Goal: Transaction & Acquisition: Purchase product/service

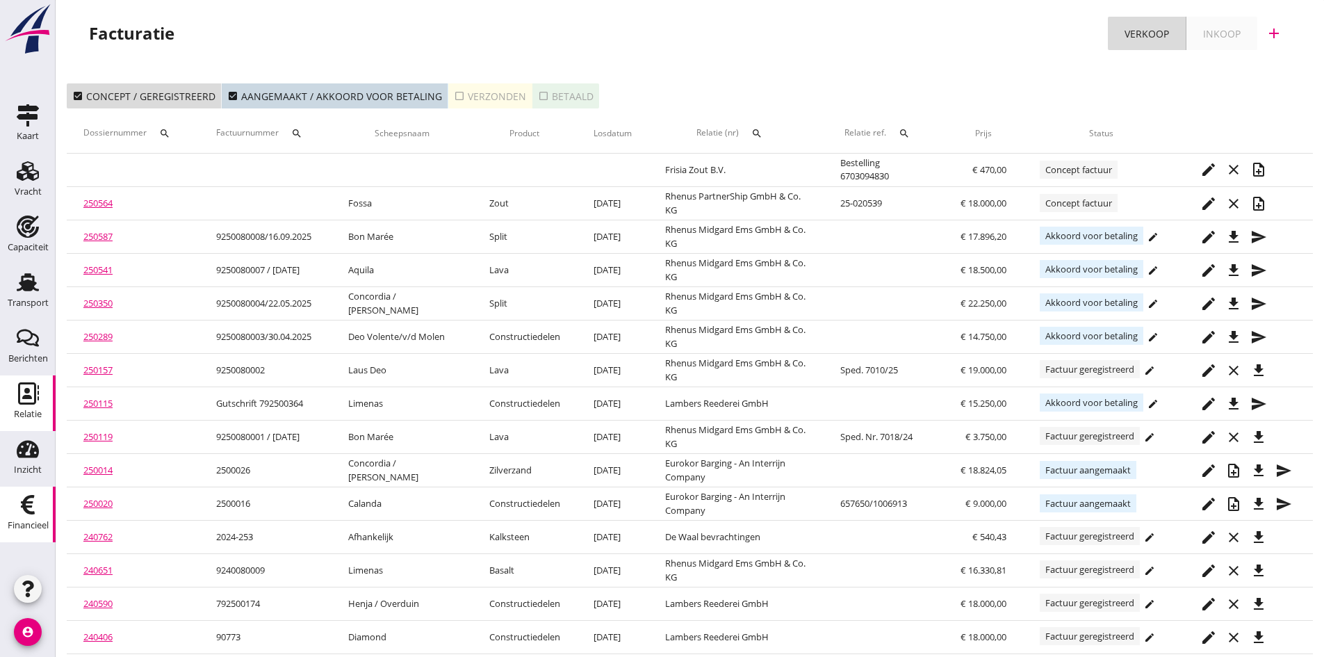
click at [35, 391] on use at bounding box center [28, 393] width 21 height 22
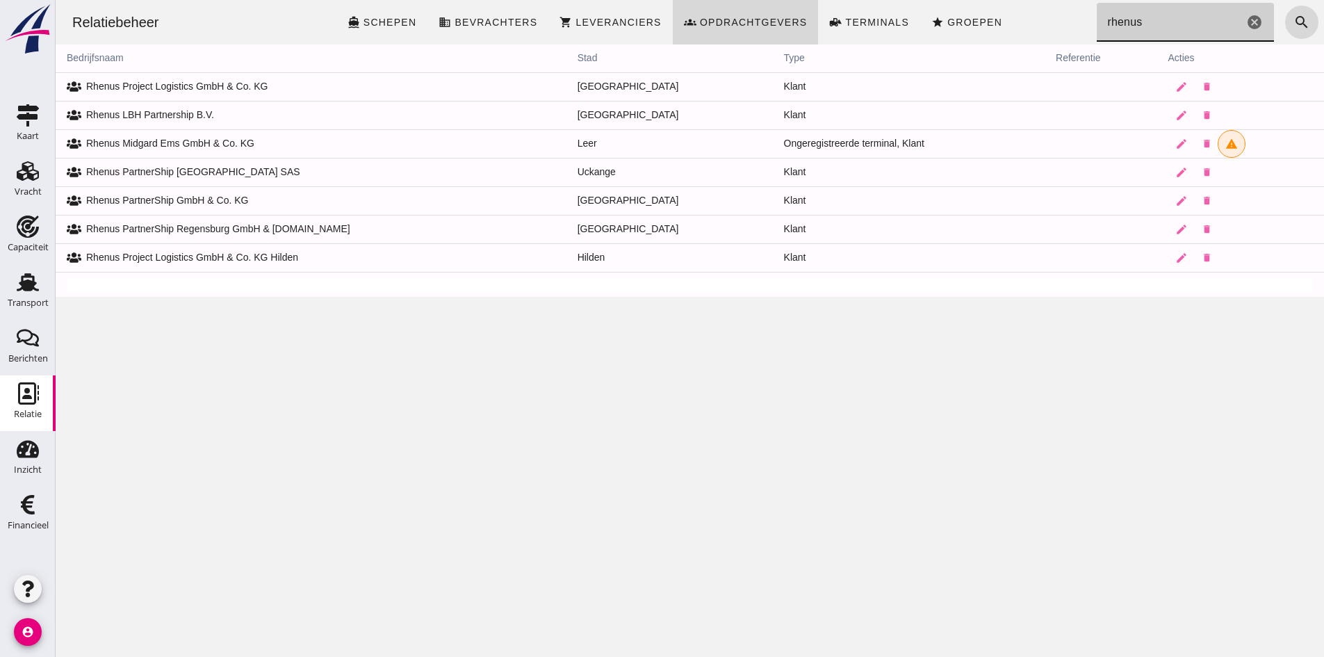
click at [1134, 20] on input "rhenus" at bounding box center [1170, 22] width 147 height 39
type input "r"
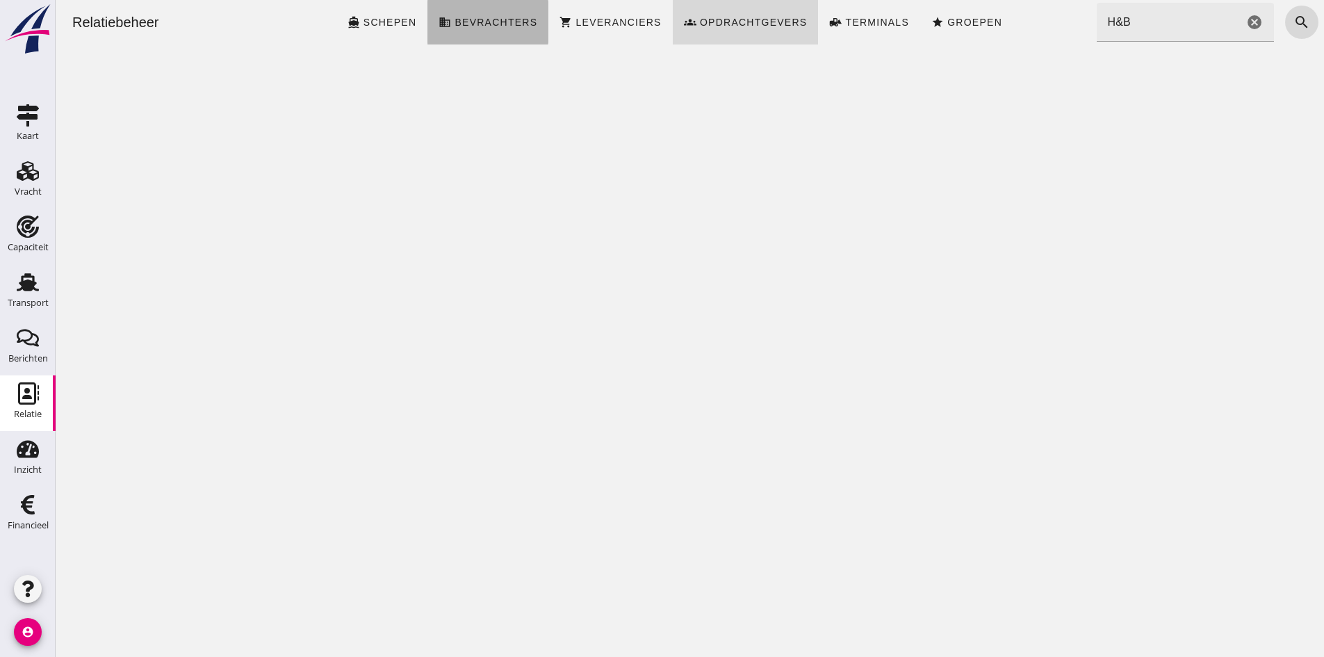
click at [521, 20] on span "Bevrachters" at bounding box center [495, 22] width 83 height 11
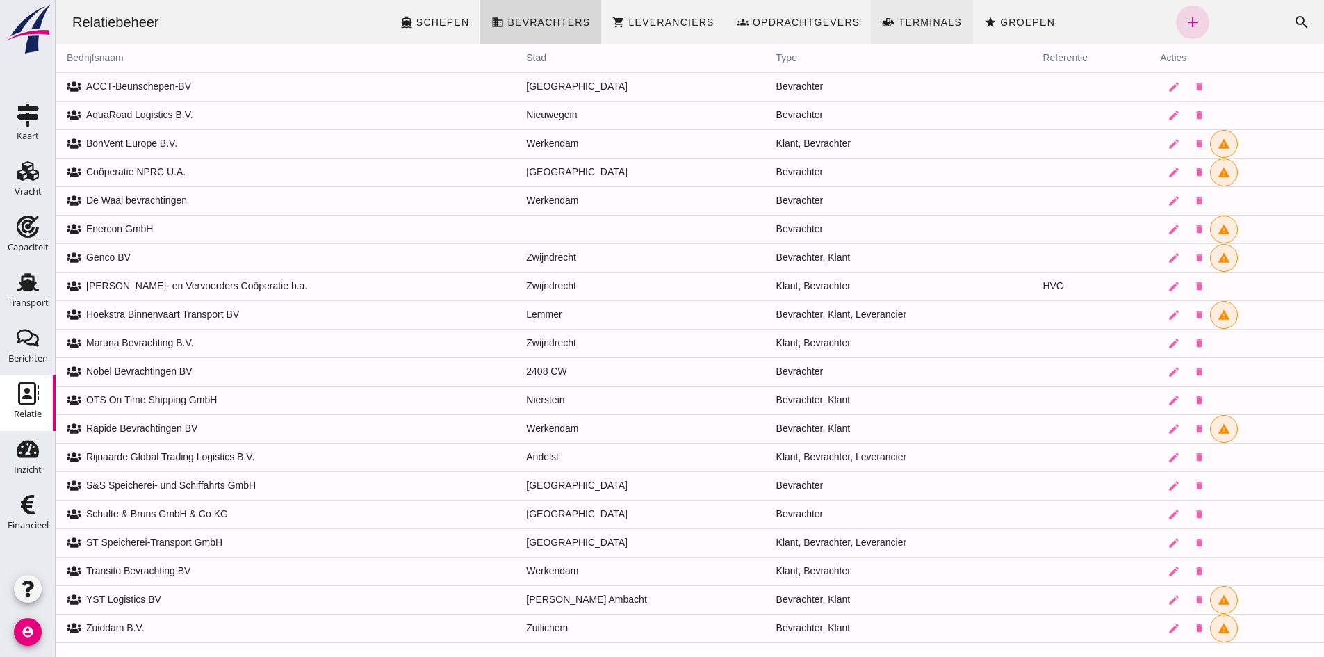
drag, startPoint x: 690, startPoint y: 17, endPoint x: 931, endPoint y: 19, distance: 241.2
click at [692, 17] on span "Leveranciers" at bounding box center [671, 22] width 86 height 11
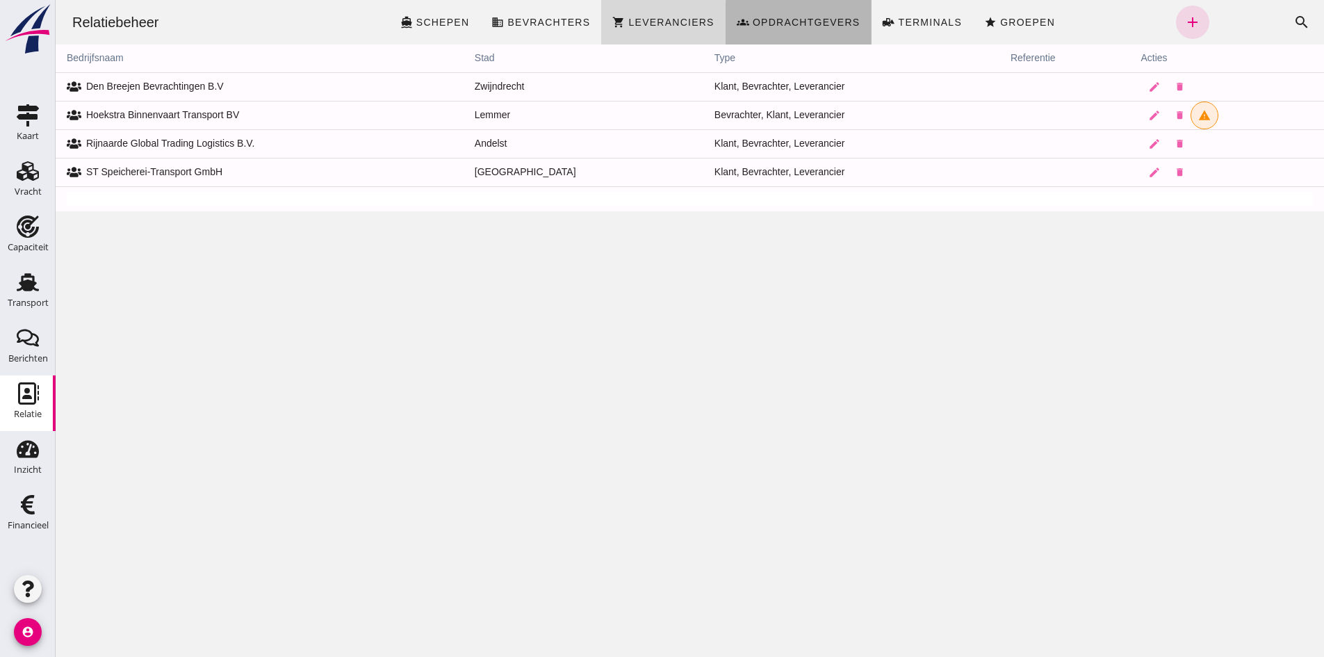
click at [819, 16] on span "groups Opdrachtgevers" at bounding box center [799, 22] width 124 height 13
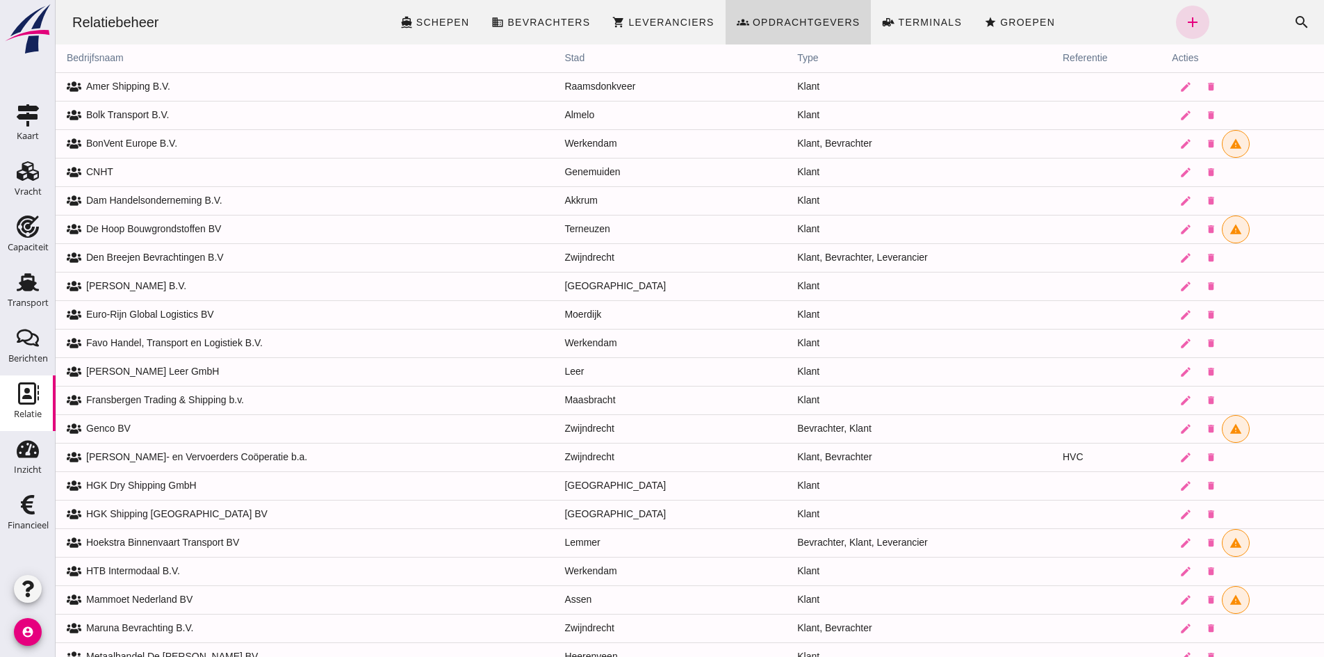
click at [1242, 22] on div "Zoeken... cancel search" at bounding box center [1264, 22] width 110 height 33
click at [1294, 22] on icon "search" at bounding box center [1302, 22] width 17 height 17
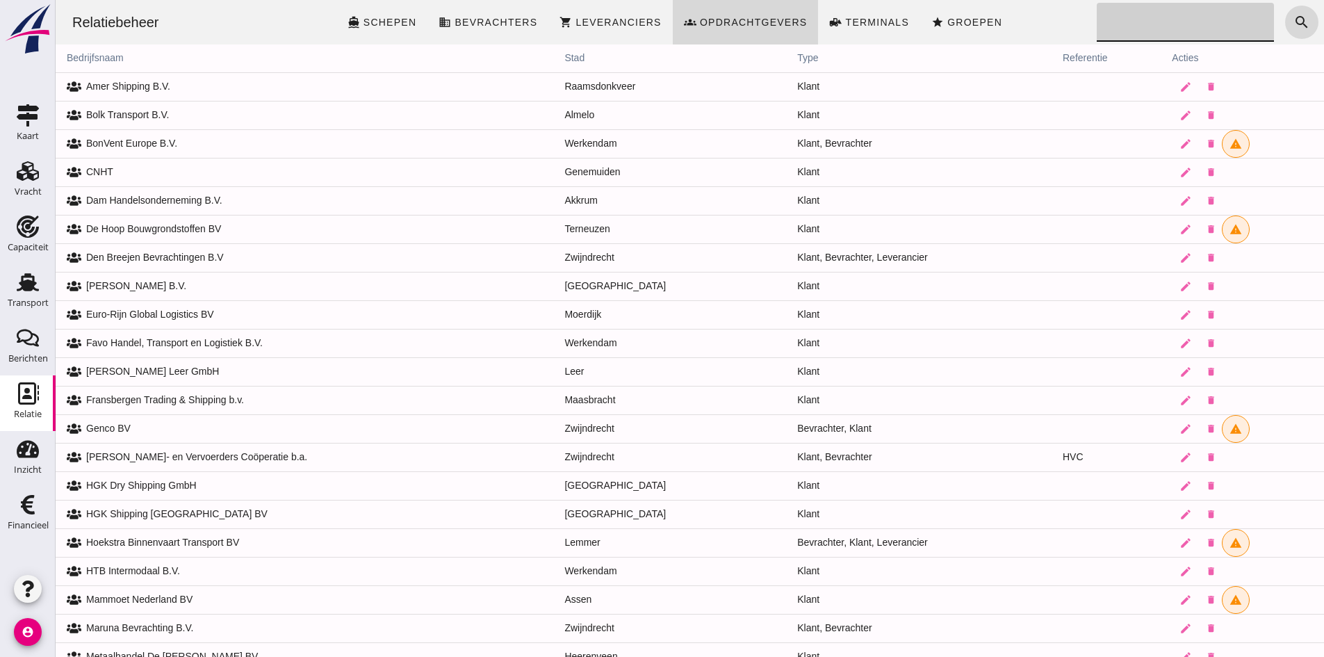
type input "H"
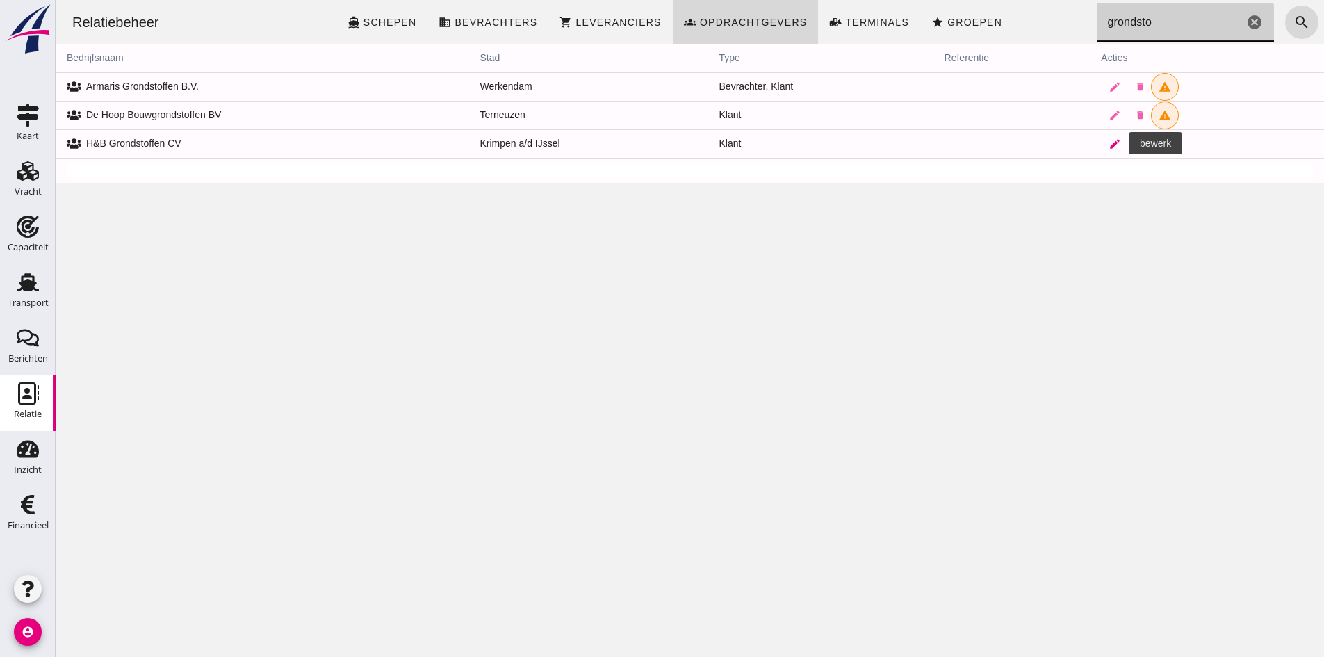
type input "grondsto"
click at [1109, 141] on icon "edit" at bounding box center [1115, 144] width 13 height 13
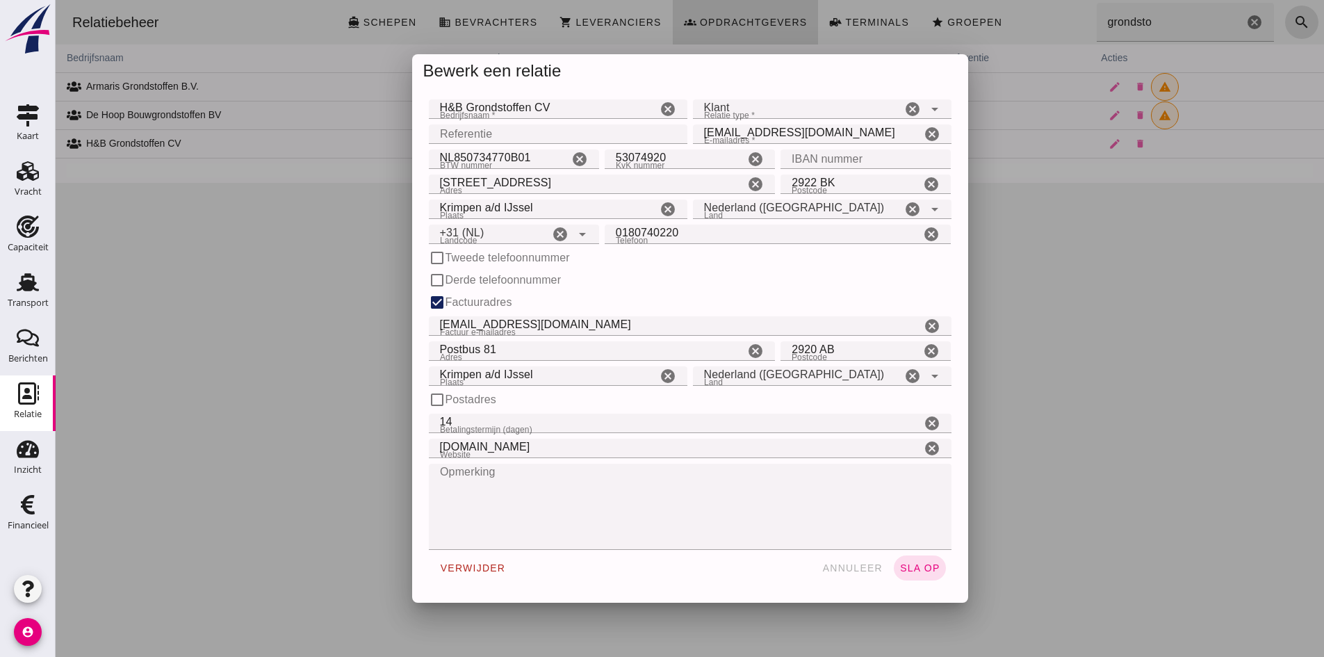
click at [748, 349] on icon "cancel" at bounding box center [755, 351] width 17 height 17
click at [665, 375] on icon "cancel" at bounding box center [668, 376] width 17 height 17
click at [908, 374] on icon "cancel" at bounding box center [912, 376] width 17 height 17
click at [926, 351] on icon "cancel" at bounding box center [931, 351] width 17 height 17
click at [902, 568] on span "sla op" at bounding box center [919, 567] width 41 height 11
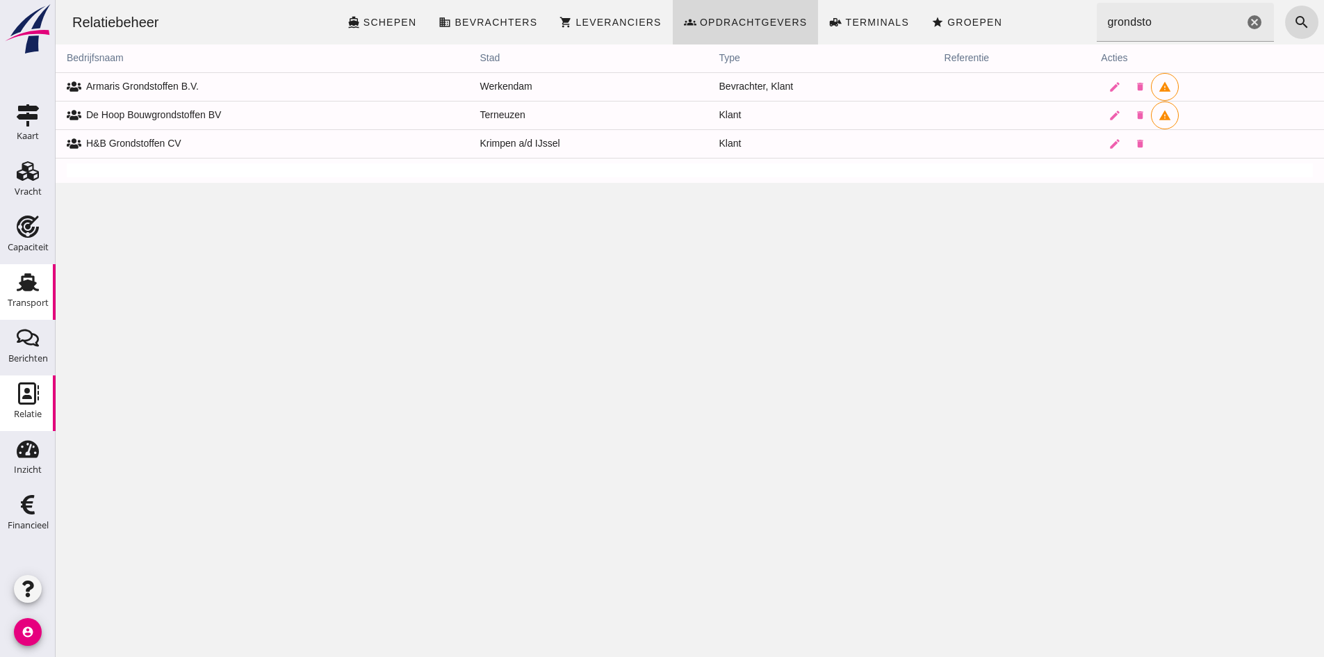
click at [22, 286] on use at bounding box center [28, 282] width 22 height 18
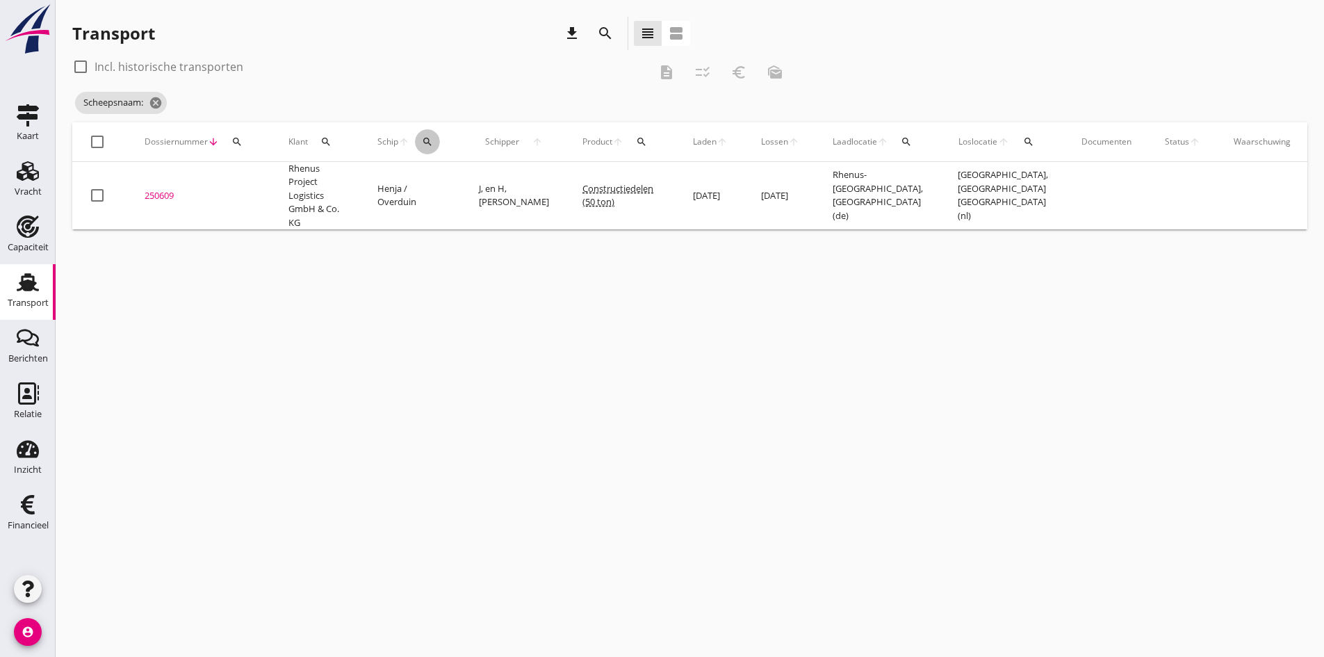
click at [427, 142] on icon "search" at bounding box center [427, 141] width 11 height 11
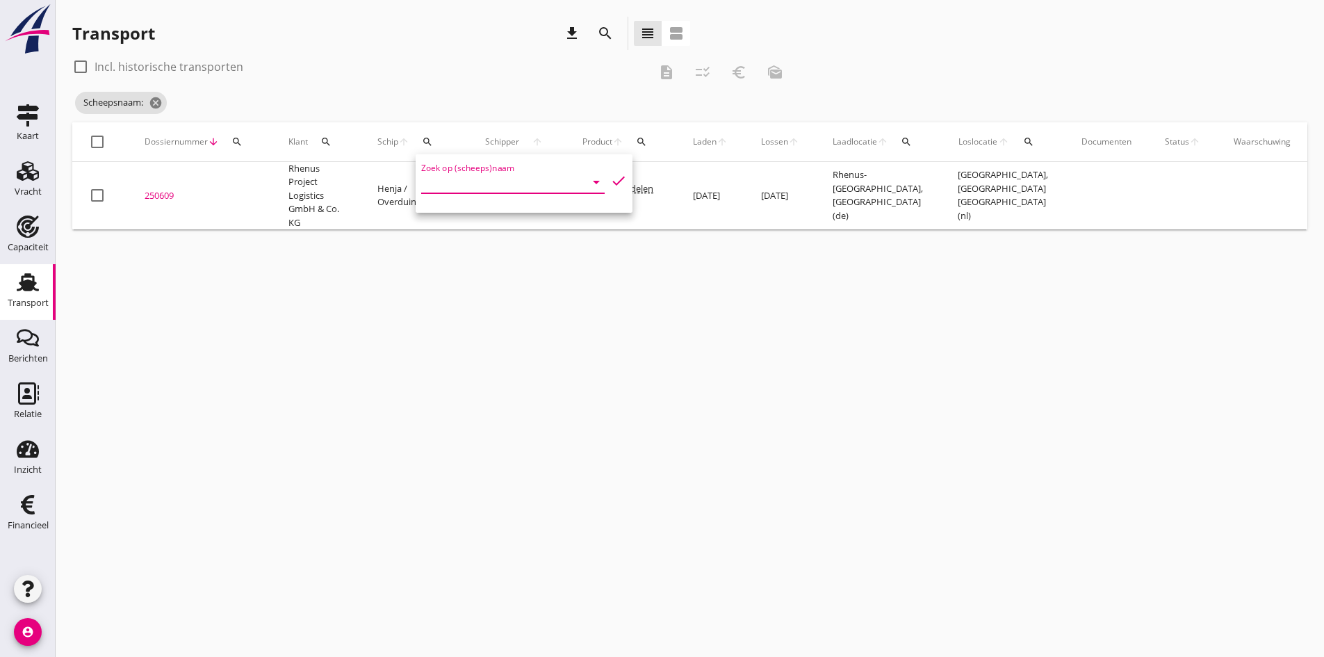
click at [450, 181] on input "Zoek op (scheeps)naam" at bounding box center [493, 182] width 145 height 22
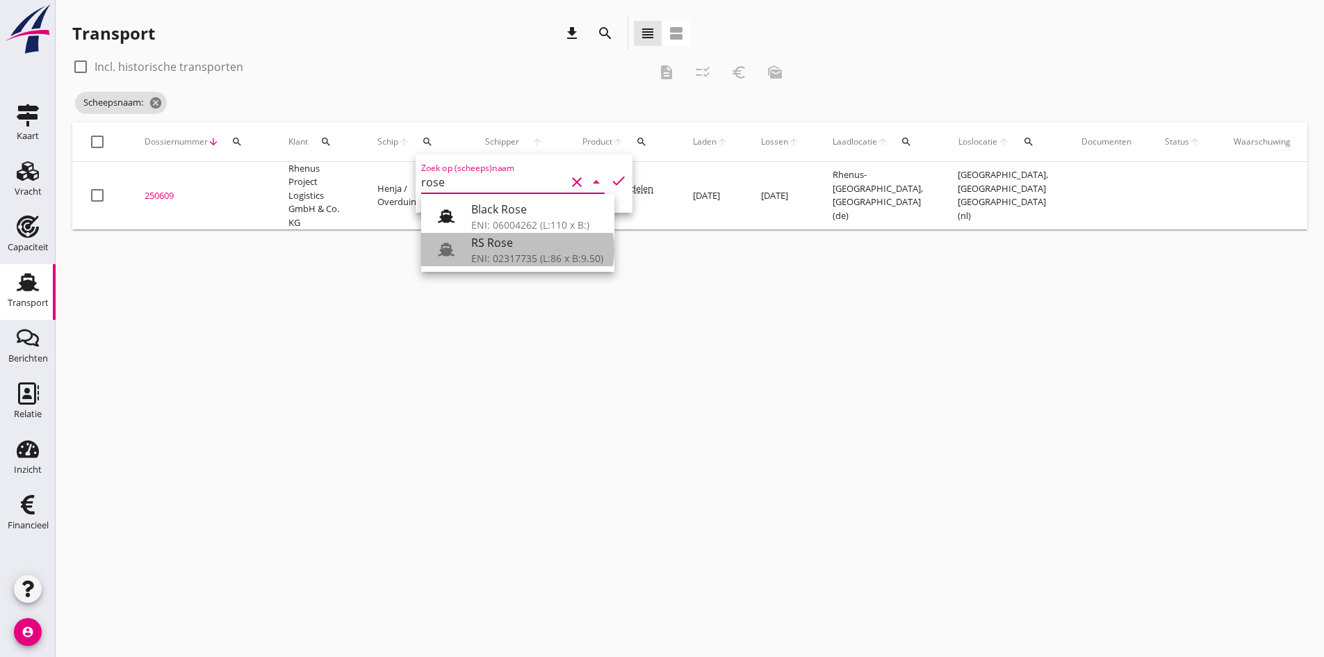
click at [481, 254] on div "ENI: 02317735 (L:86 x B:9.50)" at bounding box center [537, 258] width 132 height 15
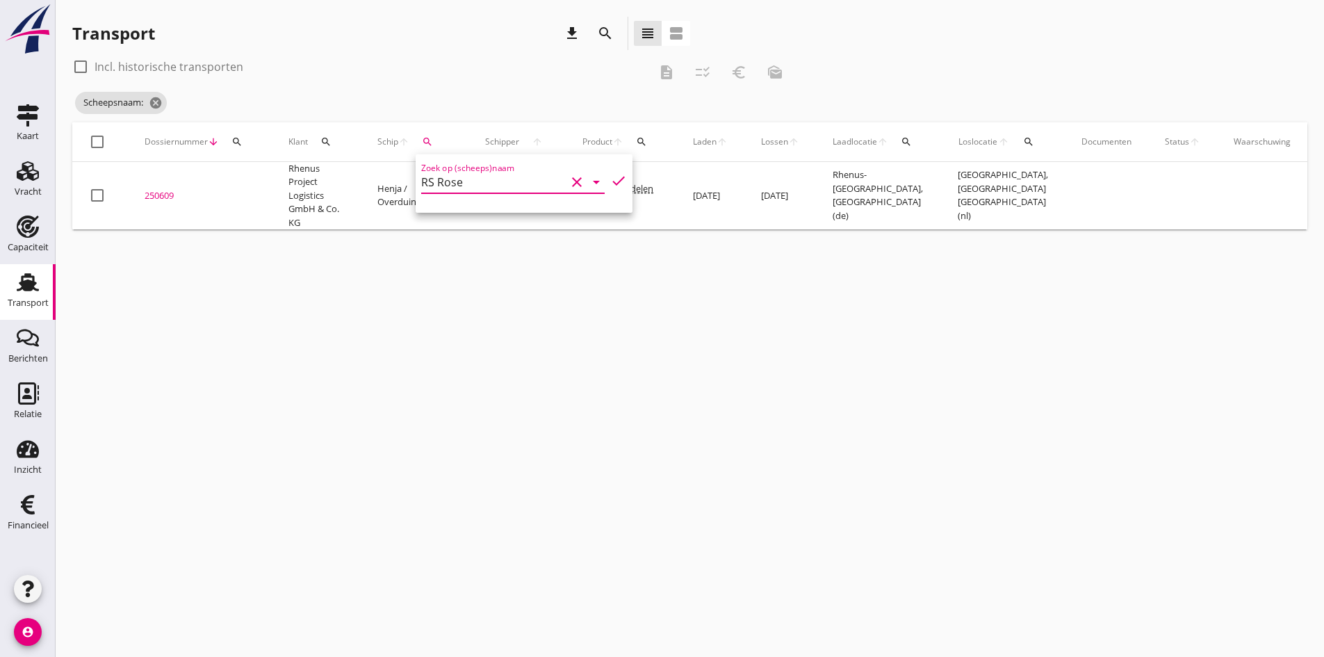
click at [610, 183] on icon "check" at bounding box center [618, 180] width 17 height 17
type input "RS Rose"
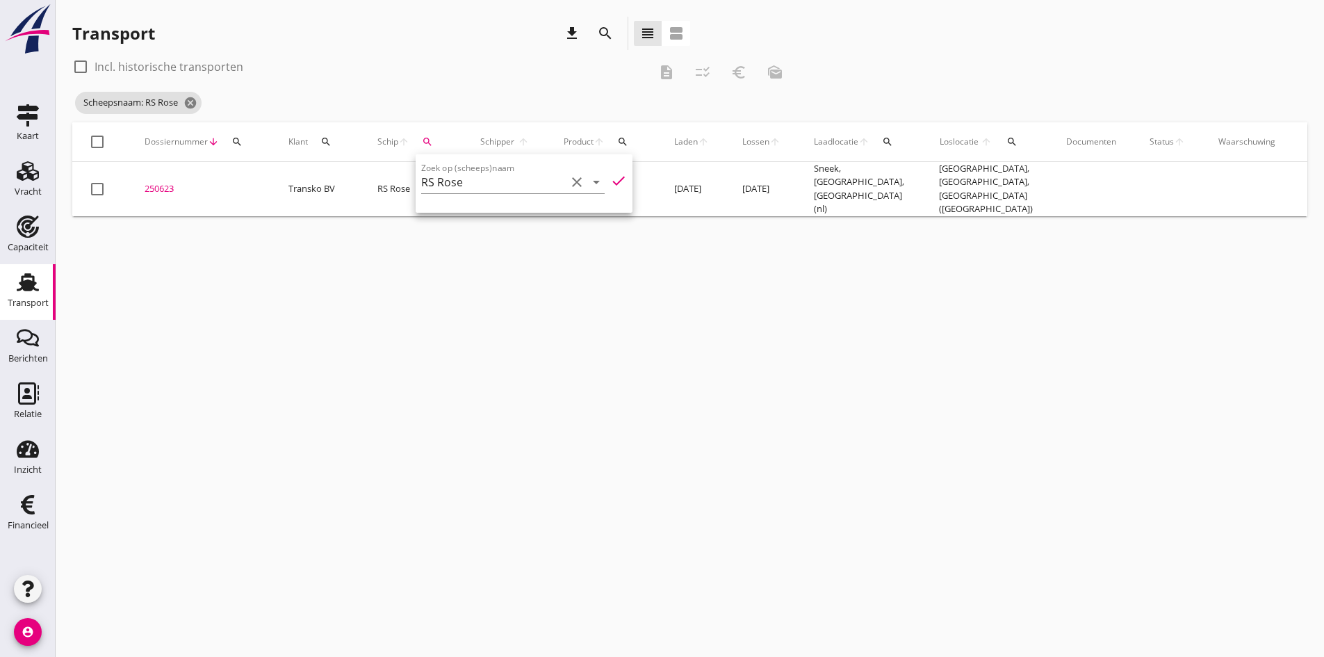
click at [296, 478] on div "cancel You are impersonating another user. Transport download search view_headl…" at bounding box center [690, 328] width 1269 height 657
click at [160, 184] on div "250623" at bounding box center [200, 189] width 111 height 14
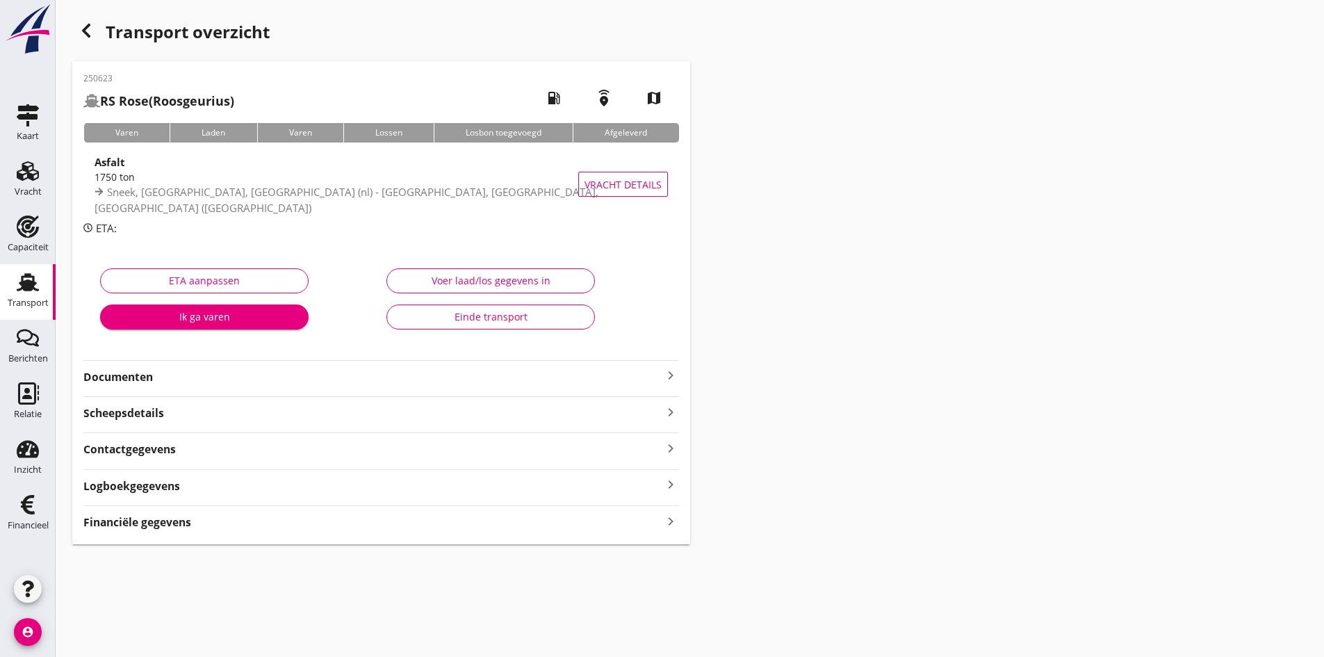
click at [172, 523] on strong "Financiële gegevens" at bounding box center [137, 522] width 108 height 16
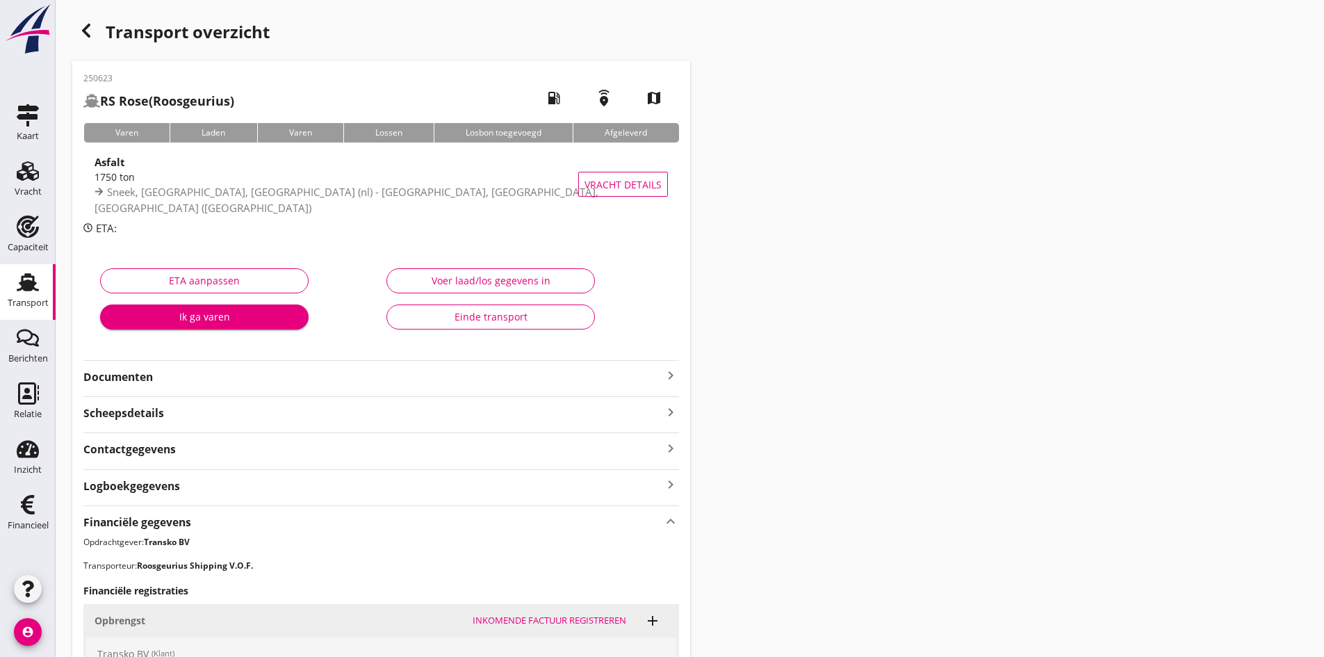
click at [28, 283] on use at bounding box center [28, 282] width 22 height 18
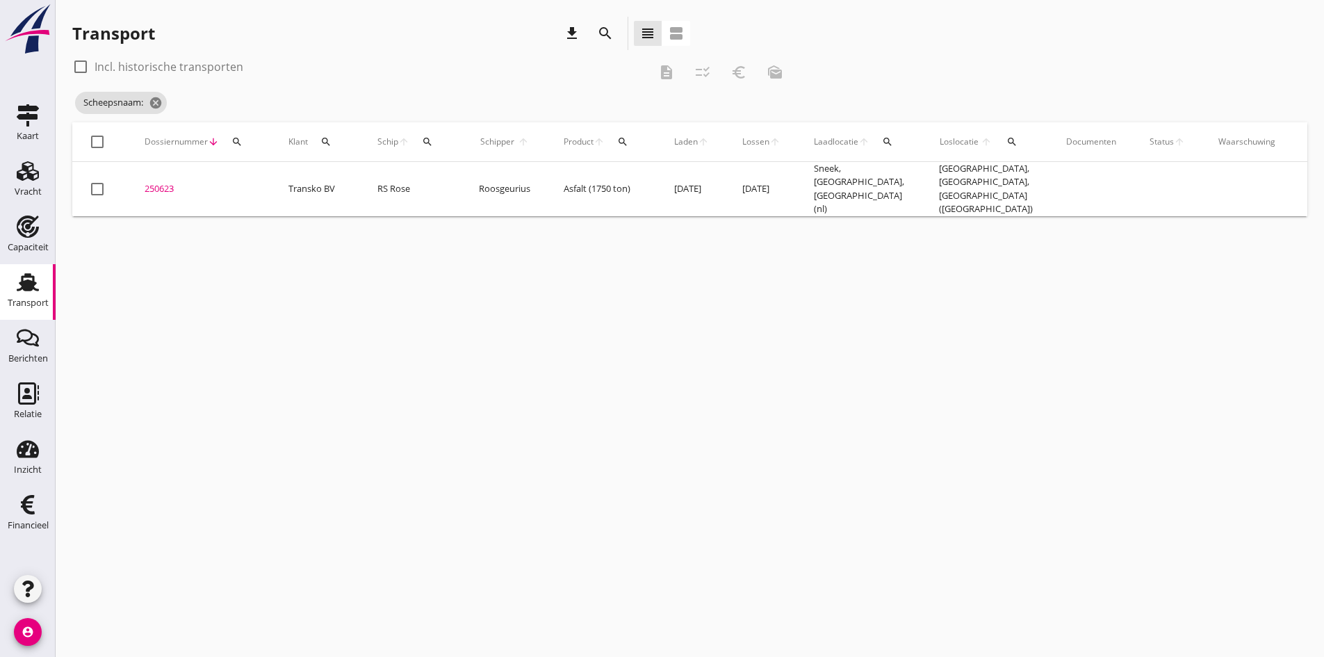
click at [425, 139] on icon "search" at bounding box center [427, 141] width 11 height 11
click at [439, 177] on input "Zoek op (scheeps)naam" at bounding box center [493, 182] width 145 height 22
click at [487, 220] on div "ENI: 02315889 (L:80 x B:8.20)" at bounding box center [537, 225] width 132 height 15
click at [610, 178] on icon "check" at bounding box center [618, 180] width 17 height 17
type input "Fossa"
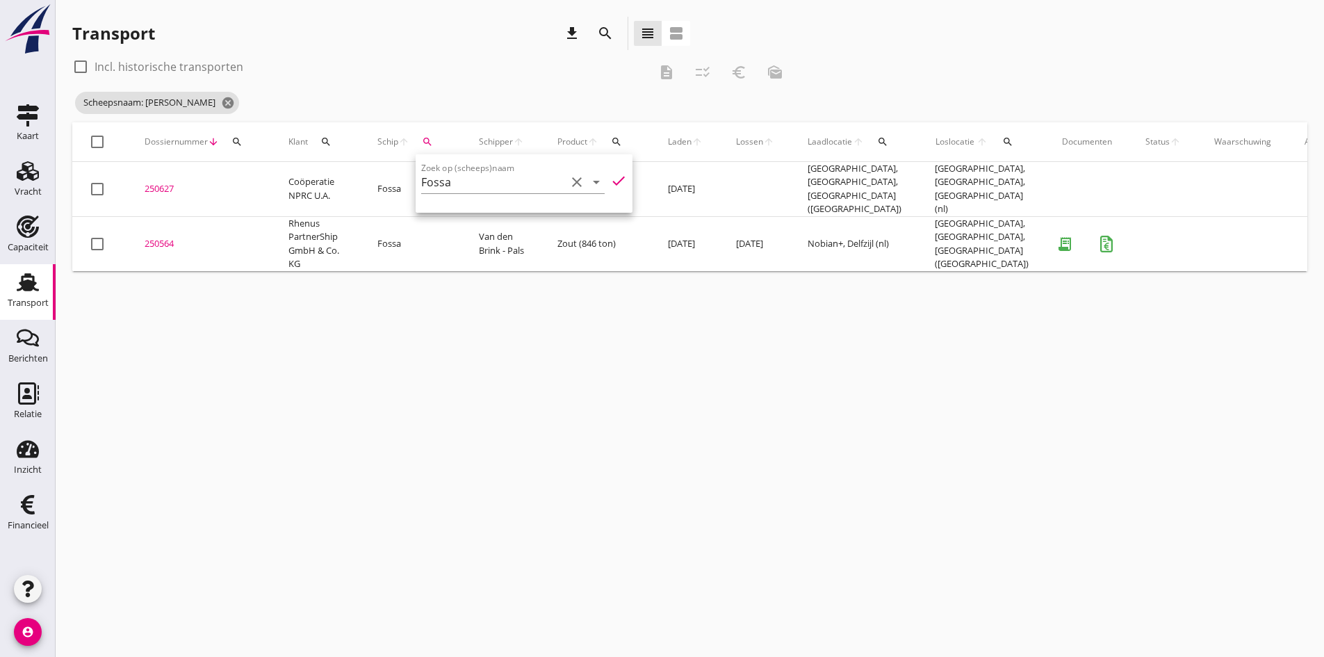
click at [155, 237] on div "250564" at bounding box center [200, 244] width 111 height 14
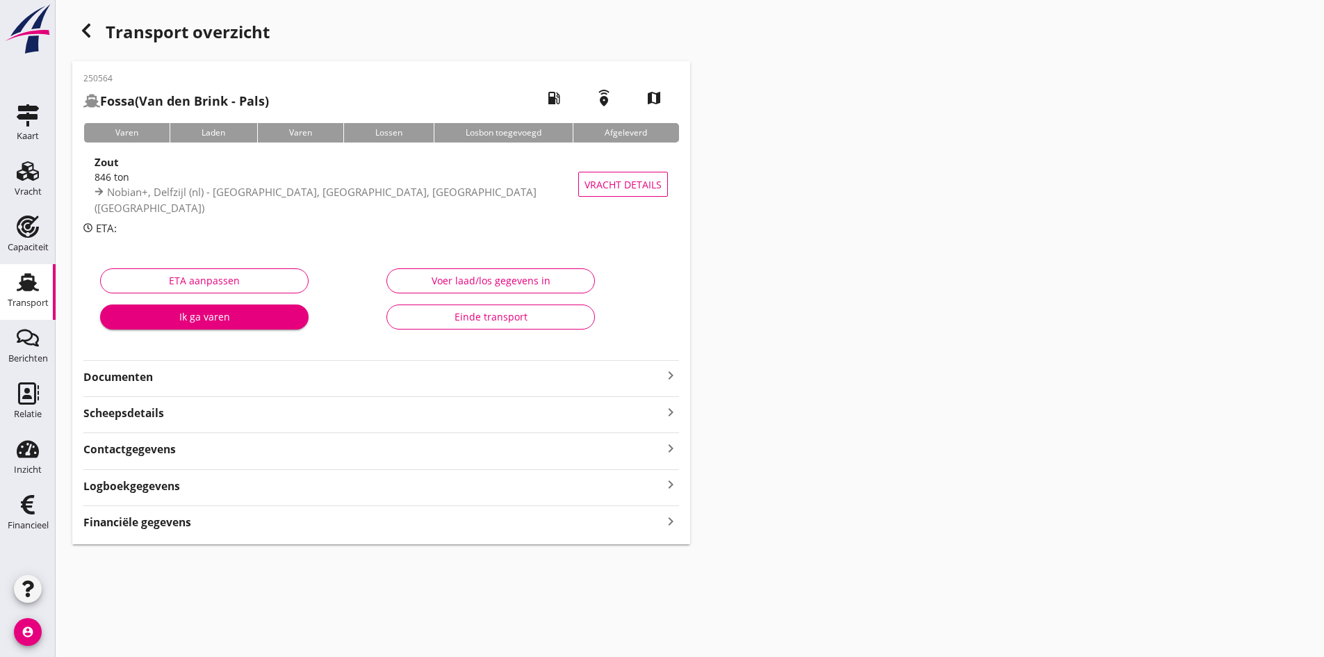
click at [171, 521] on strong "Financiële gegevens" at bounding box center [137, 522] width 108 height 16
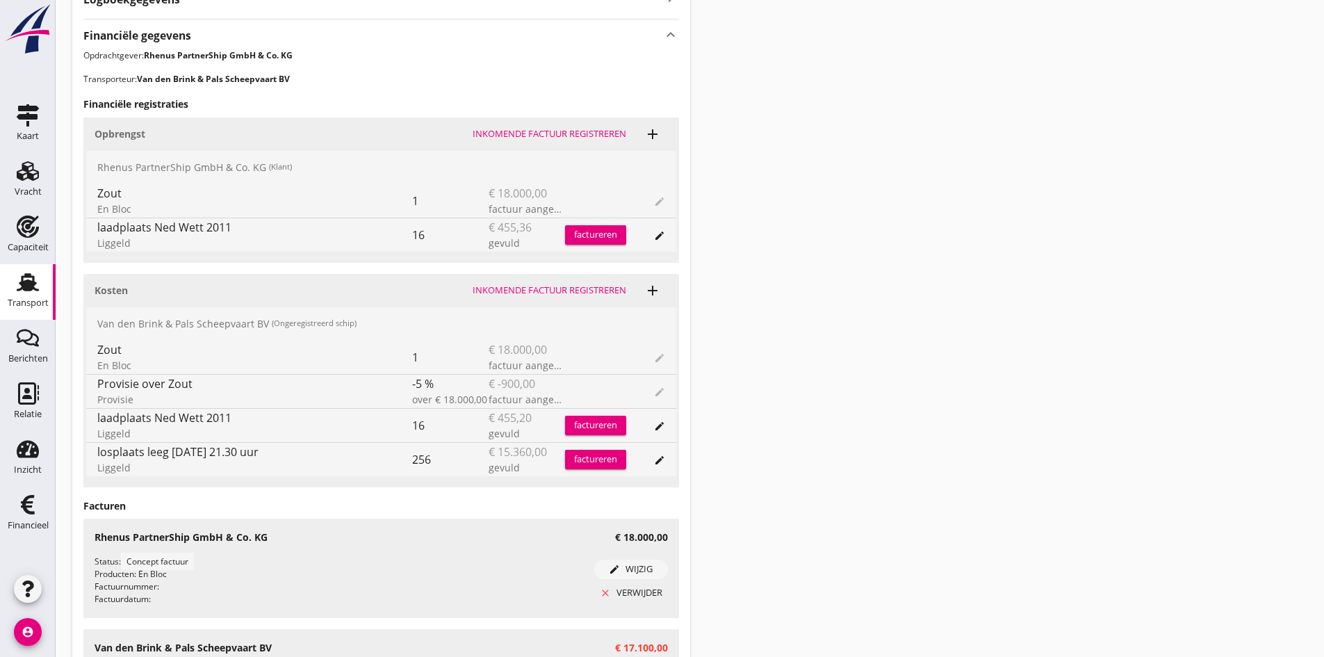
scroll to position [626, 0]
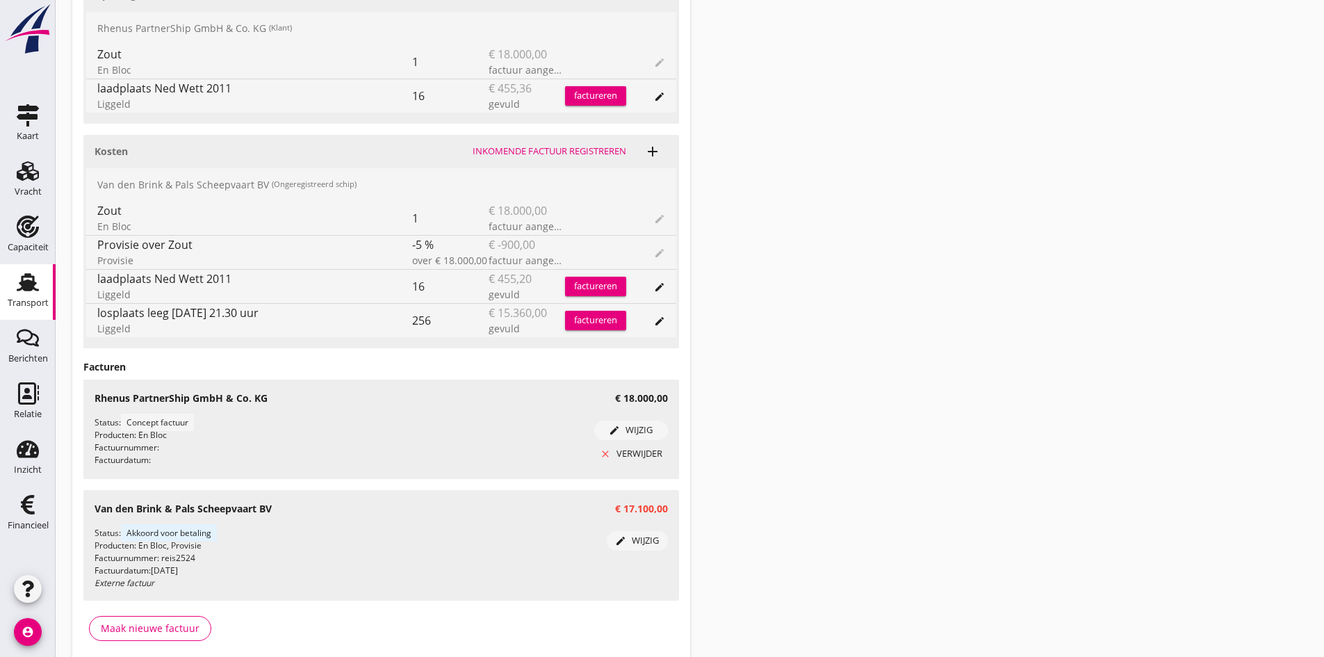
click at [592, 284] on div "factureren" at bounding box center [595, 286] width 61 height 14
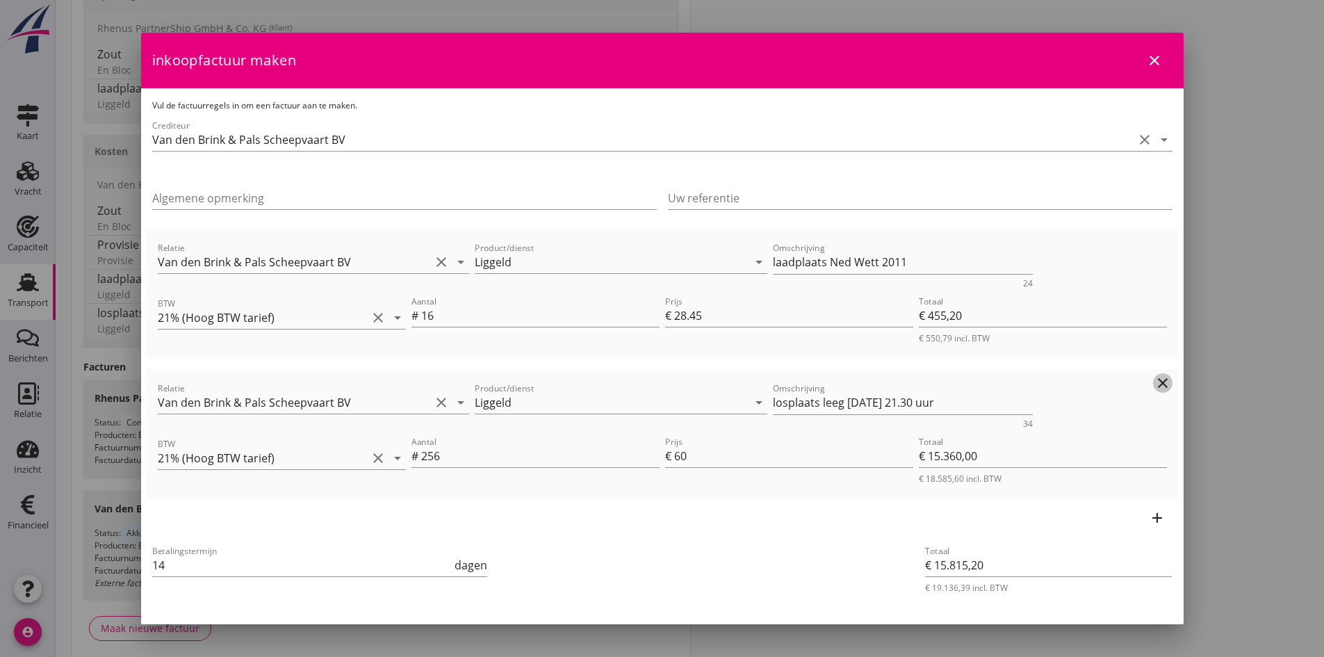
click at [1155, 380] on icon "clear" at bounding box center [1163, 383] width 17 height 17
type input "€ 455,20"
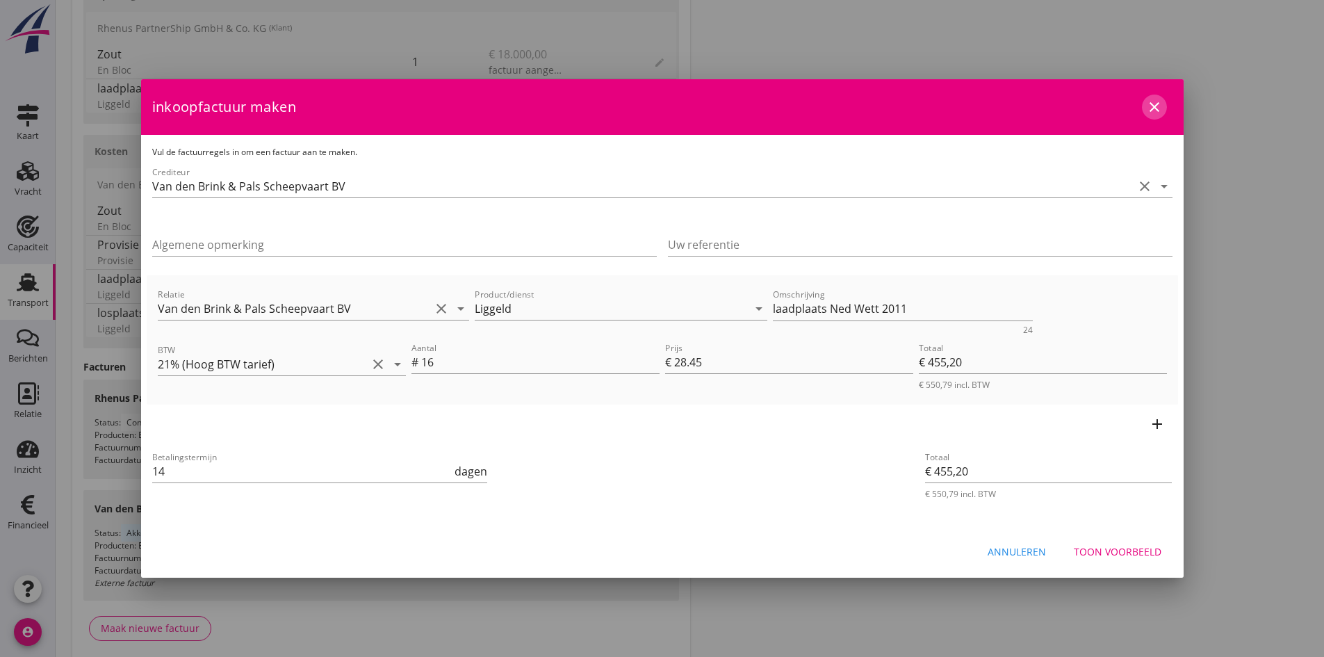
click at [1154, 106] on icon "close" at bounding box center [1154, 107] width 17 height 17
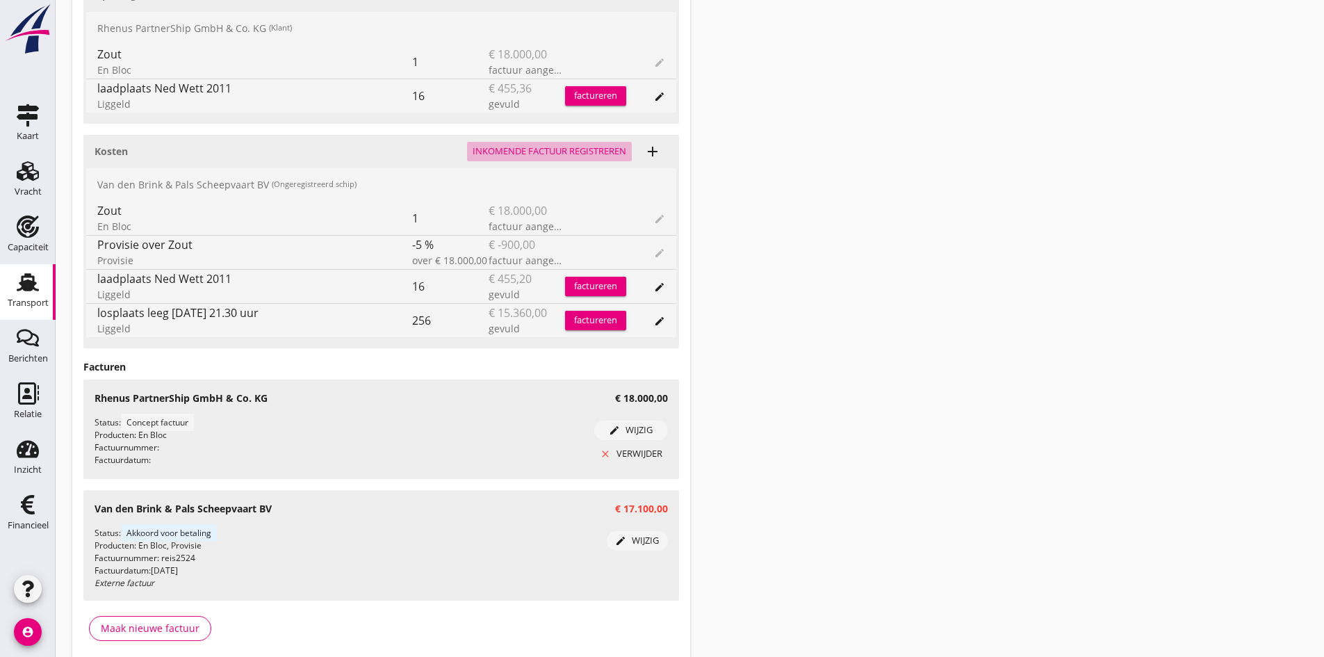
click at [530, 149] on div "Inkomende factuur registreren" at bounding box center [550, 152] width 154 height 14
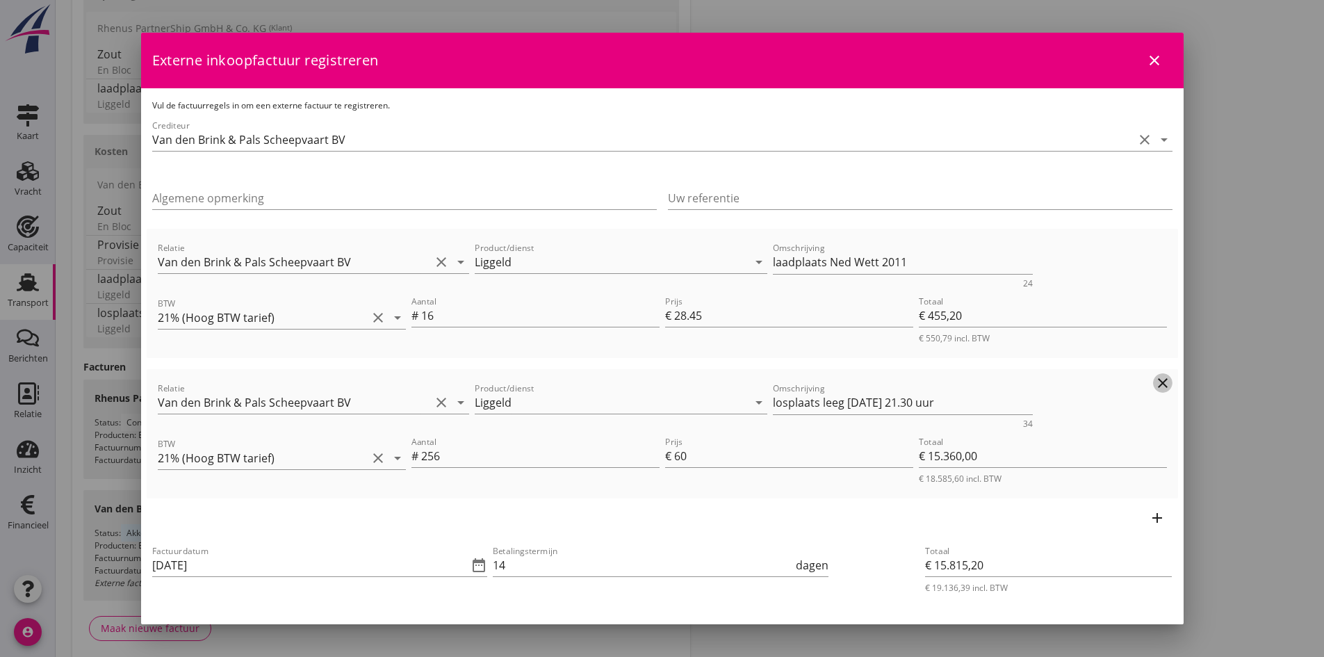
click at [1155, 383] on icon "clear" at bounding box center [1163, 383] width 17 height 17
type input "€ 455,20"
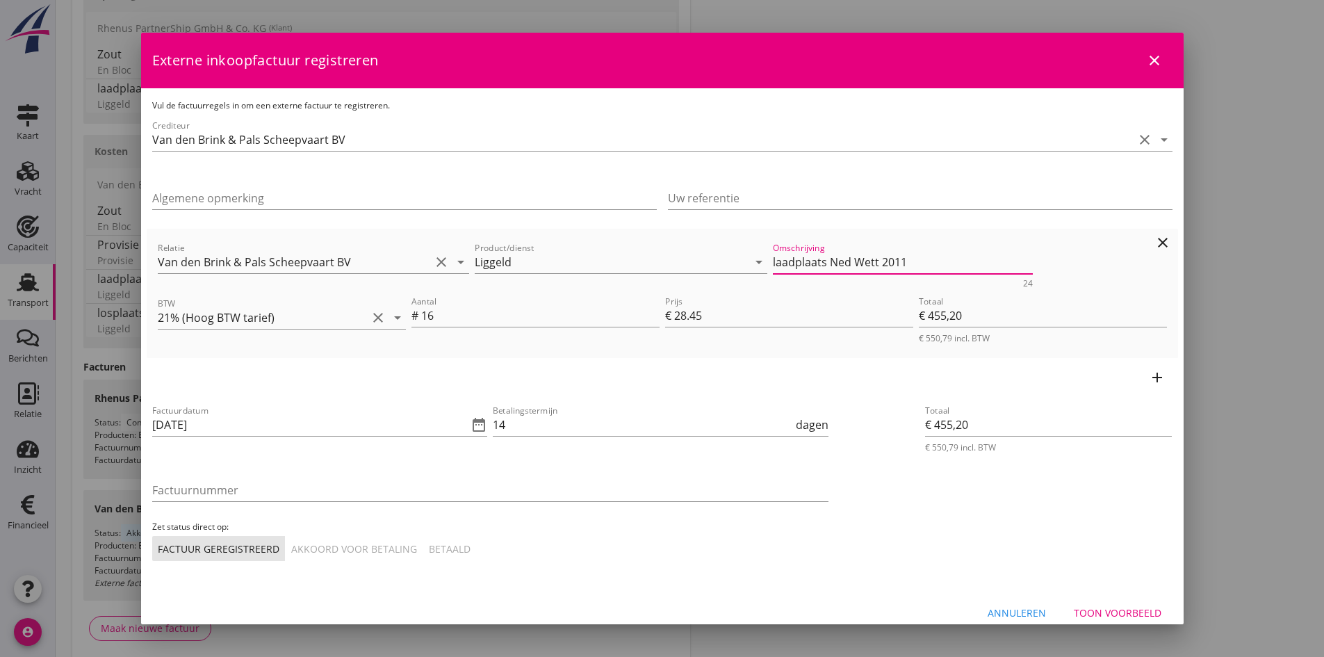
click at [923, 260] on textarea "laadplaats Ned Wett 2011" at bounding box center [903, 262] width 260 height 23
type textarea "laadplaats Ned Wett 2011 vol [DATE] 16 uur"
click at [263, 424] on input "[DATE]" at bounding box center [310, 425] width 316 height 22
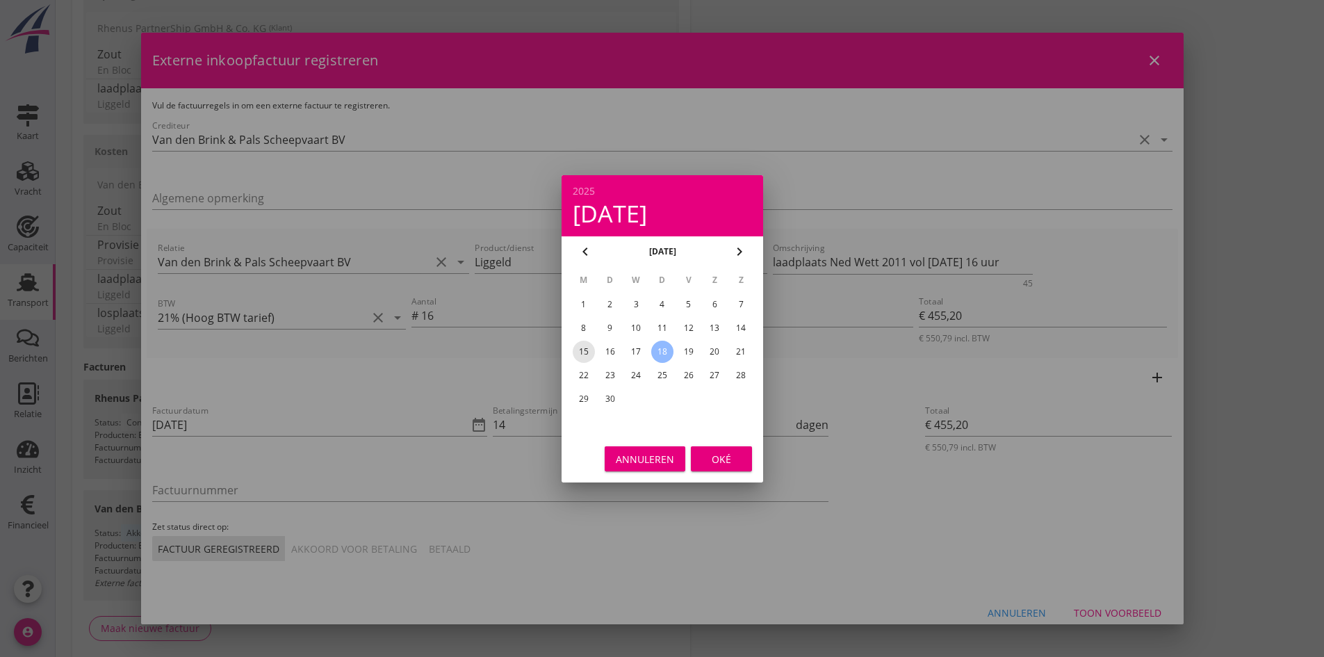
drag, startPoint x: 581, startPoint y: 348, endPoint x: 627, endPoint y: 382, distance: 56.7
click at [582, 348] on div "15" at bounding box center [583, 352] width 22 height 22
type input "[DATE]"
click at [713, 461] on div "Oké" at bounding box center [721, 458] width 39 height 15
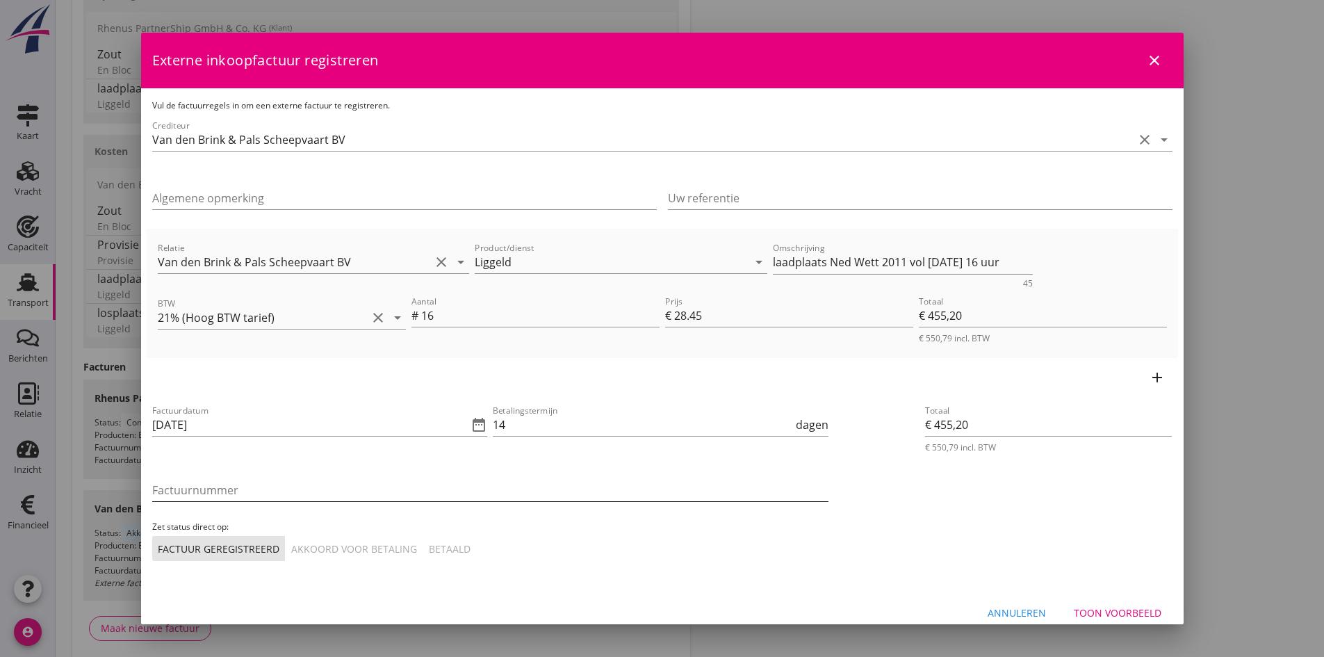
click at [235, 486] on input "Factuurnummer" at bounding box center [490, 490] width 676 height 22
type input "liggeldladenreis2524"
click at [338, 551] on div "Akkoord voor betaling" at bounding box center [354, 548] width 126 height 15
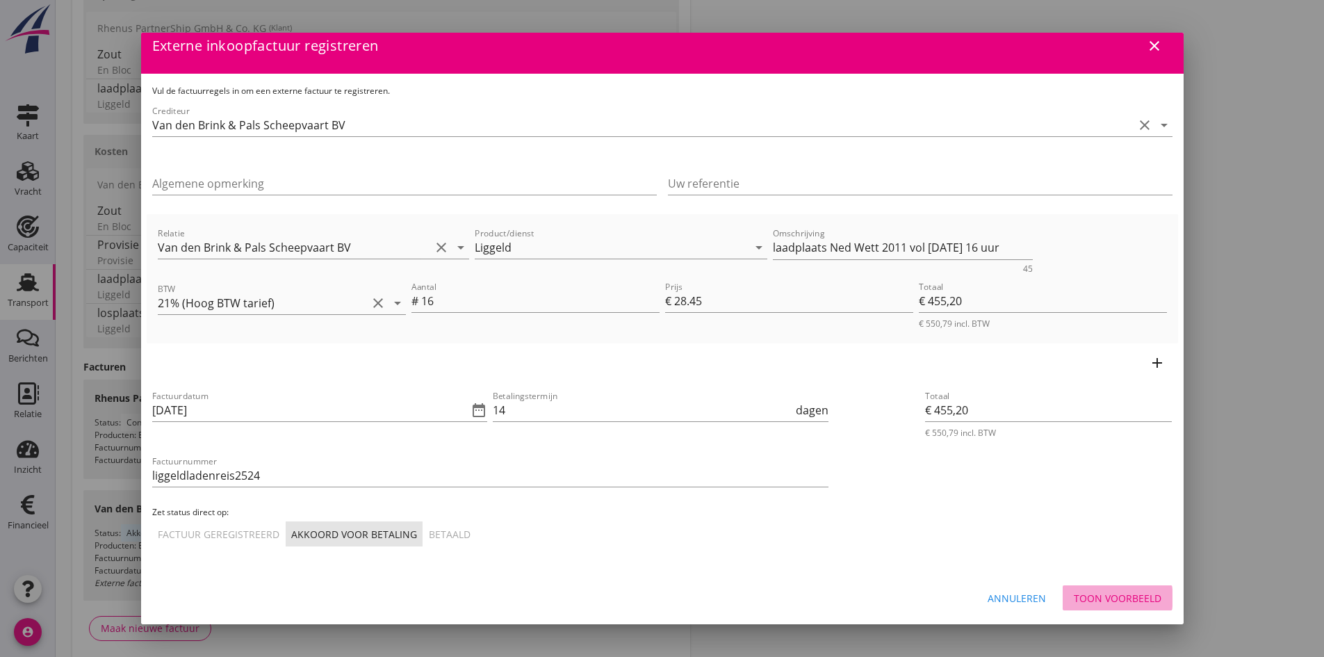
drag, startPoint x: 1087, startPoint y: 599, endPoint x: 907, endPoint y: 580, distance: 181.0
click at [1087, 598] on div "Toon voorbeeld" at bounding box center [1118, 598] width 88 height 15
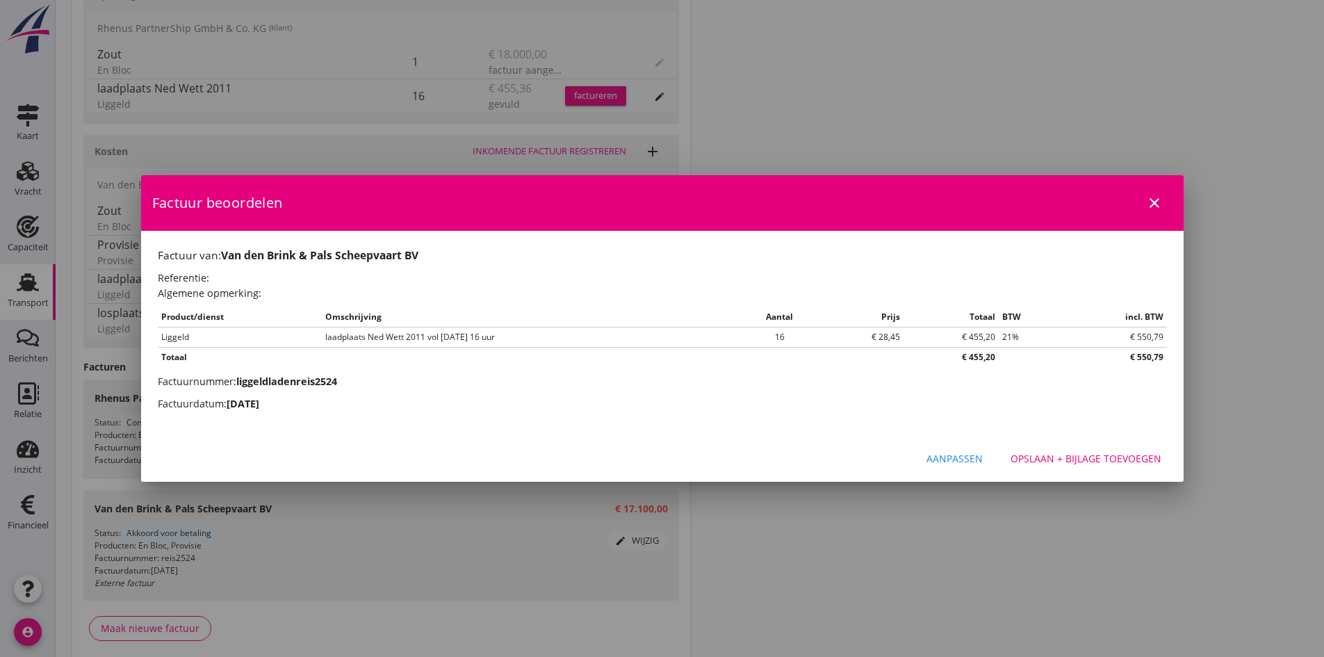
scroll to position [0, 0]
click at [1048, 455] on div "Opslaan + bijlage toevoegen" at bounding box center [1086, 458] width 151 height 15
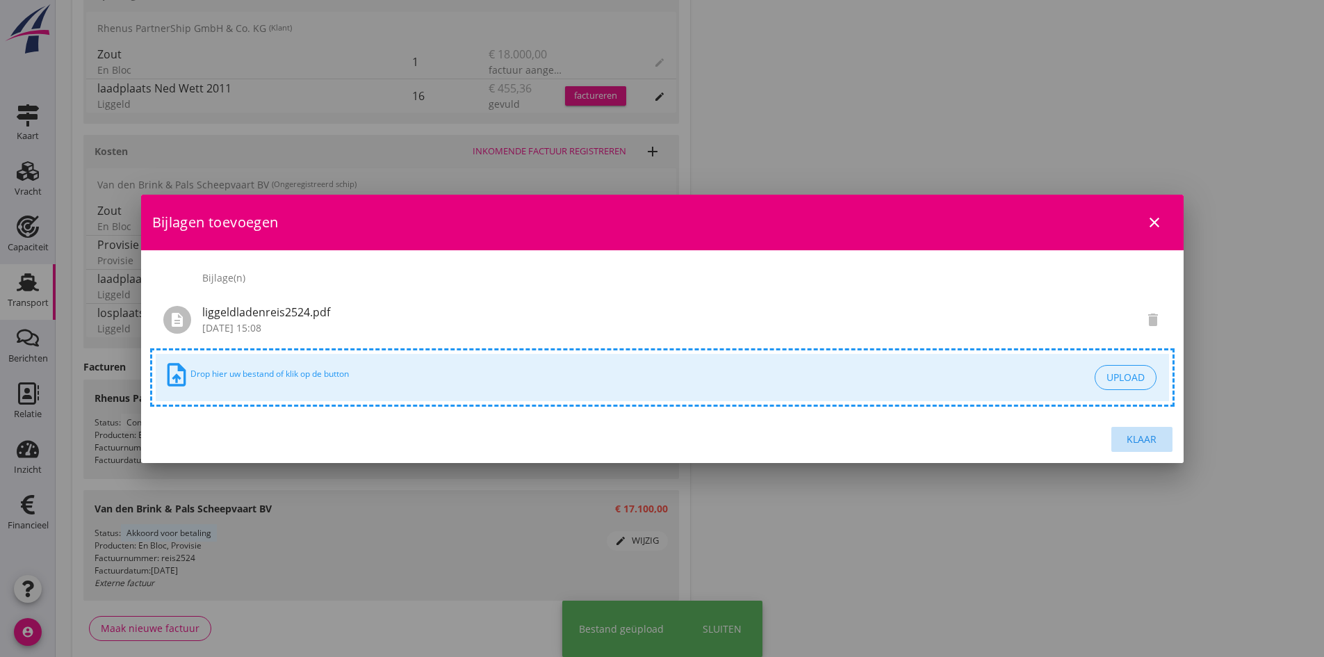
click at [1130, 434] on div "Klaar" at bounding box center [1142, 439] width 39 height 15
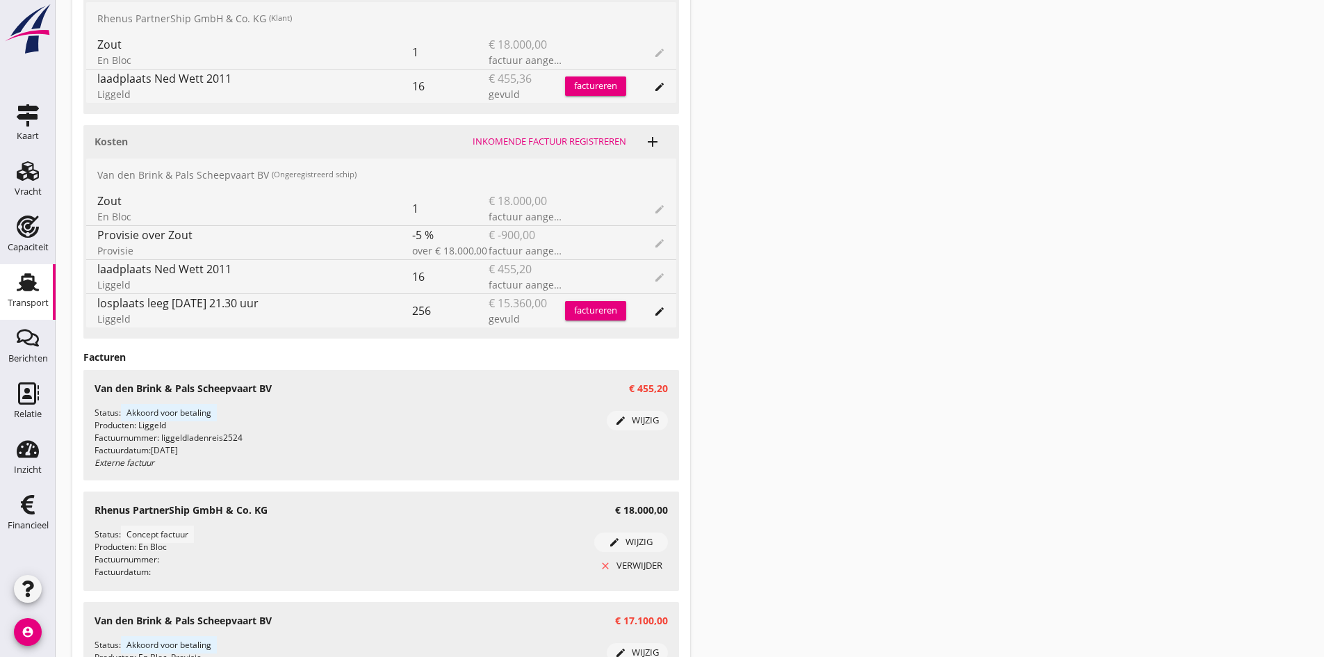
scroll to position [626, 0]
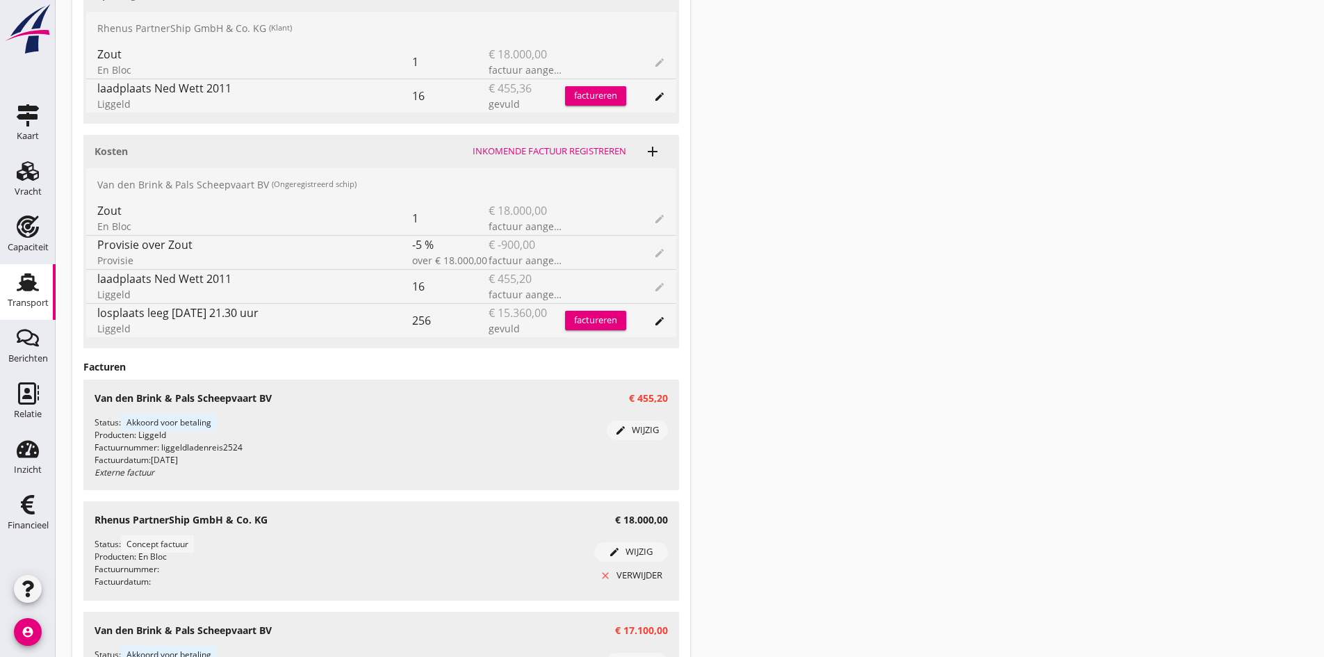
click at [516, 152] on div "Inkomende factuur registreren" at bounding box center [550, 152] width 154 height 14
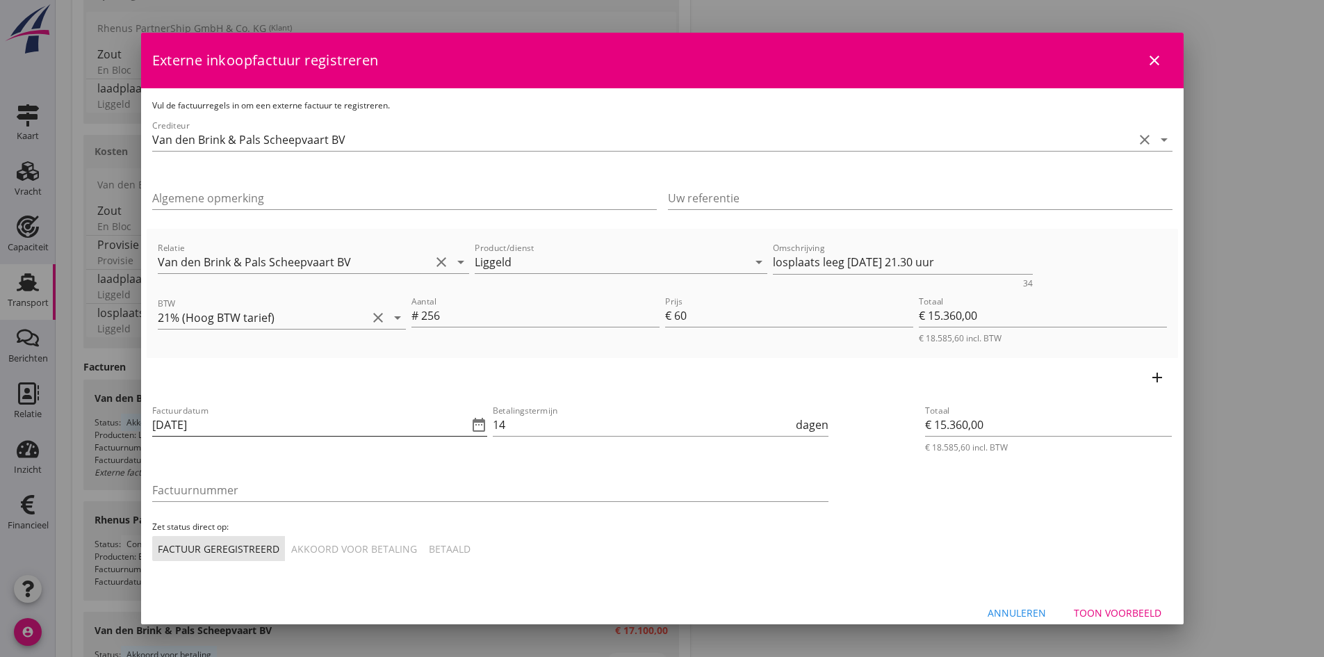
click at [266, 425] on input "[DATE]" at bounding box center [310, 425] width 316 height 22
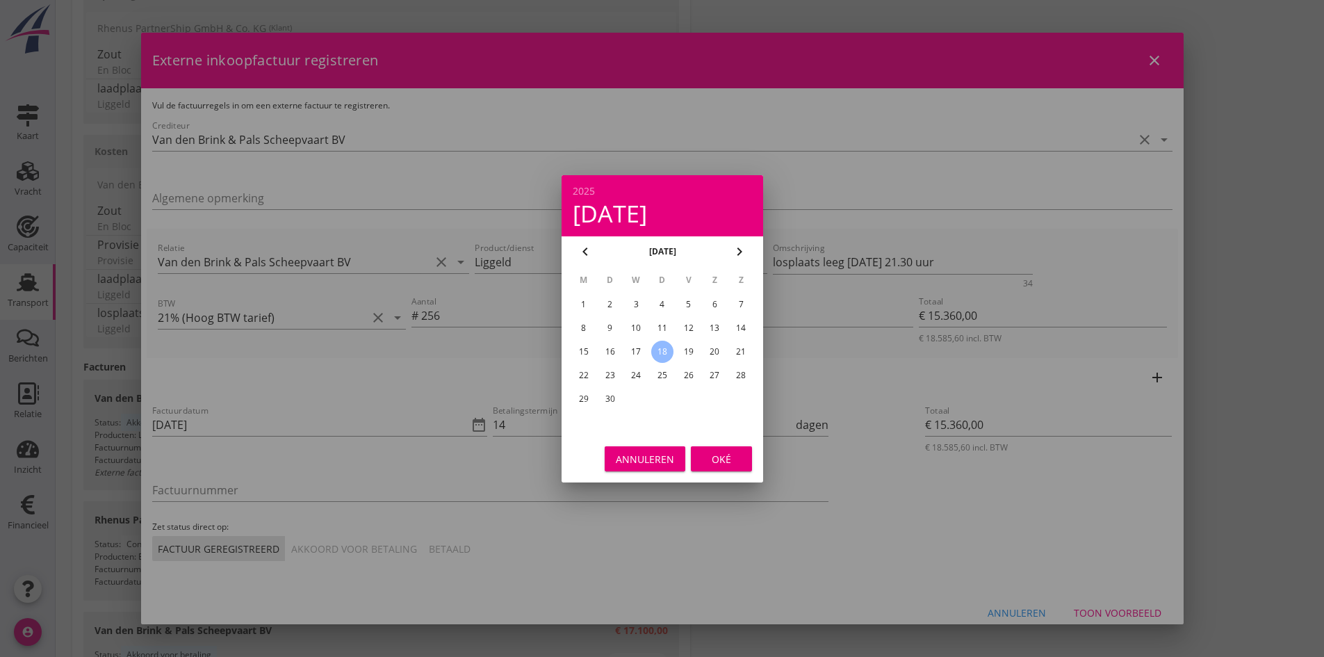
click at [587, 350] on div "15" at bounding box center [583, 352] width 22 height 22
type input "[DATE]"
drag, startPoint x: 721, startPoint y: 457, endPoint x: 637, endPoint y: 463, distance: 83.6
click at [721, 457] on div "Oké" at bounding box center [721, 458] width 39 height 15
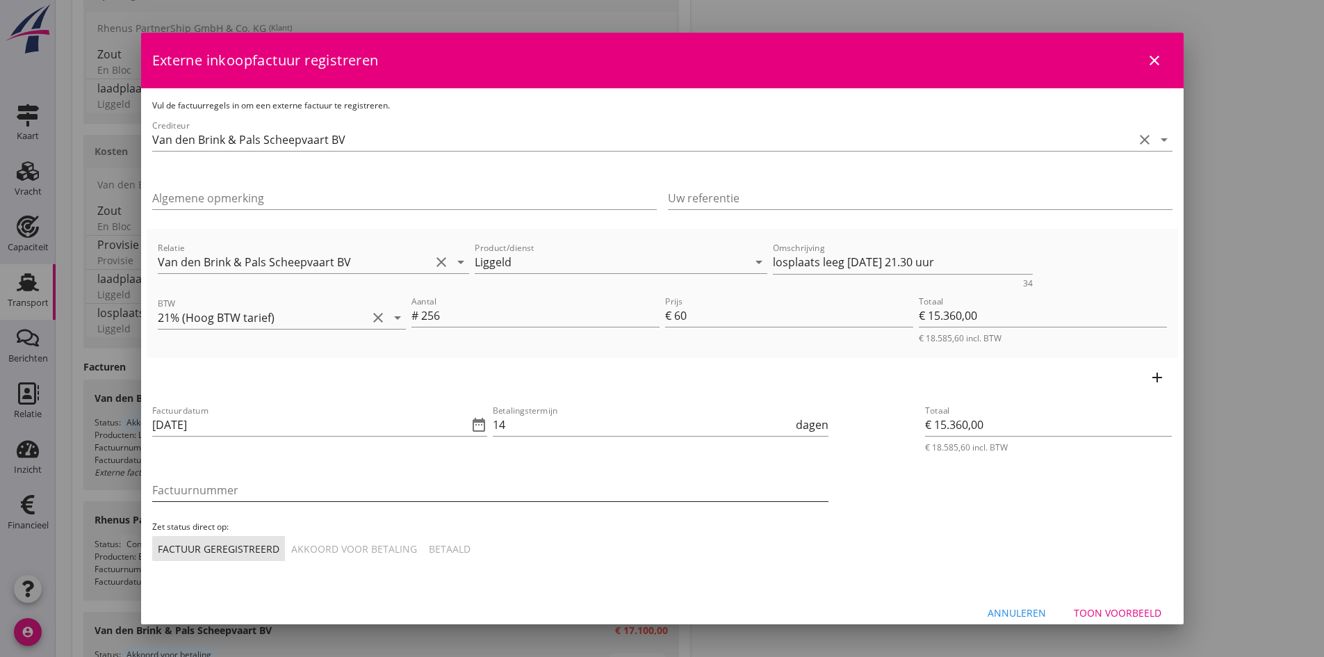
click at [275, 486] on input "Factuurnummer" at bounding box center [490, 490] width 676 height 22
type input "liggeldlossenreis2524"
click at [353, 551] on div "Akkoord voor betaling" at bounding box center [354, 548] width 126 height 15
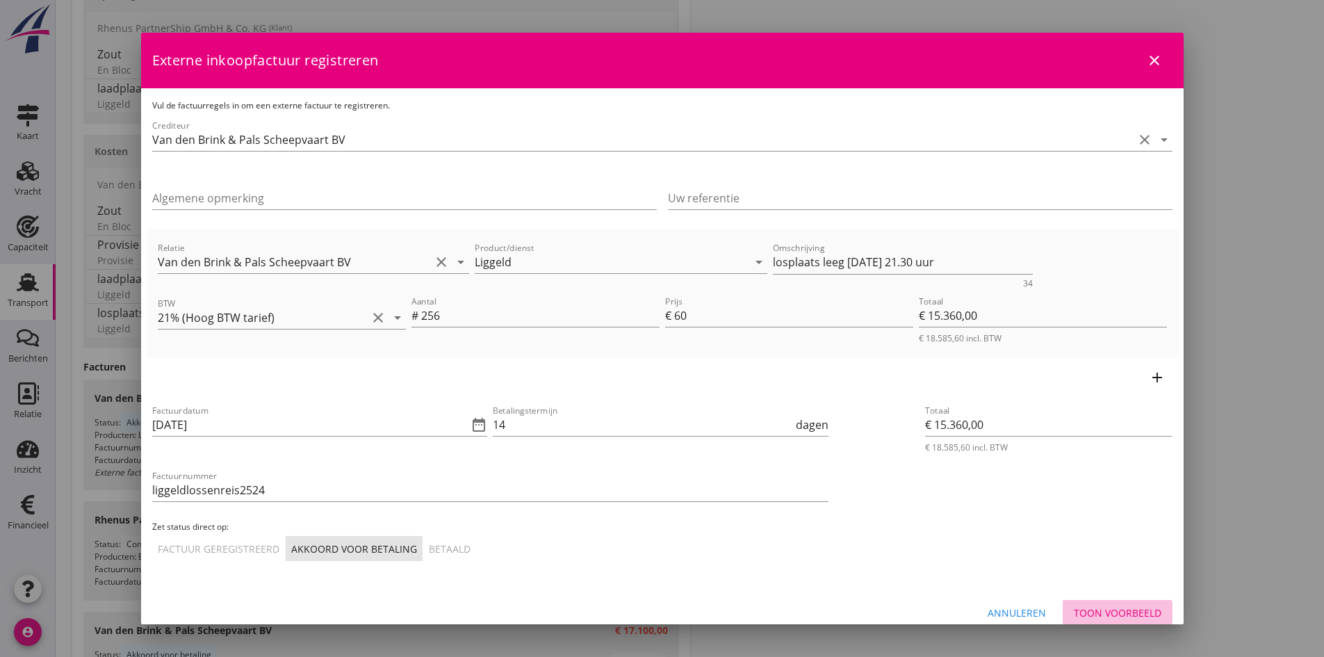
click at [1126, 614] on div "Toon voorbeeld" at bounding box center [1118, 612] width 88 height 15
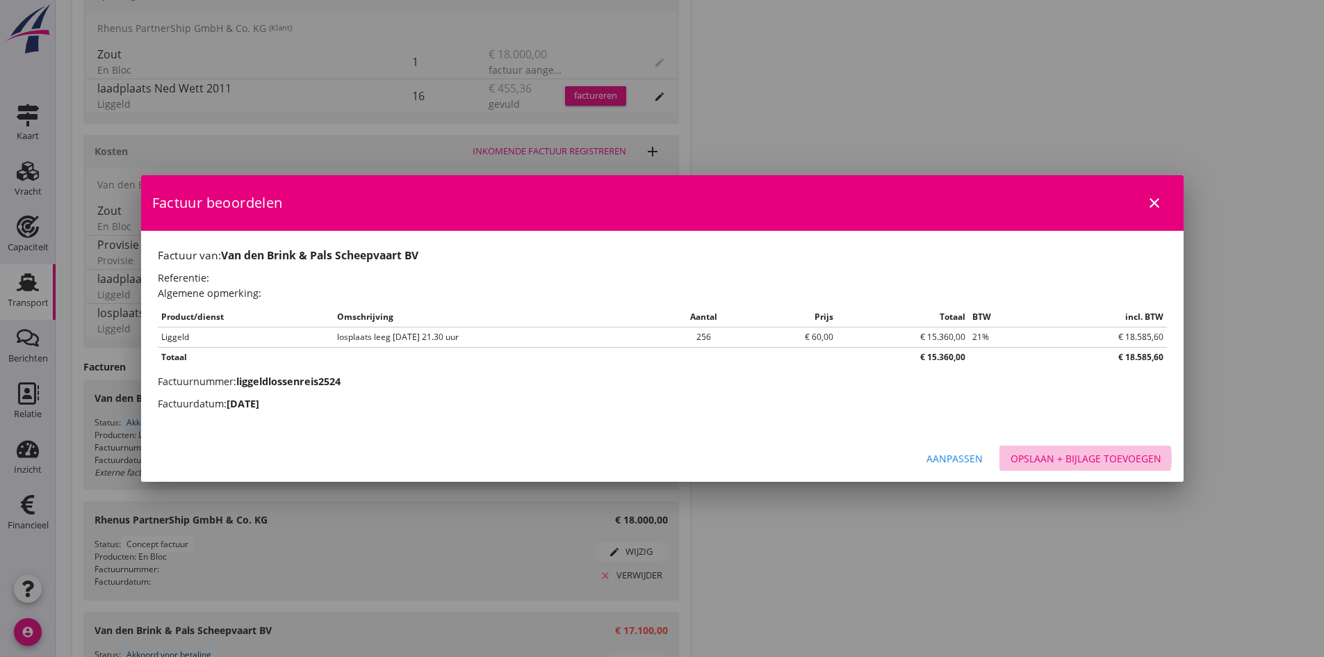
click at [1023, 457] on div "Opslaan + bijlage toevoegen" at bounding box center [1086, 458] width 151 height 15
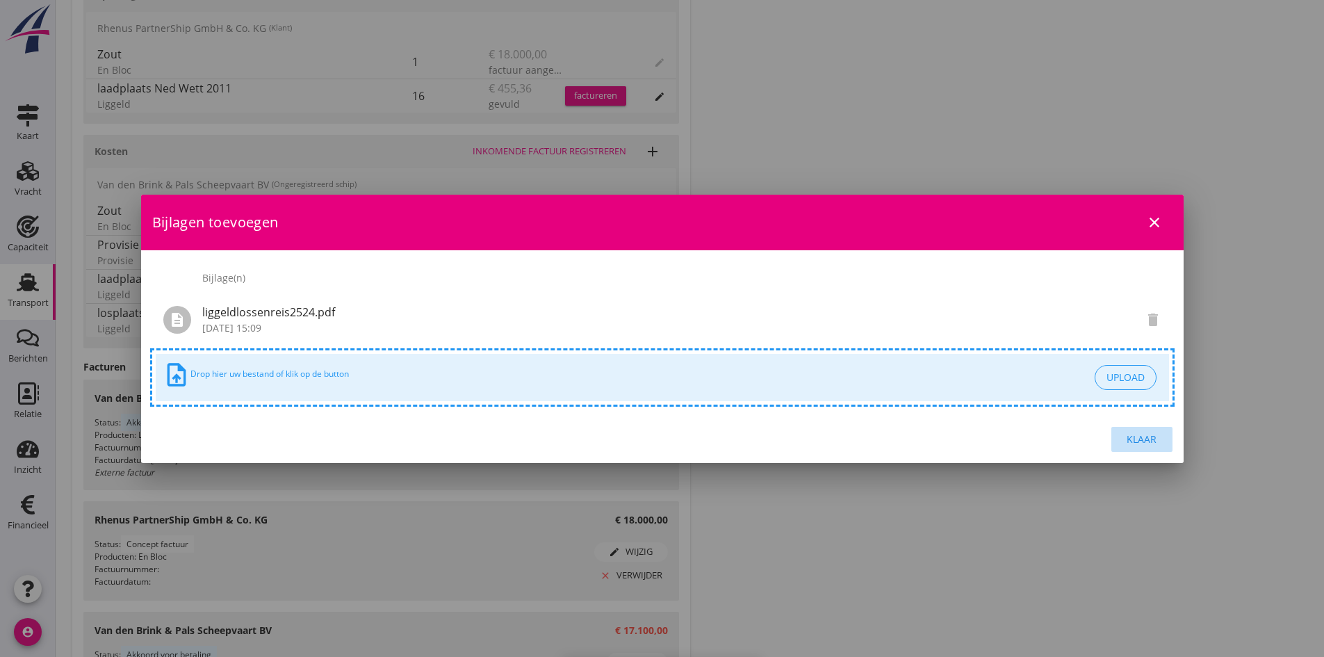
click at [1137, 439] on div "Klaar" at bounding box center [1142, 439] width 39 height 15
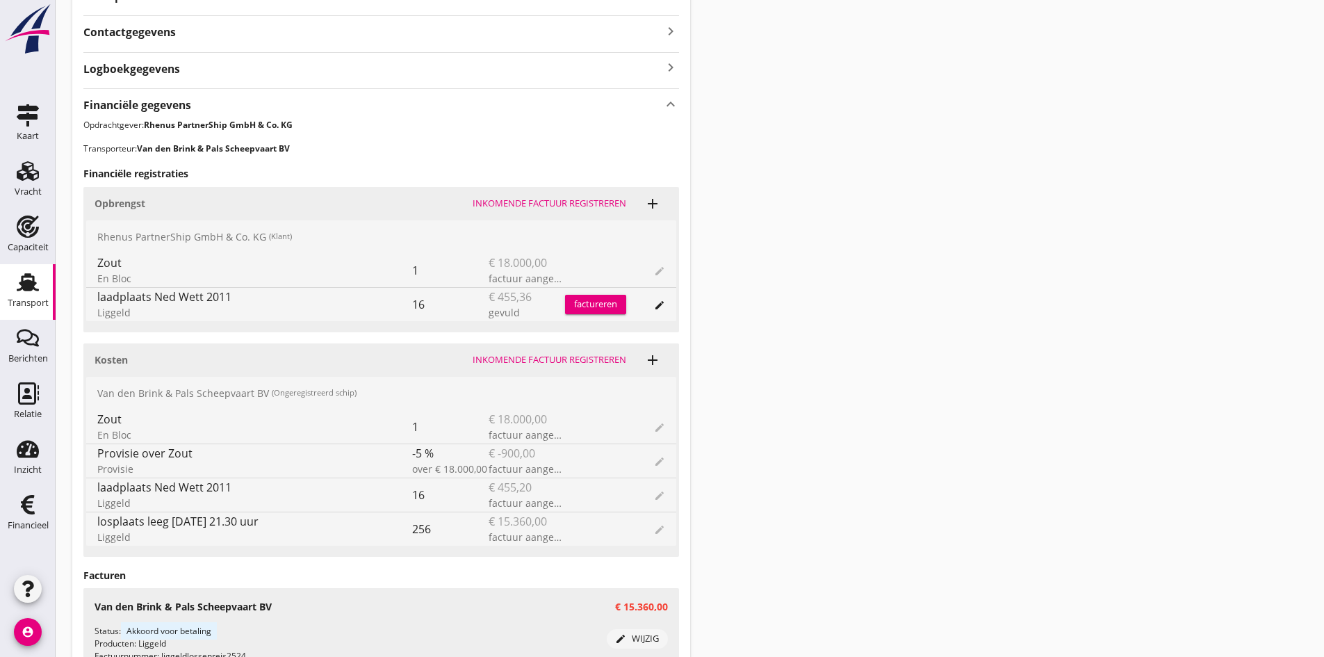
scroll to position [278, 0]
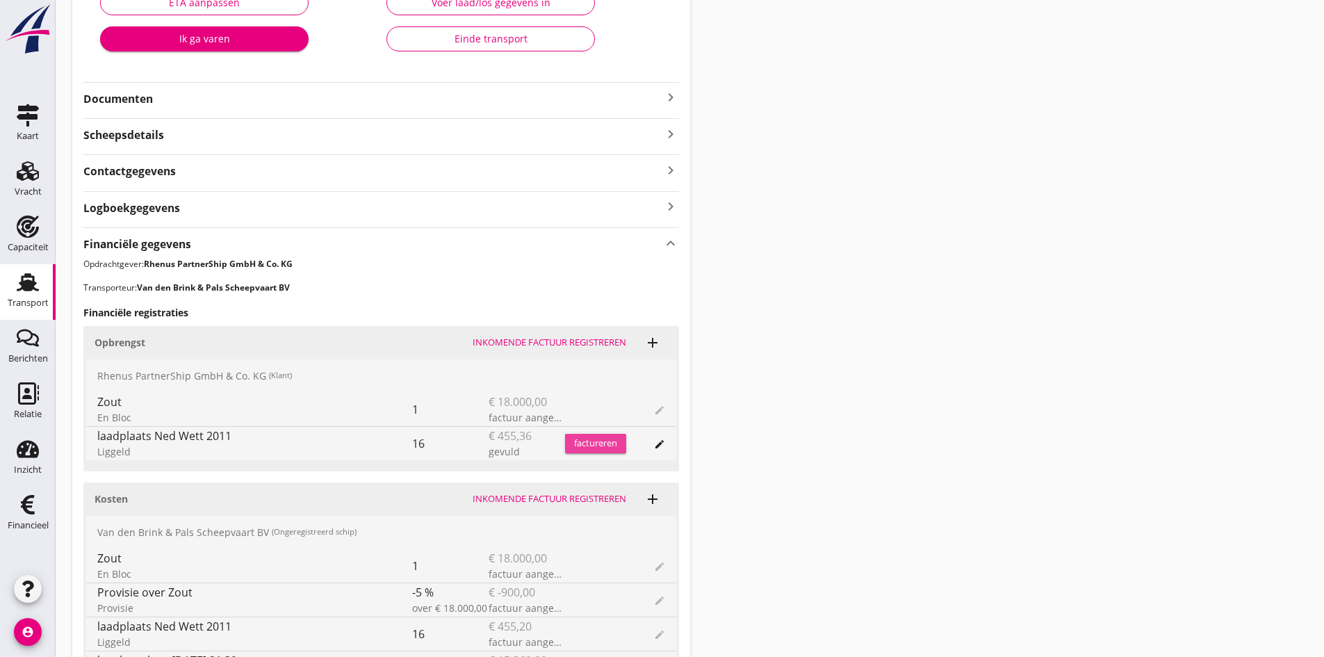
click at [577, 442] on div "factureren" at bounding box center [595, 444] width 61 height 14
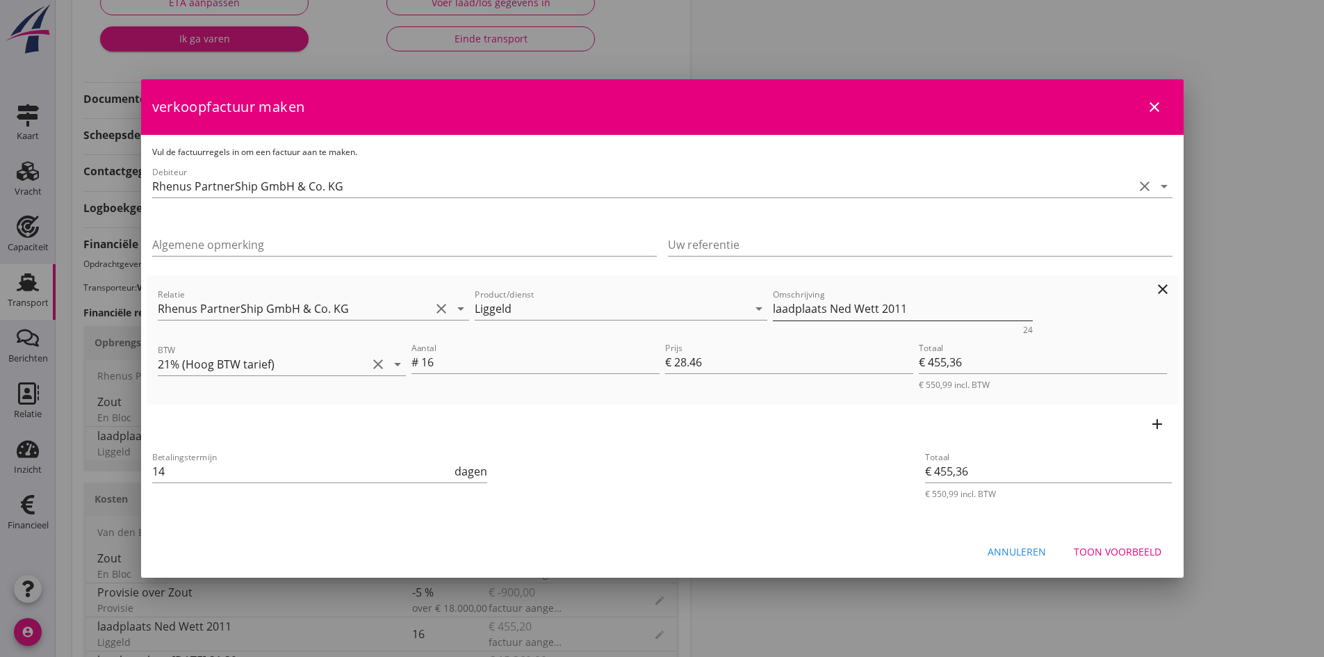
click at [824, 313] on textarea "laadplaats Ned Wett 2011" at bounding box center [903, 309] width 260 height 23
type textarea "laadplaats vol [DATE] 16 uur Ned Wett 2011"
click at [1152, 422] on icon "add" at bounding box center [1157, 424] width 17 height 17
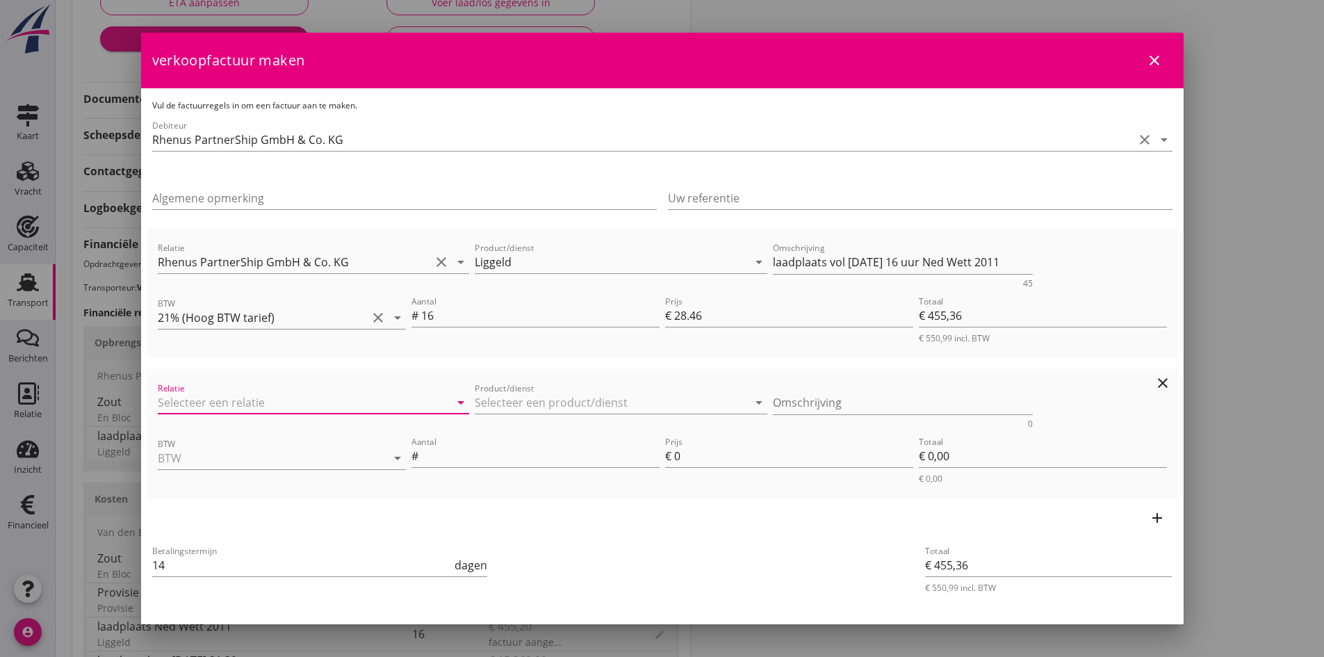
click at [204, 401] on input "Relatie" at bounding box center [294, 402] width 273 height 22
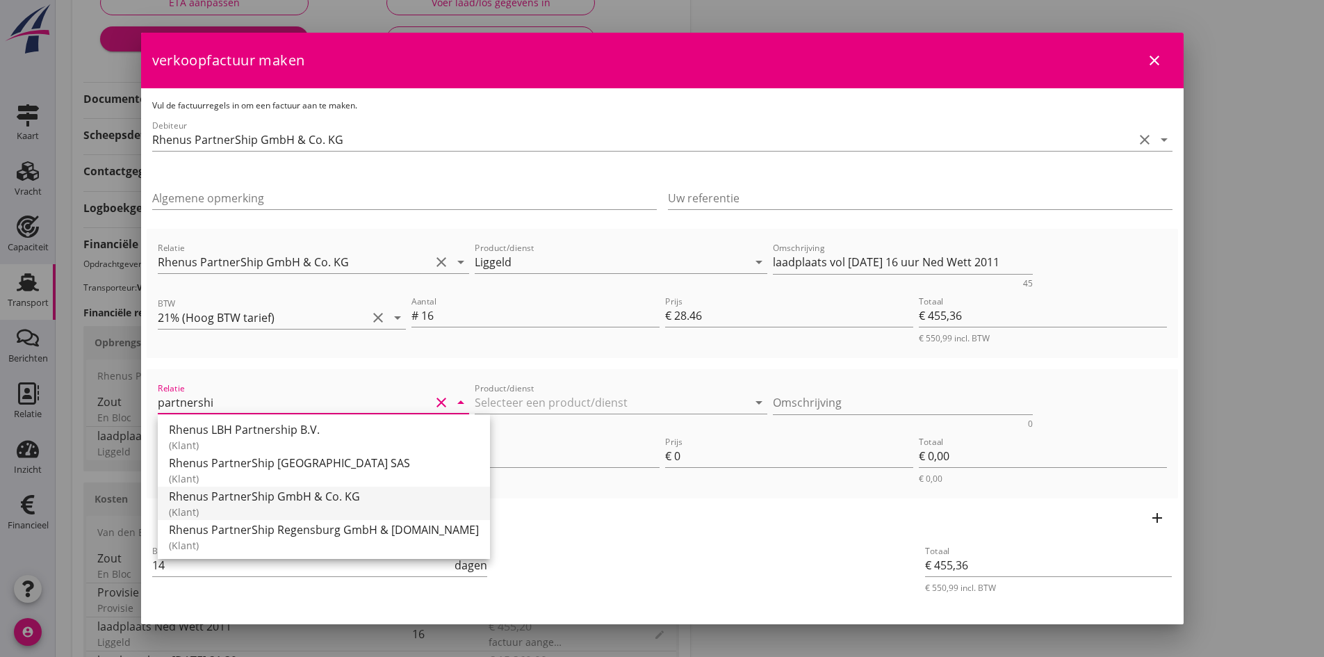
click at [224, 501] on div "Rhenus PartnerShip GmbH & Co. KG" at bounding box center [324, 496] width 310 height 17
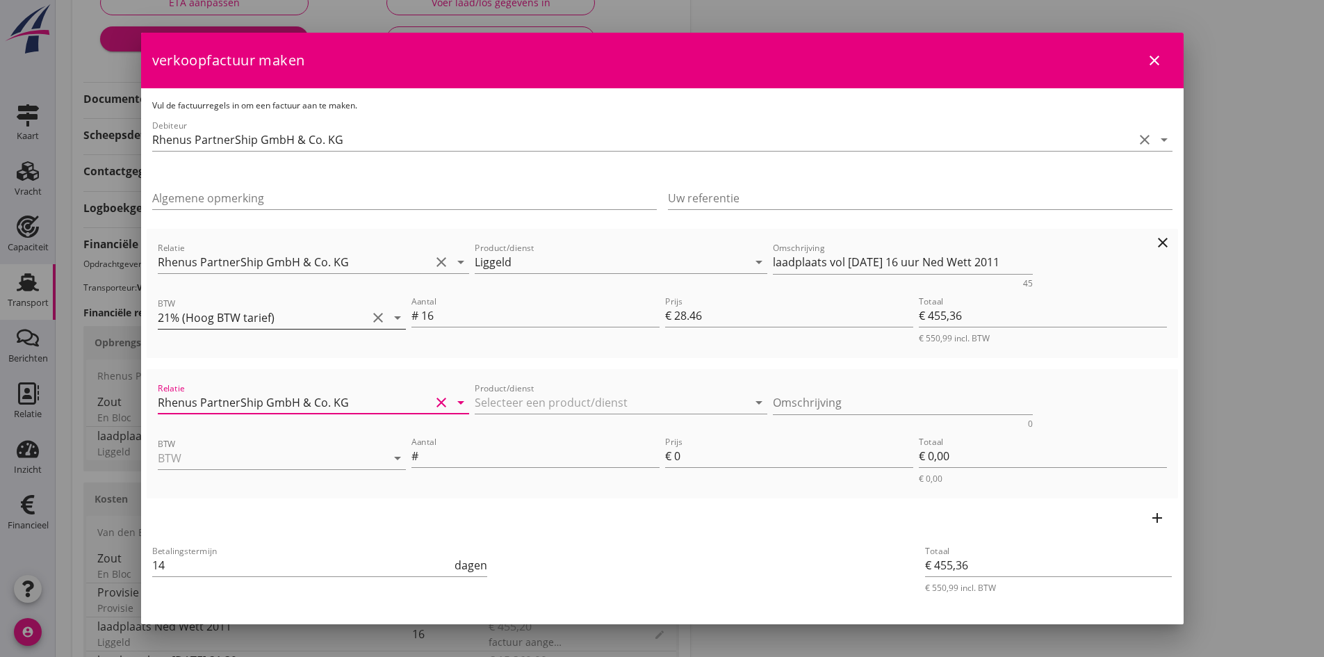
type input "Rhenus PartnerShip GmbH & Co. KG"
click at [281, 316] on input "21% (Hoog BTW tarief)" at bounding box center [262, 318] width 209 height 22
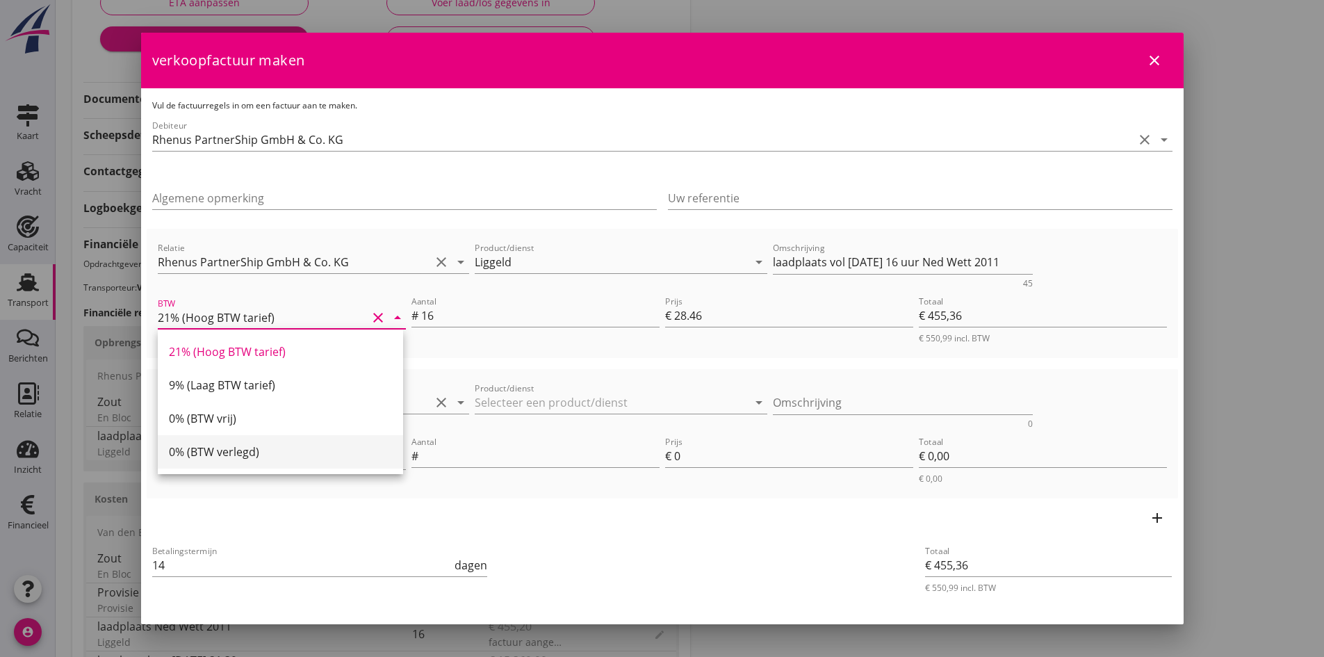
click at [241, 448] on div "0% (BTW verlegd)" at bounding box center [280, 451] width 223 height 17
type input "0% (BTW verlegd)"
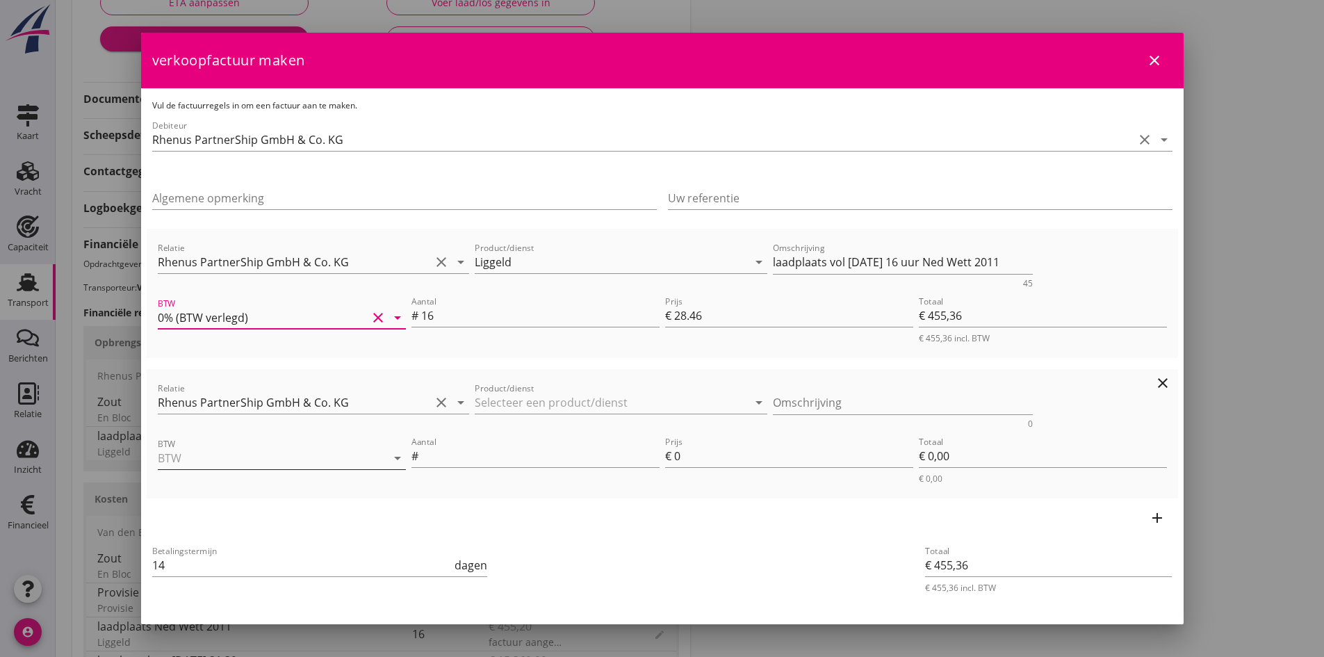
click at [237, 457] on input "BTW" at bounding box center [262, 458] width 209 height 22
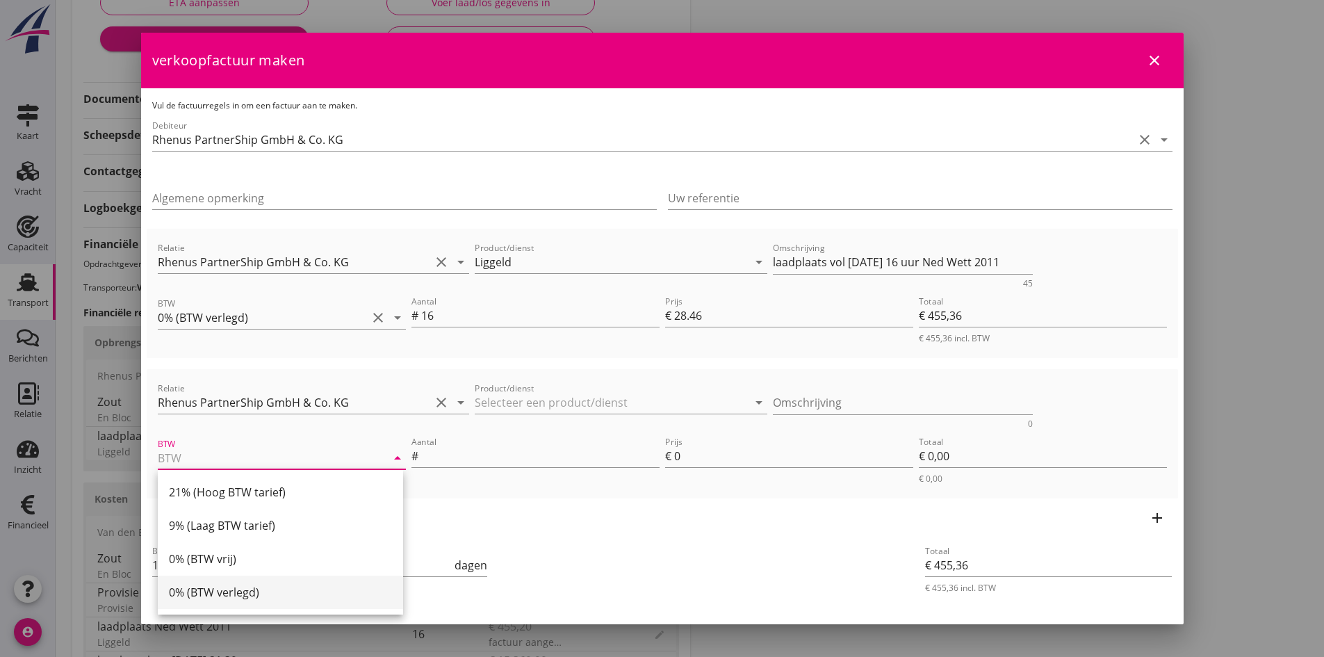
click at [225, 585] on div "0% (BTW verlegd)" at bounding box center [280, 592] width 223 height 17
type input "0% (BTW verlegd)"
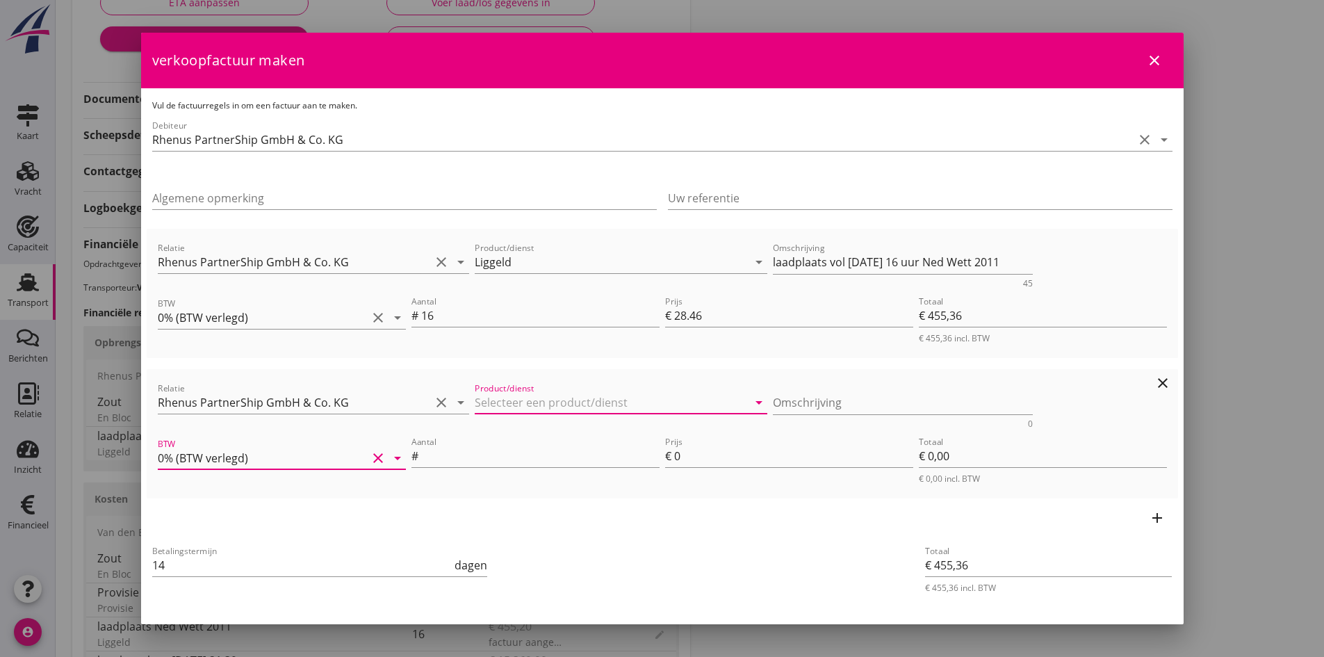
click at [501, 397] on input "Product/dienst" at bounding box center [611, 402] width 273 height 22
click at [502, 439] on div "Liggeld" at bounding box center [612, 436] width 264 height 17
type input "Liggeld"
click at [497, 450] on input "Aantal" at bounding box center [540, 456] width 238 height 22
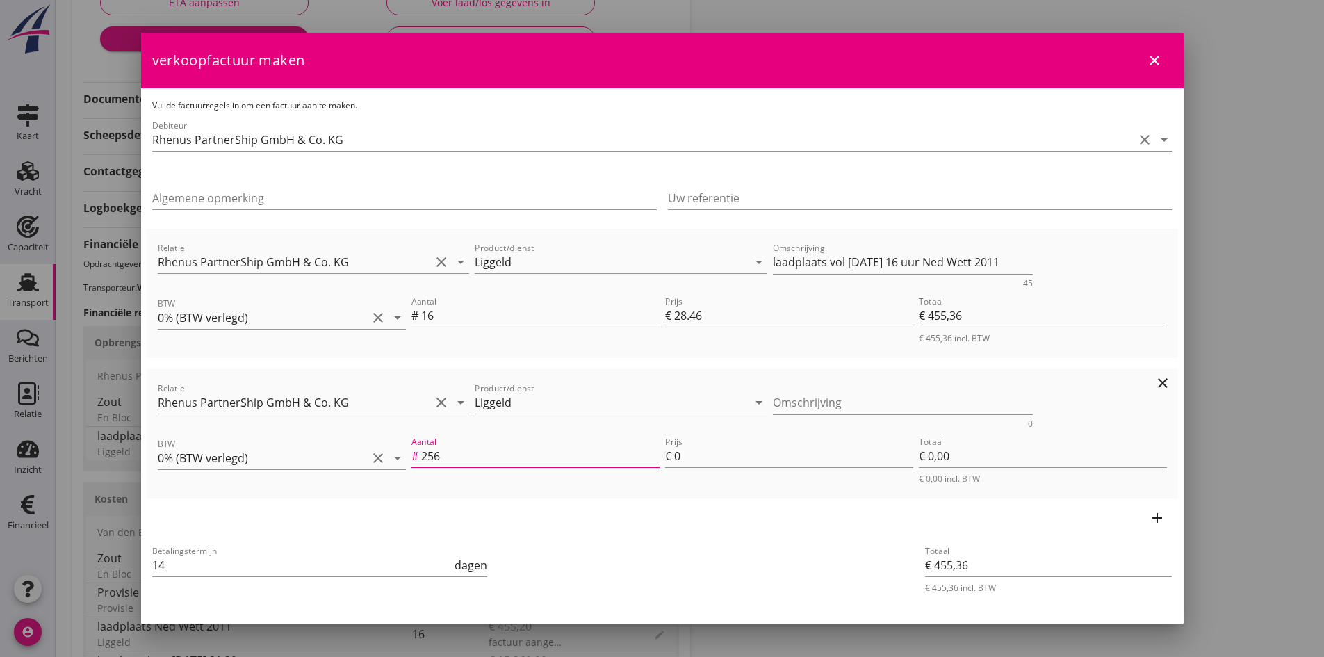
type input "256"
type input "€ 1.991,36"
type input "6"
type input "€ 1.536,00"
type input "€ 15.815,36"
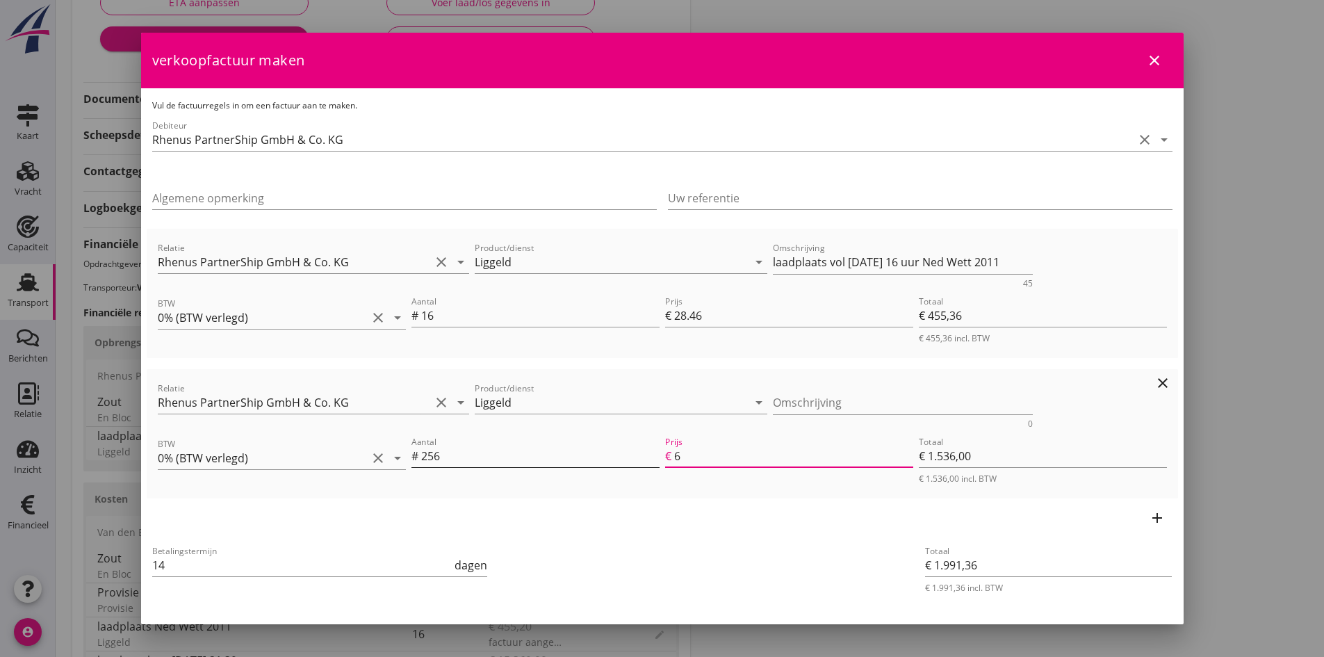
type input "60"
type input "€ 15.360,00"
type input "60"
click at [777, 401] on textarea "Omschrijving" at bounding box center [903, 402] width 260 height 23
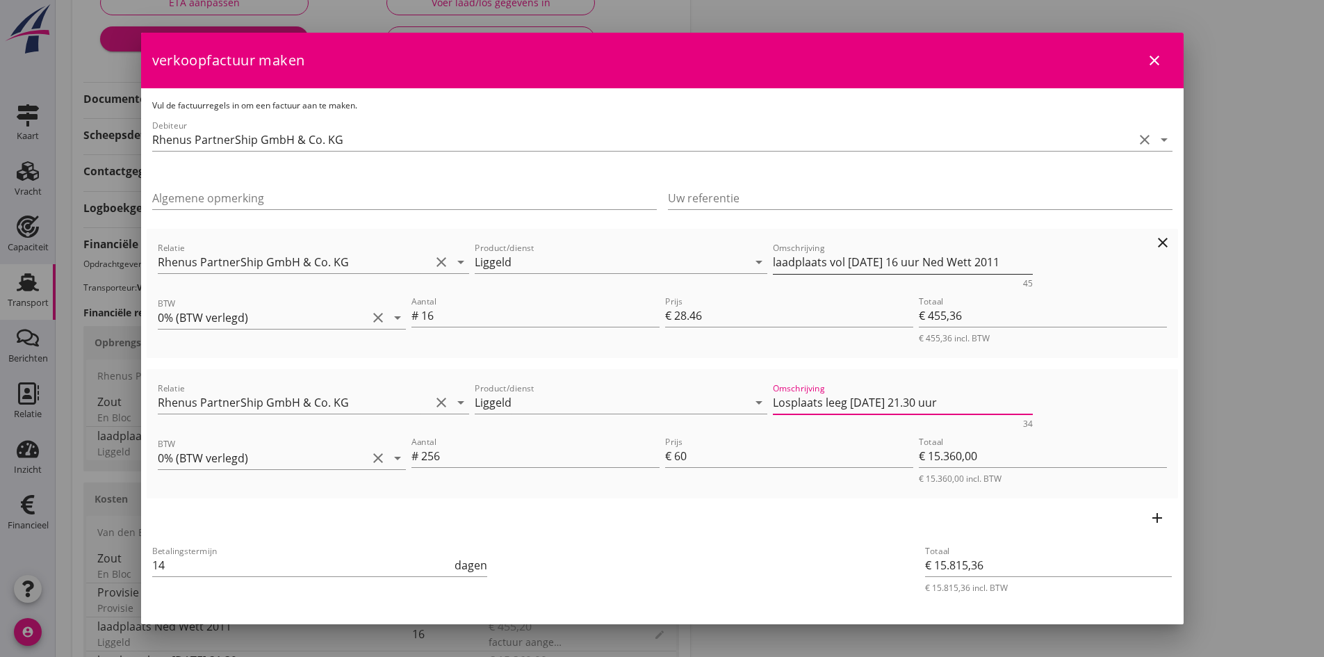
type textarea "Losplaats leeg [DATE] 21.30 uur"
click at [773, 264] on textarea "laadplaats vol [DATE] 16 uur Ned Wett 2011" at bounding box center [903, 262] width 260 height 23
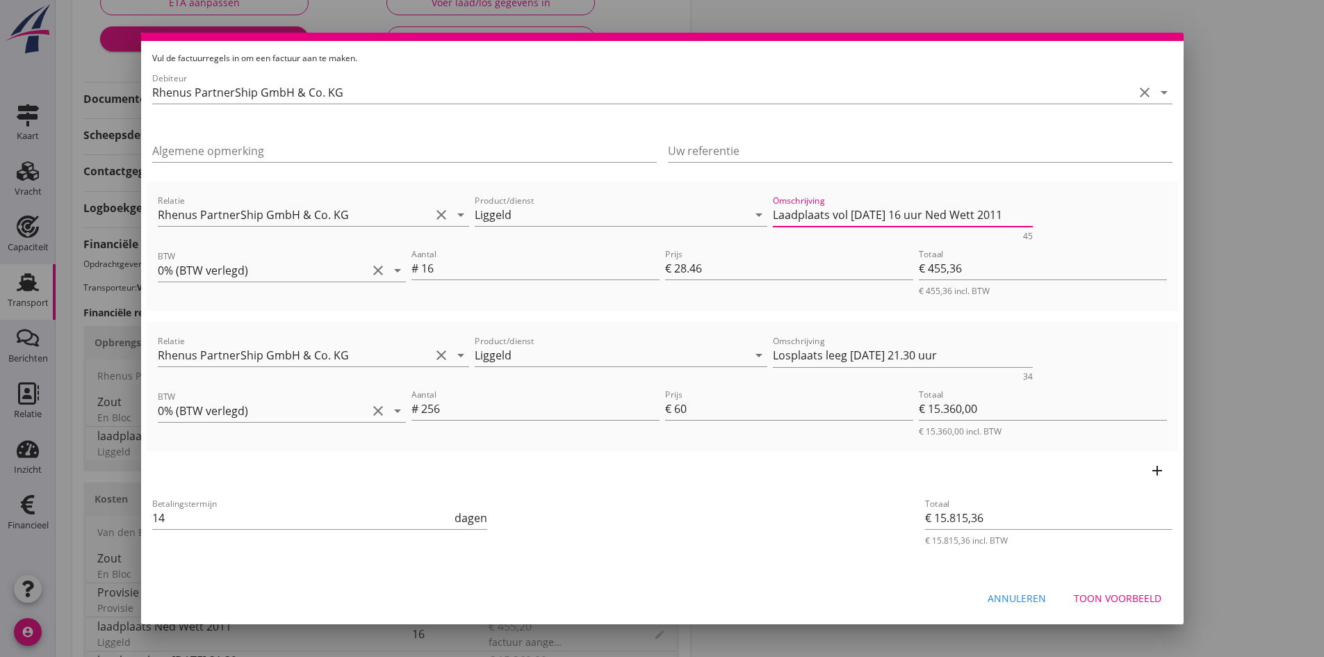
scroll to position [0, 0]
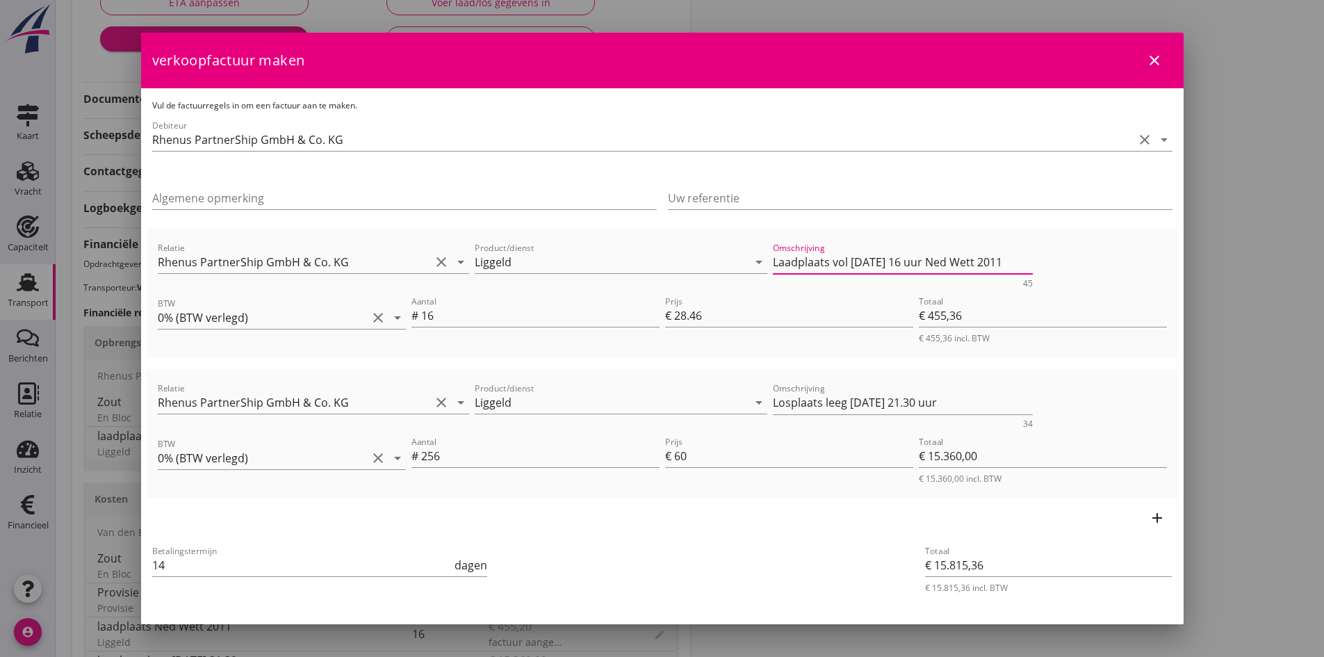
type textarea "Laadplaats vol [DATE] 16 uur Ned Wett 2011"
click at [692, 202] on input "Uw referentie" at bounding box center [920, 198] width 505 height 22
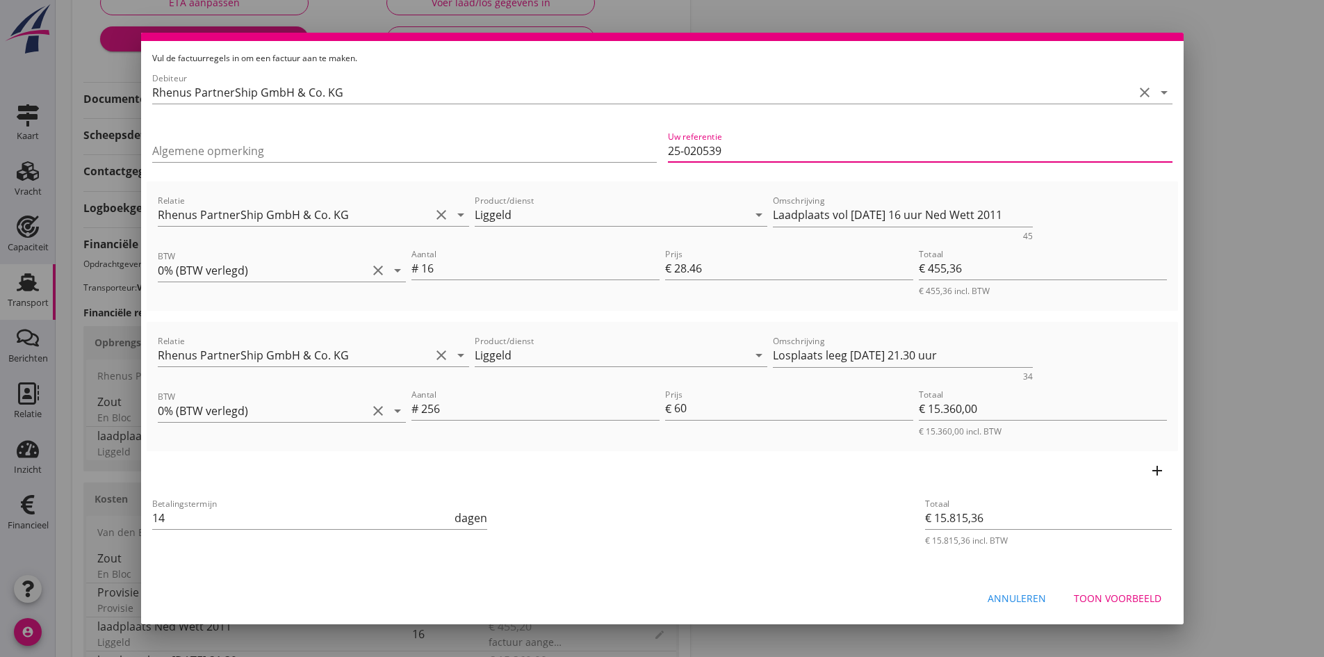
type input "25-020539"
click at [1113, 592] on div "Toon voorbeeld" at bounding box center [1118, 598] width 88 height 15
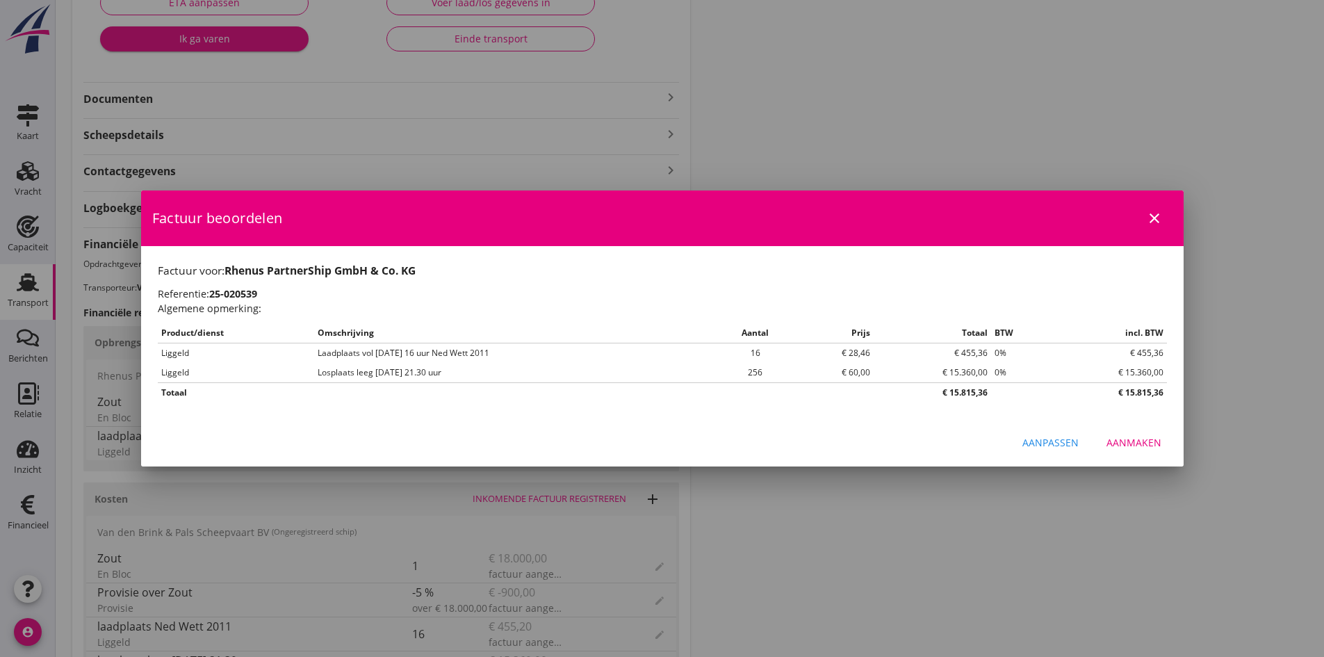
scroll to position [0, 0]
click at [1129, 438] on div "Aanmaken" at bounding box center [1134, 442] width 55 height 15
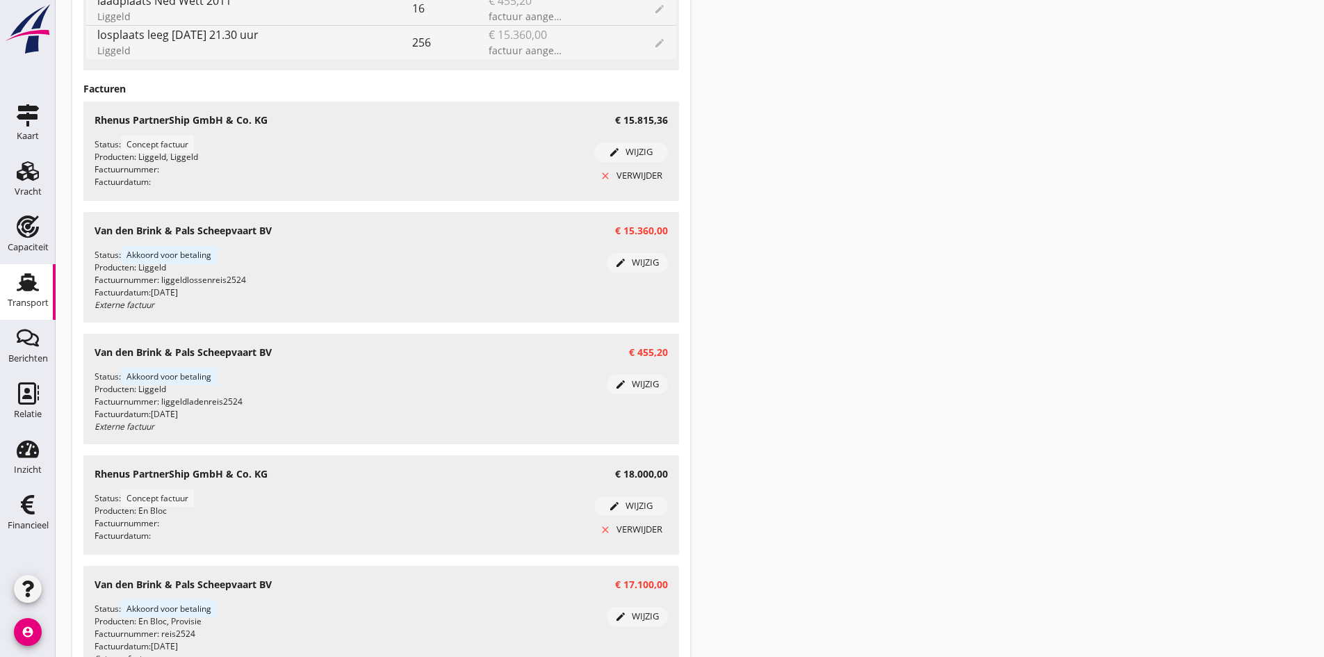
scroll to position [973, 0]
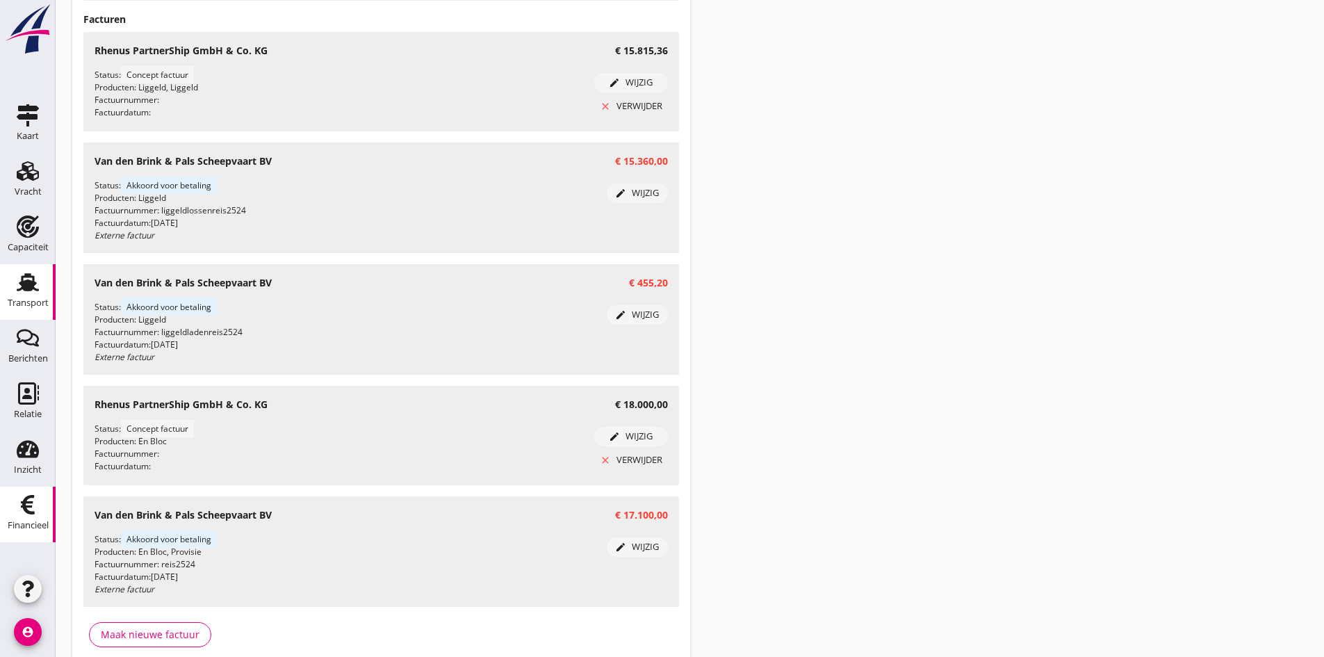
click at [31, 502] on use at bounding box center [28, 504] width 14 height 19
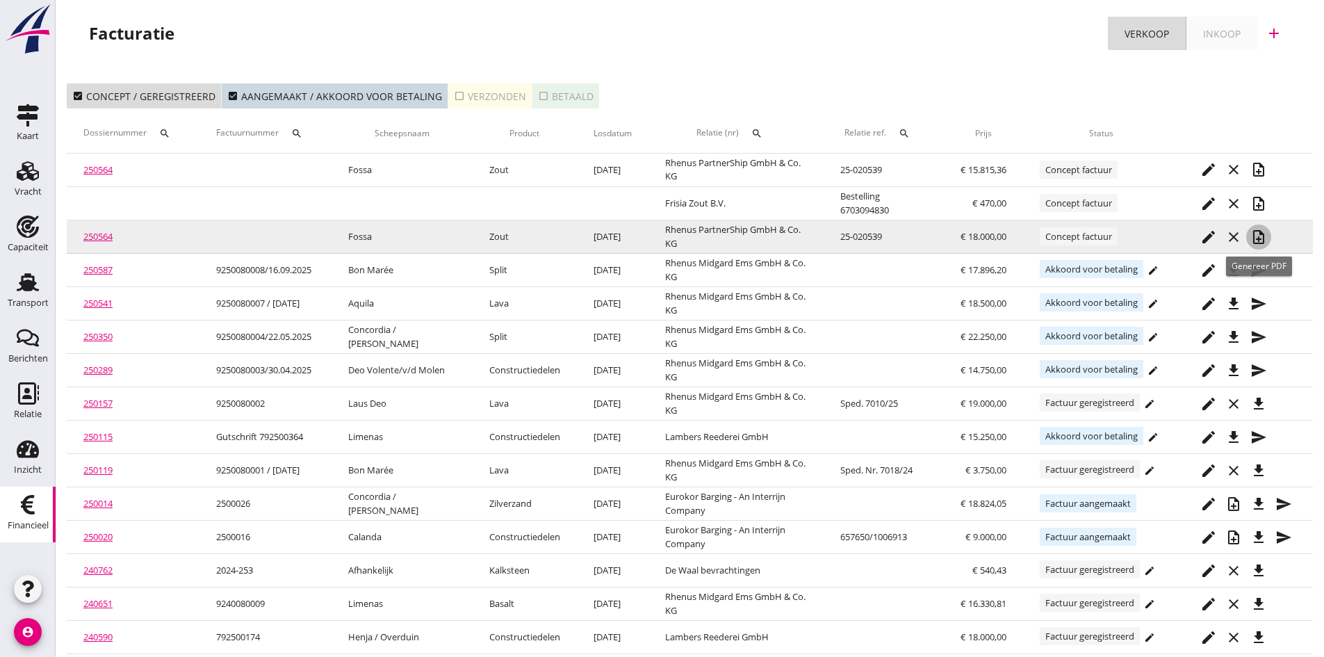
click at [1259, 234] on icon "note_add" at bounding box center [1258, 237] width 17 height 17
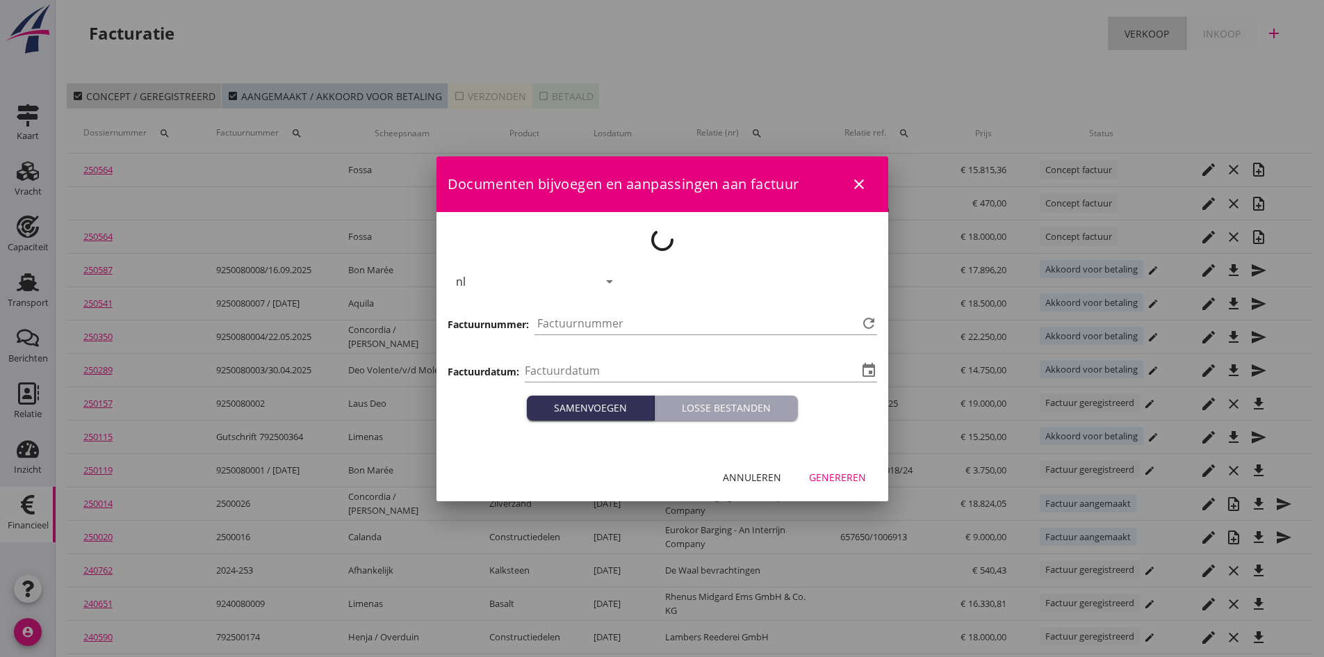
type input "[DATE]"
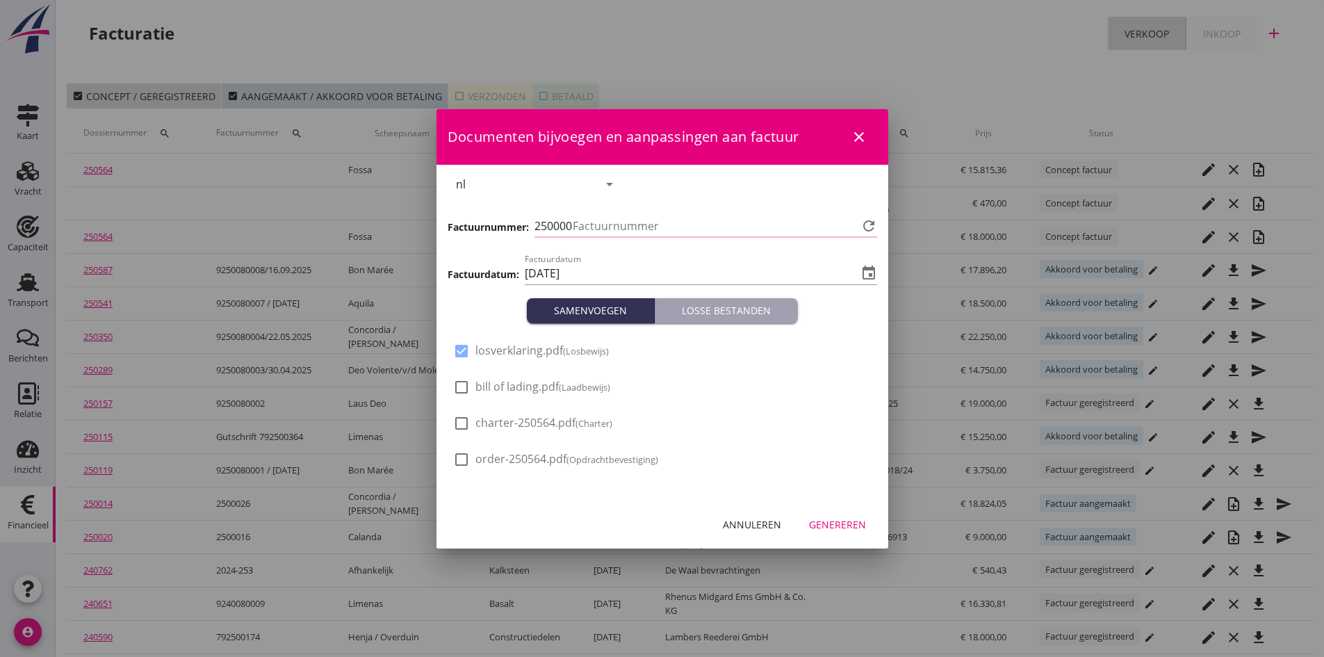
type input "785"
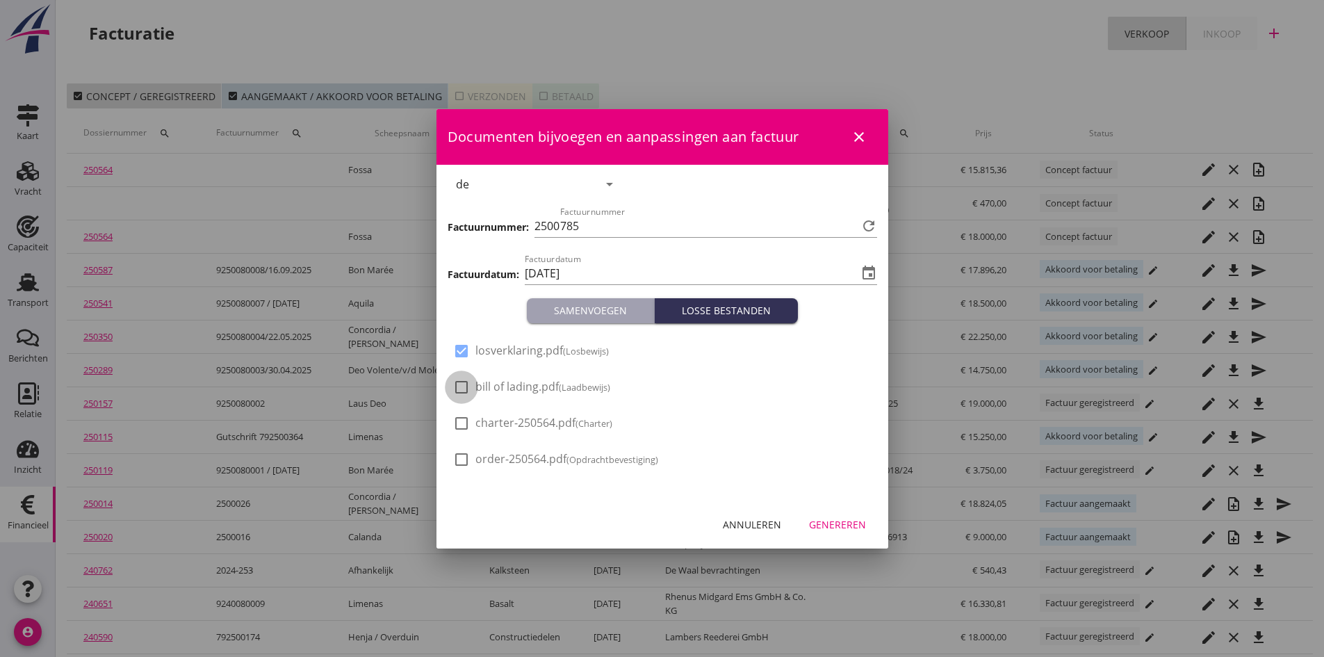
click at [460, 386] on div at bounding box center [462, 387] width 24 height 24
checkbox input "true"
click at [827, 523] on div "Genereren" at bounding box center [837, 524] width 57 height 15
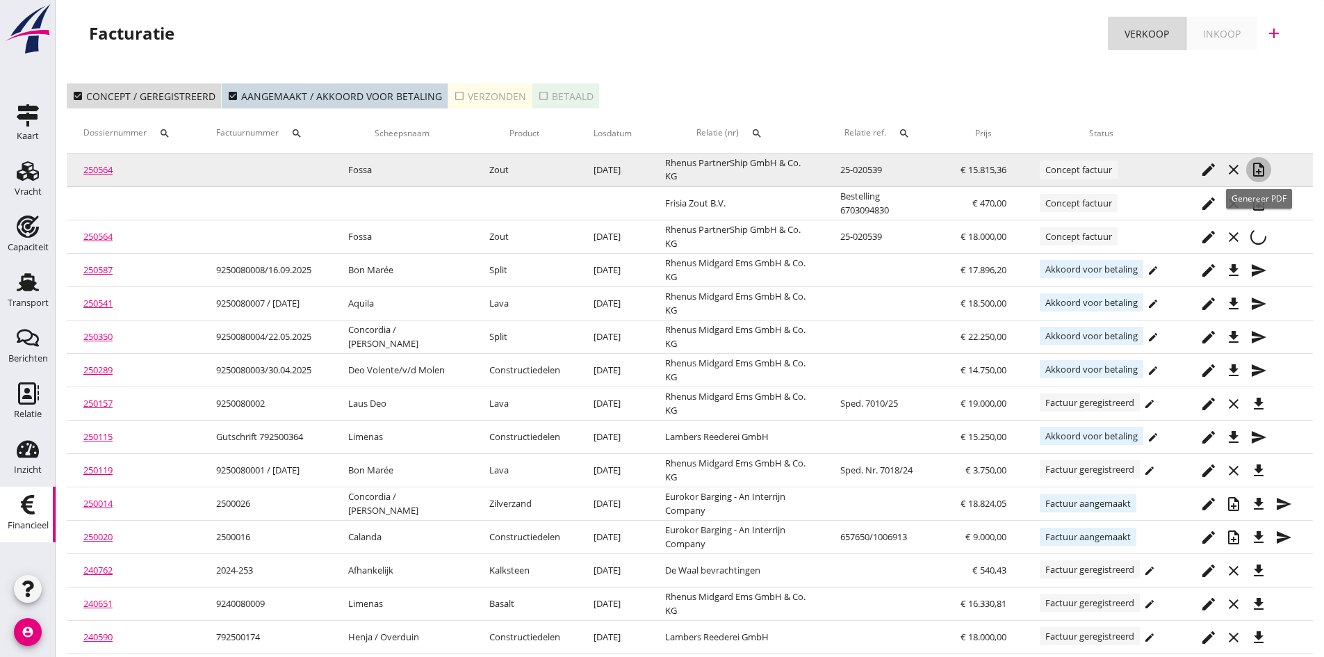
click at [1262, 170] on icon "note_add" at bounding box center [1258, 169] width 17 height 17
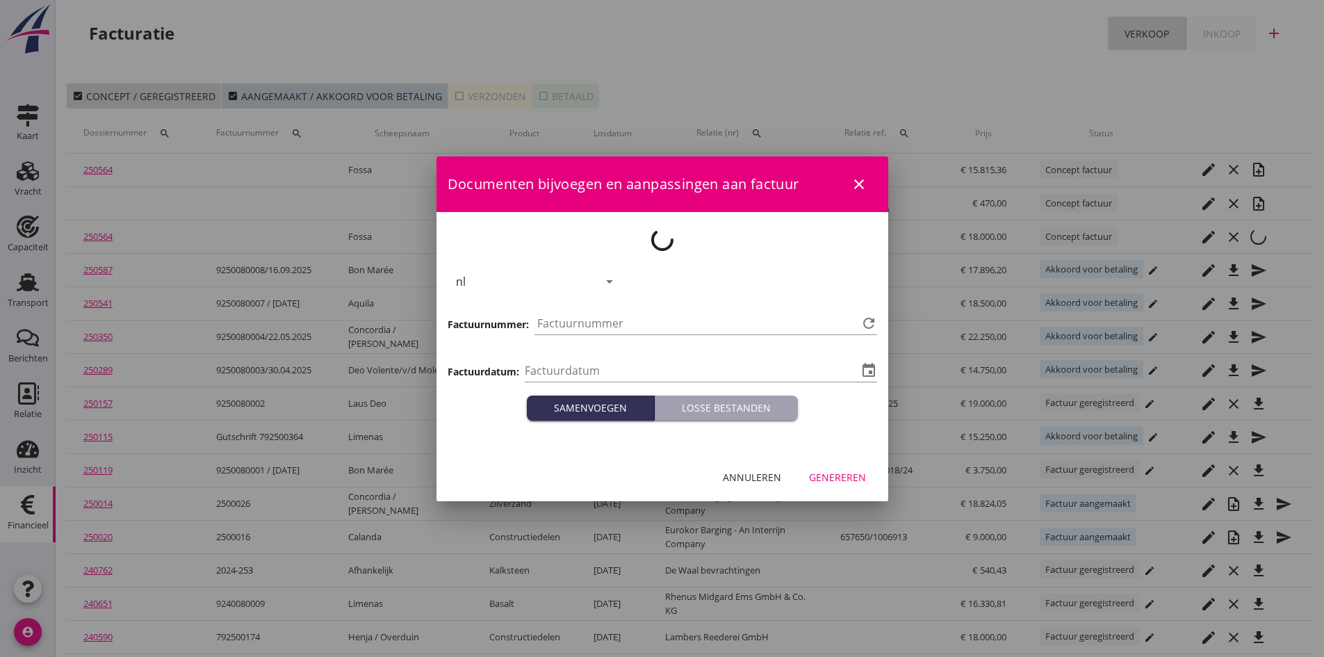
type input "[DATE]"
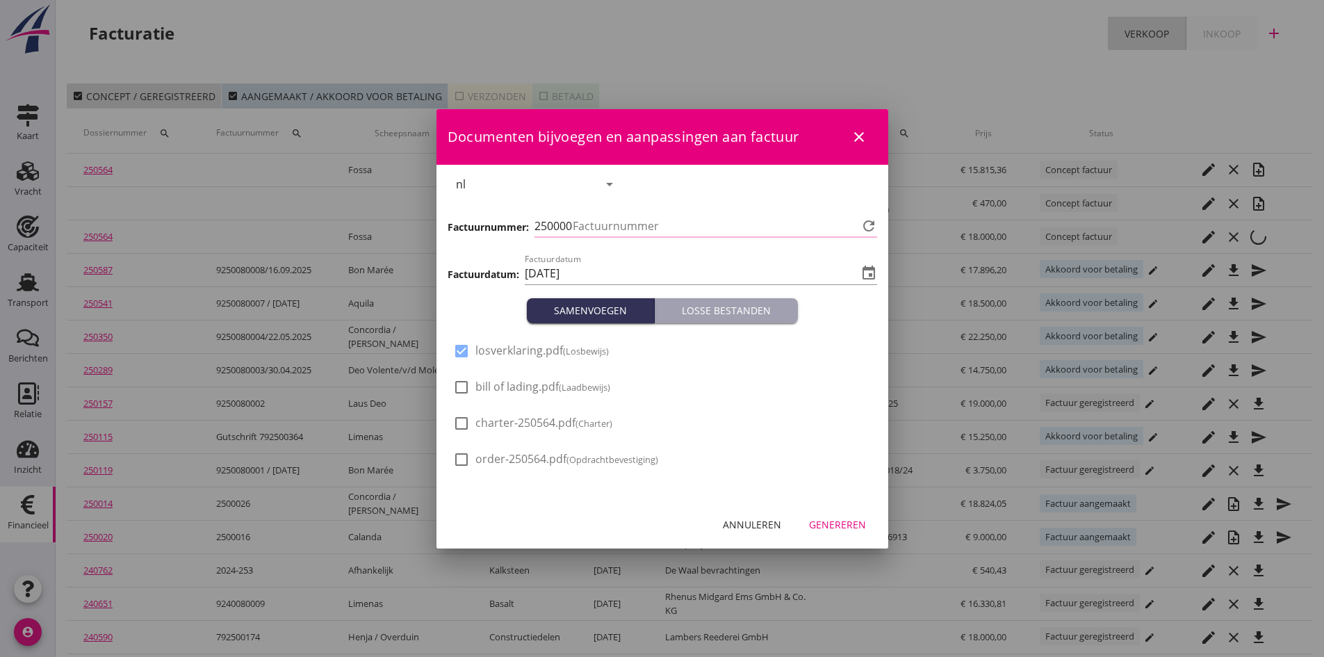
type input "786"
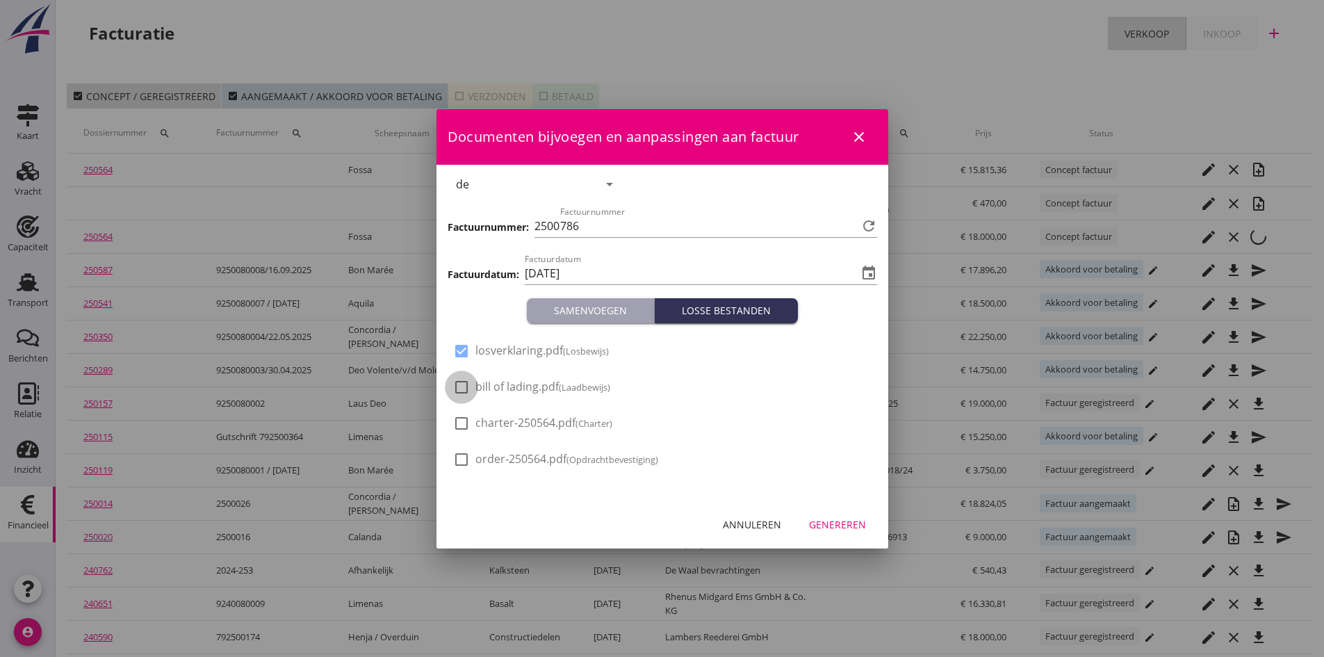
drag, startPoint x: 459, startPoint y: 388, endPoint x: 552, endPoint y: 402, distance: 93.6
click at [460, 388] on div at bounding box center [462, 387] width 24 height 24
checkbox input "true"
click at [843, 524] on div "Genereren" at bounding box center [837, 524] width 57 height 15
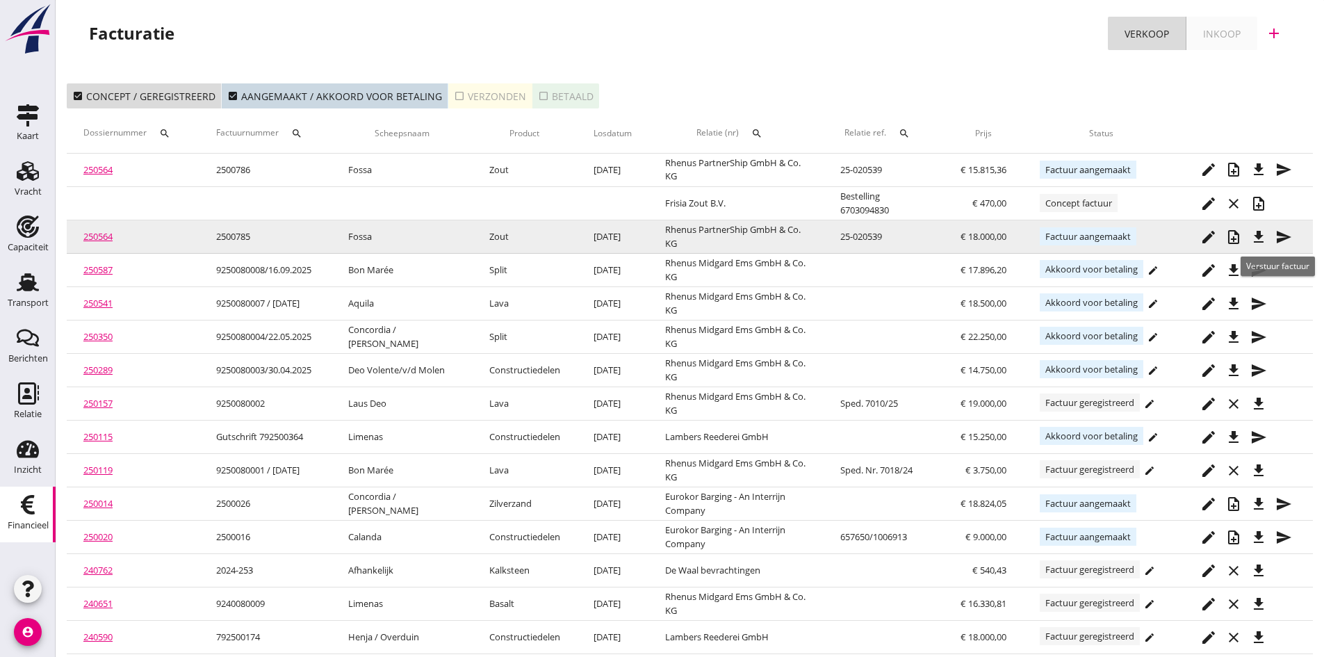
click at [1280, 235] on icon "send" at bounding box center [1284, 237] width 17 height 17
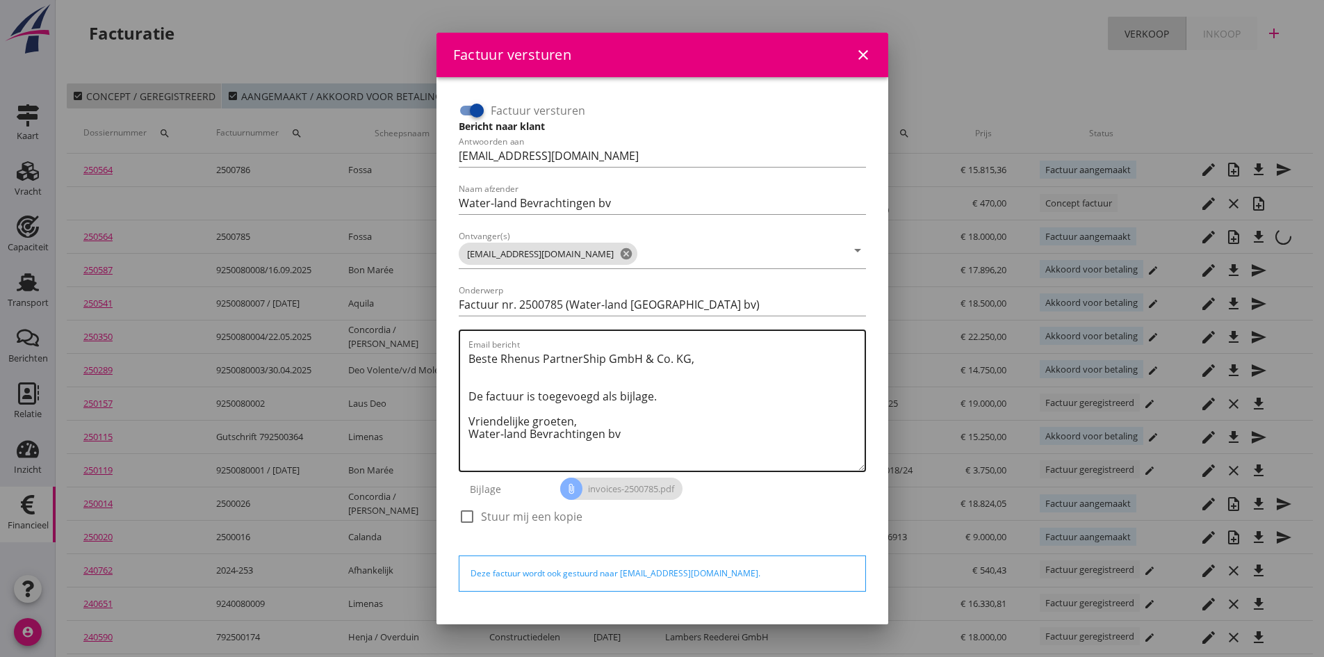
scroll to position [40, 0]
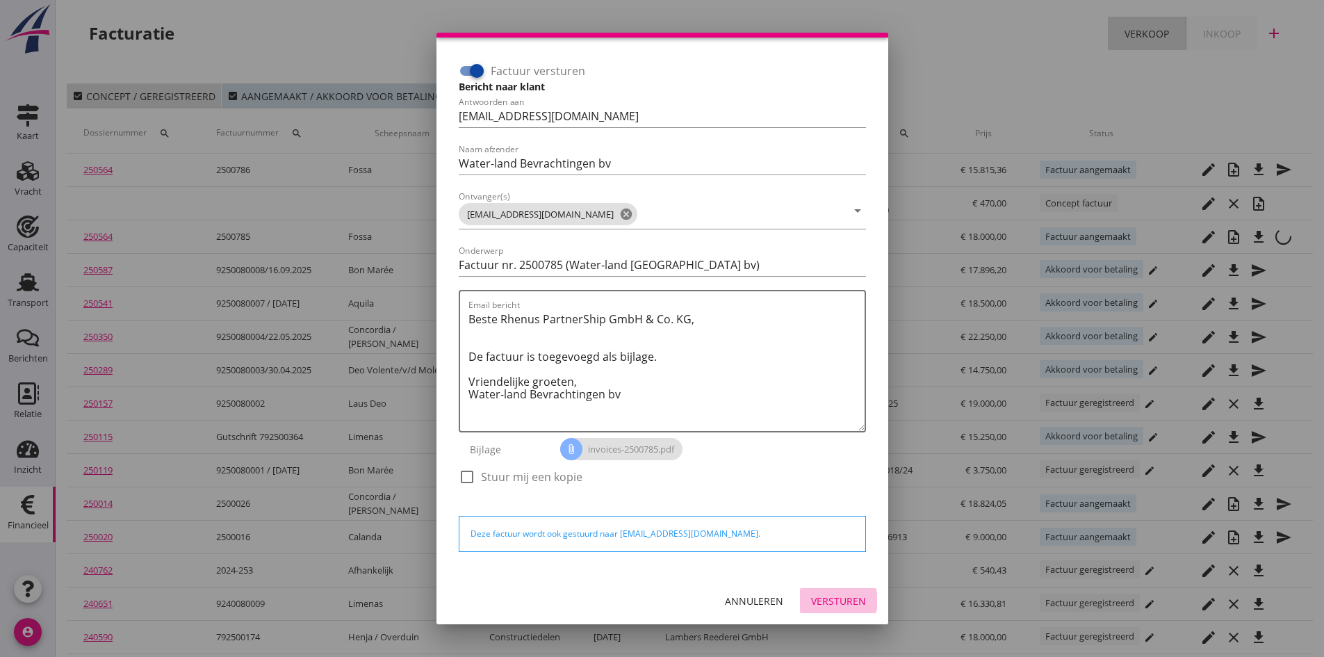
click at [835, 595] on div "Versturen" at bounding box center [838, 601] width 55 height 15
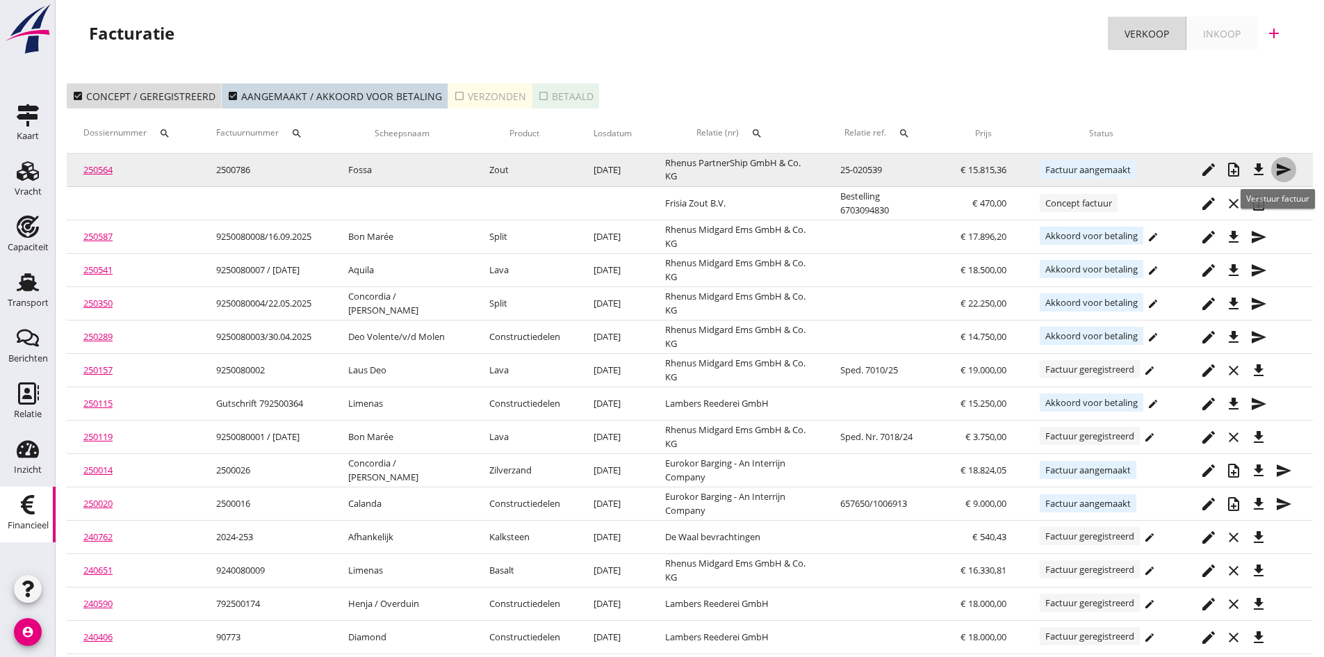
click at [1280, 168] on icon "send" at bounding box center [1284, 169] width 17 height 17
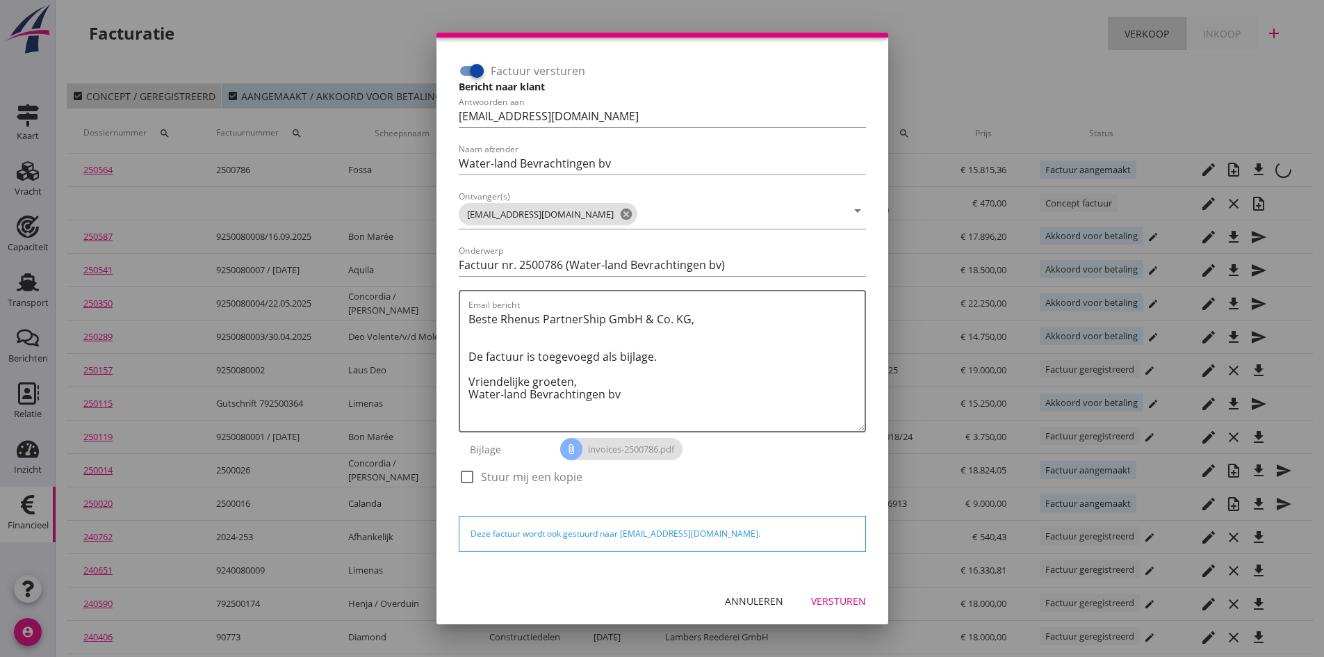
click at [823, 598] on div "Versturen" at bounding box center [838, 601] width 55 height 15
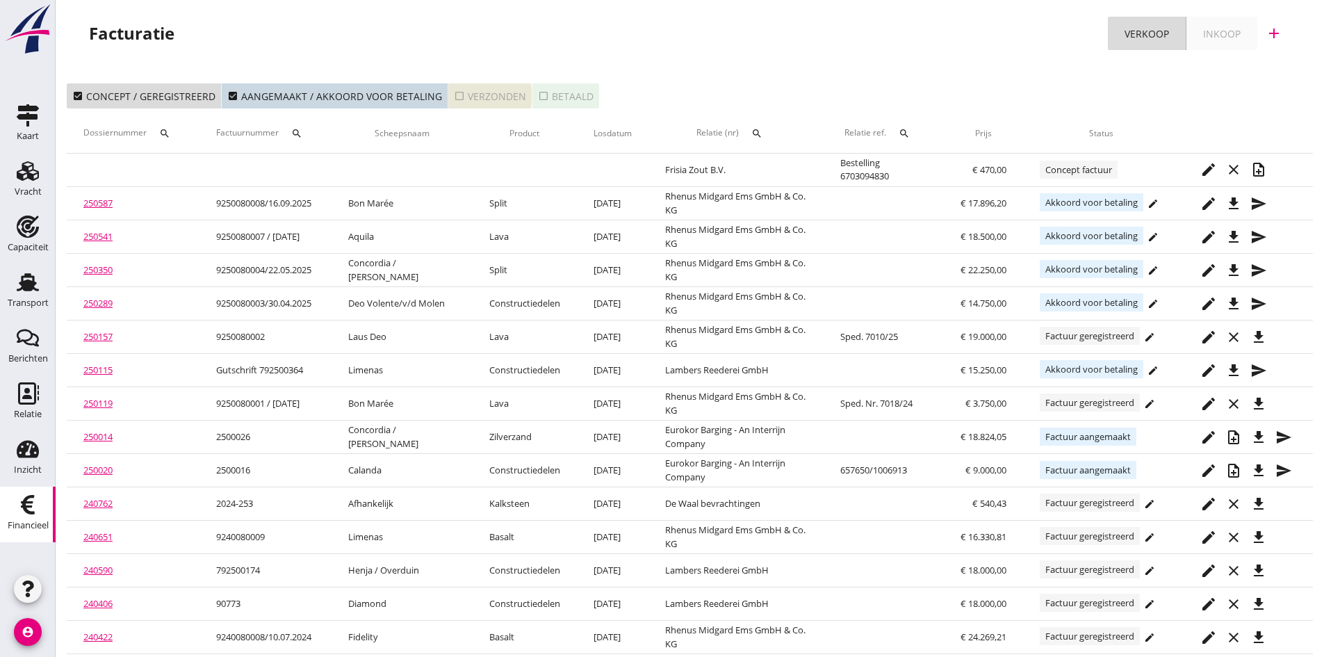
click at [487, 92] on div "check_box_outline_blank Verzonden" at bounding box center [490, 96] width 72 height 15
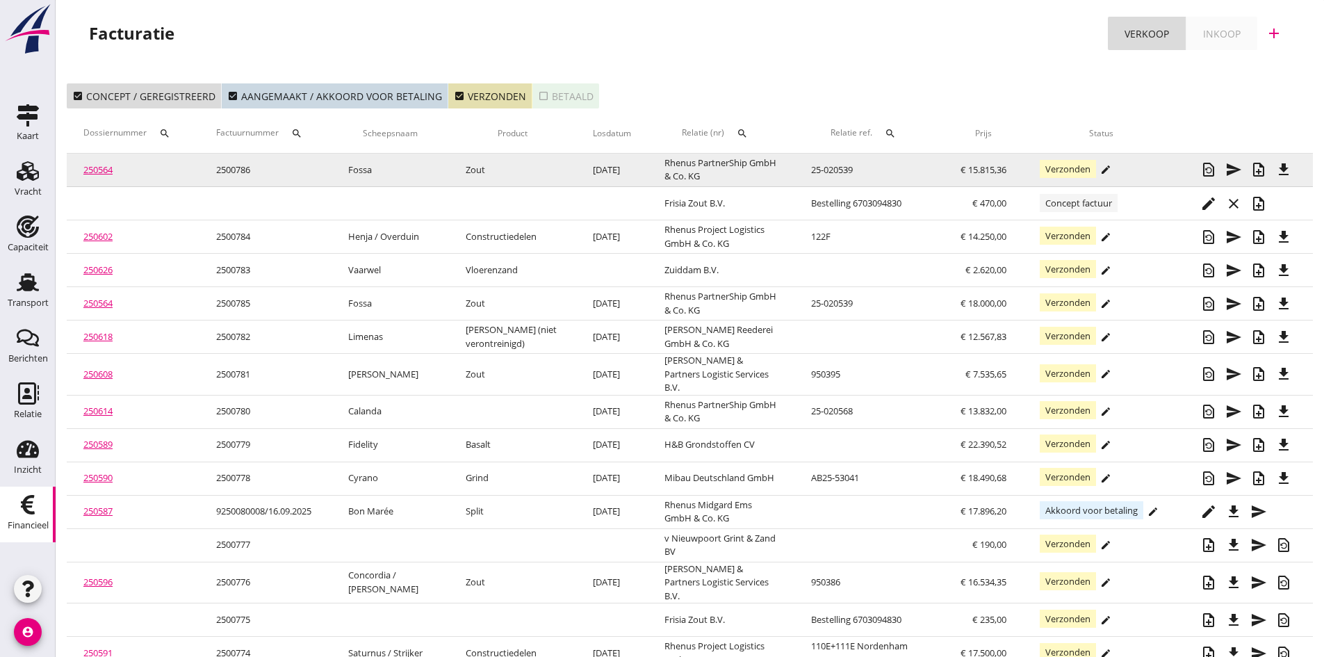
click at [101, 167] on link "250564" at bounding box center [97, 169] width 29 height 13
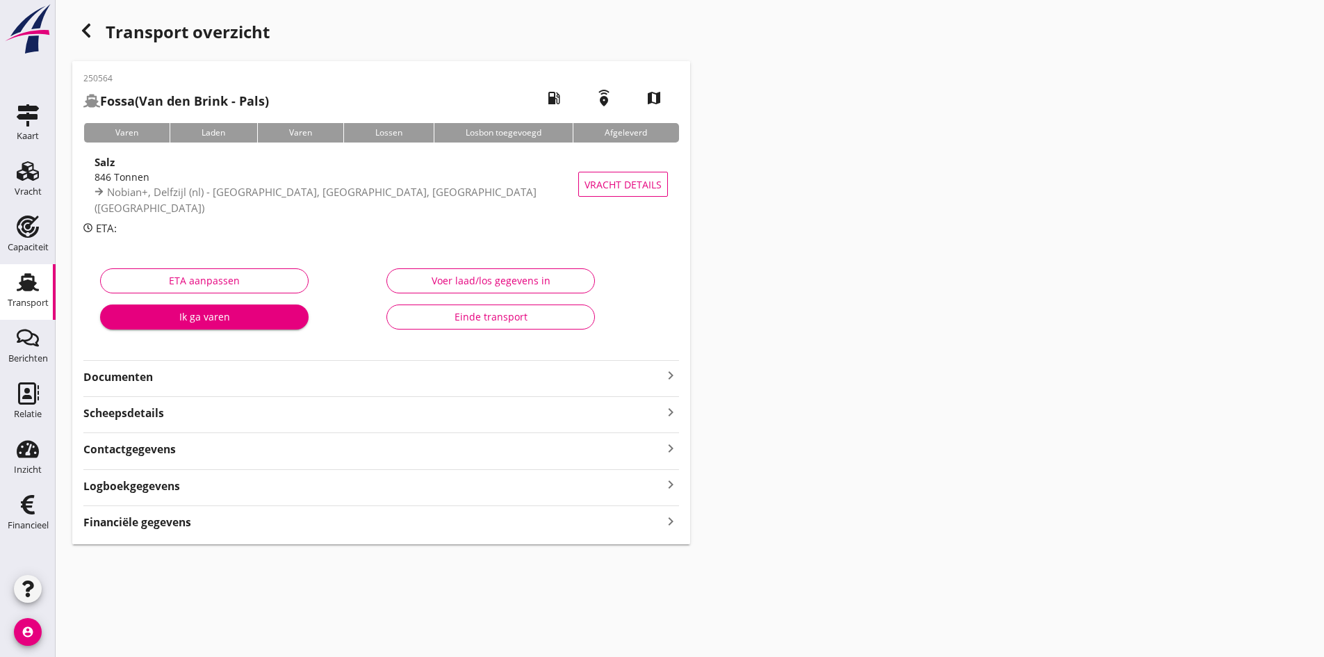
click at [413, 379] on strong "Documenten" at bounding box center [372, 377] width 579 height 16
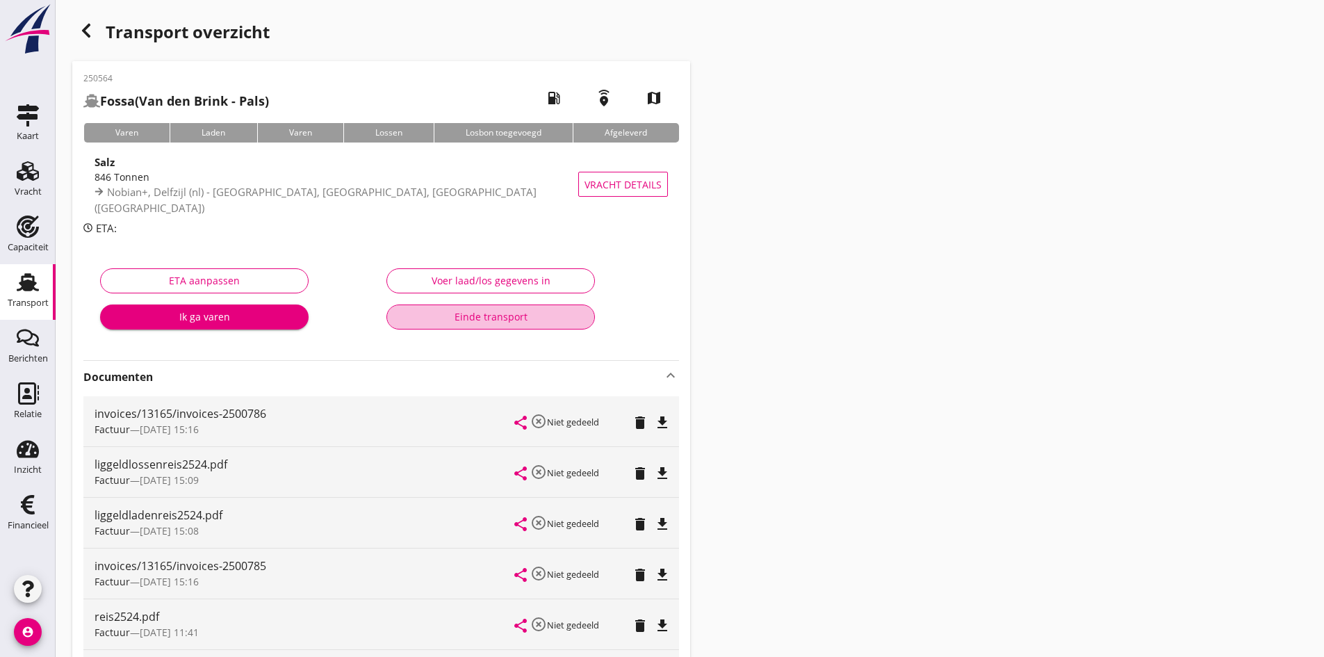
click at [468, 312] on div "Einde transport" at bounding box center [490, 316] width 185 height 15
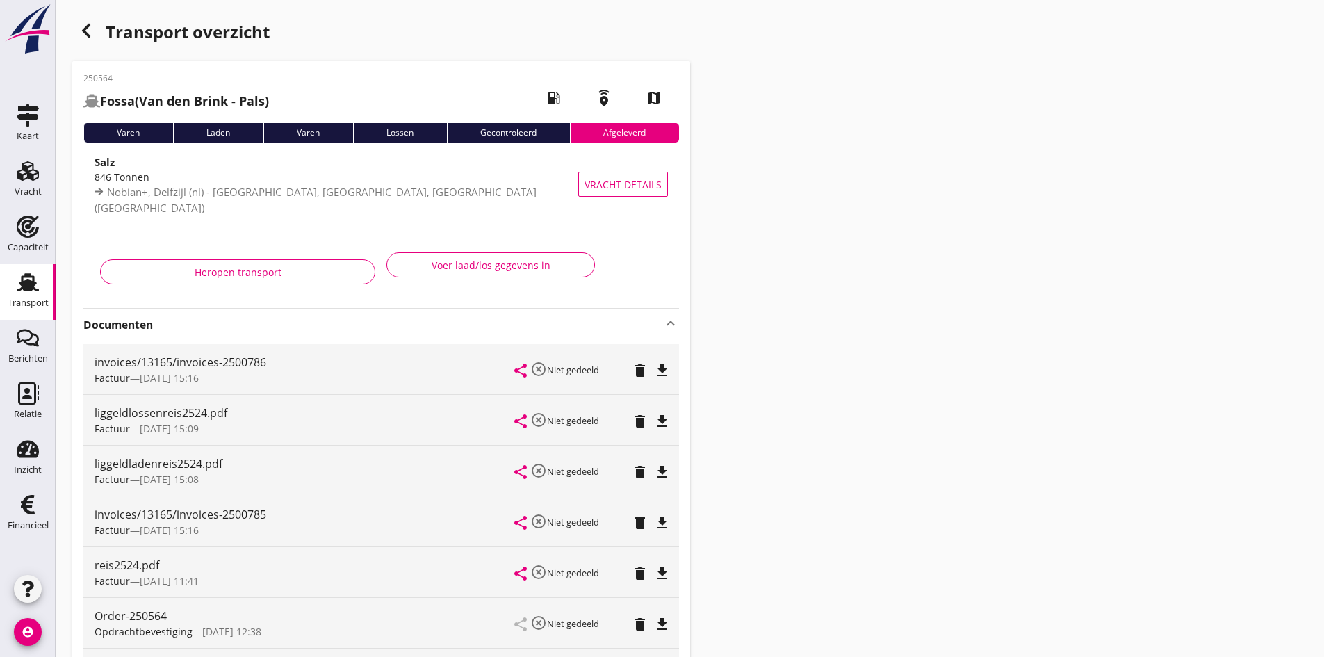
click at [25, 279] on icon "Transport" at bounding box center [28, 282] width 22 height 22
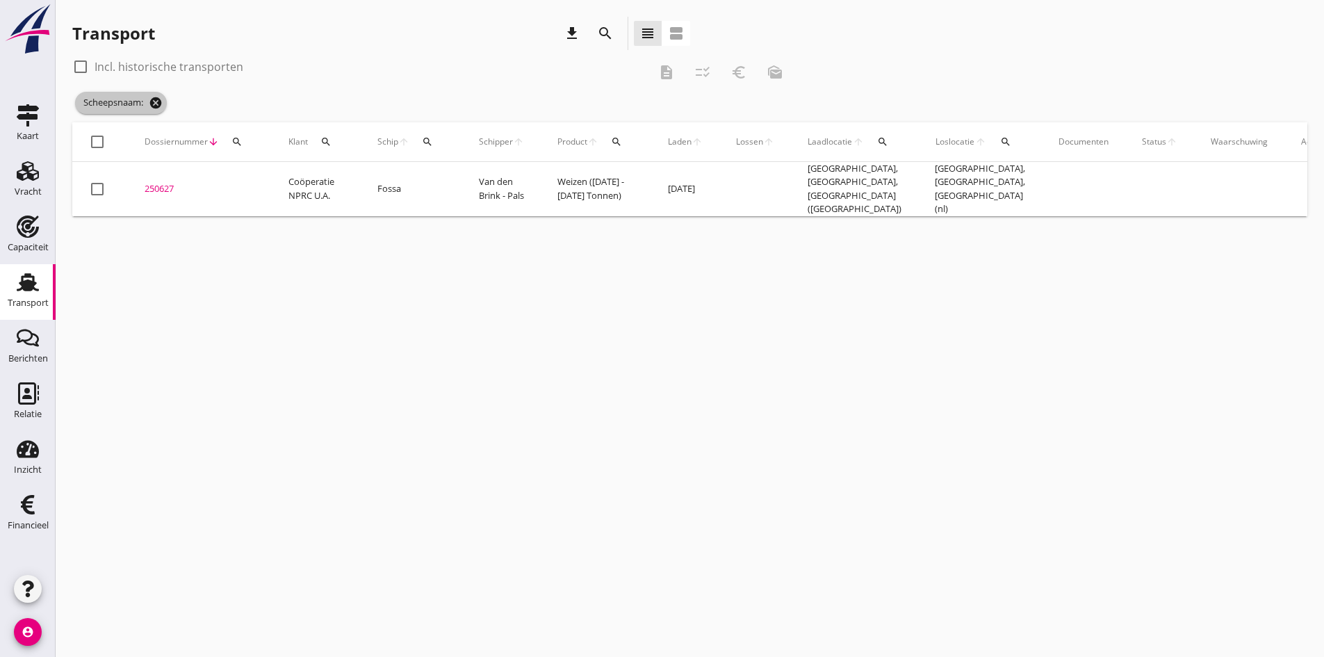
click at [154, 101] on icon "cancel" at bounding box center [156, 103] width 14 height 14
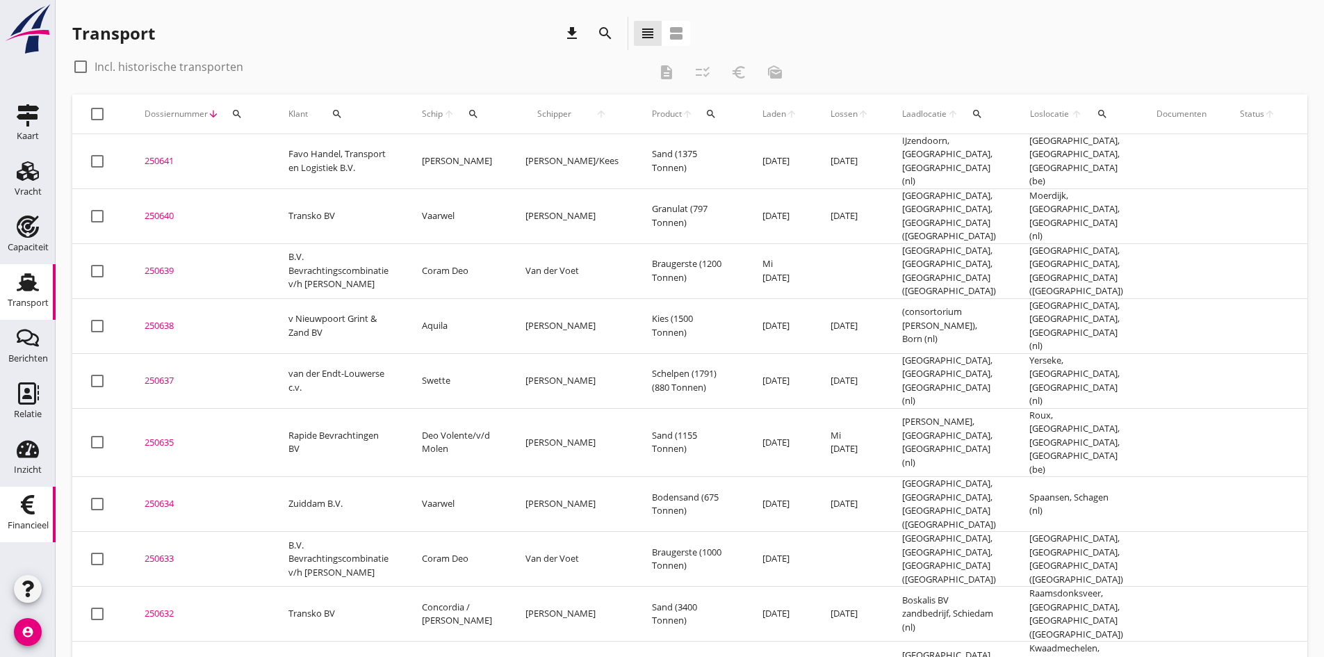
click at [25, 508] on use at bounding box center [28, 504] width 14 height 19
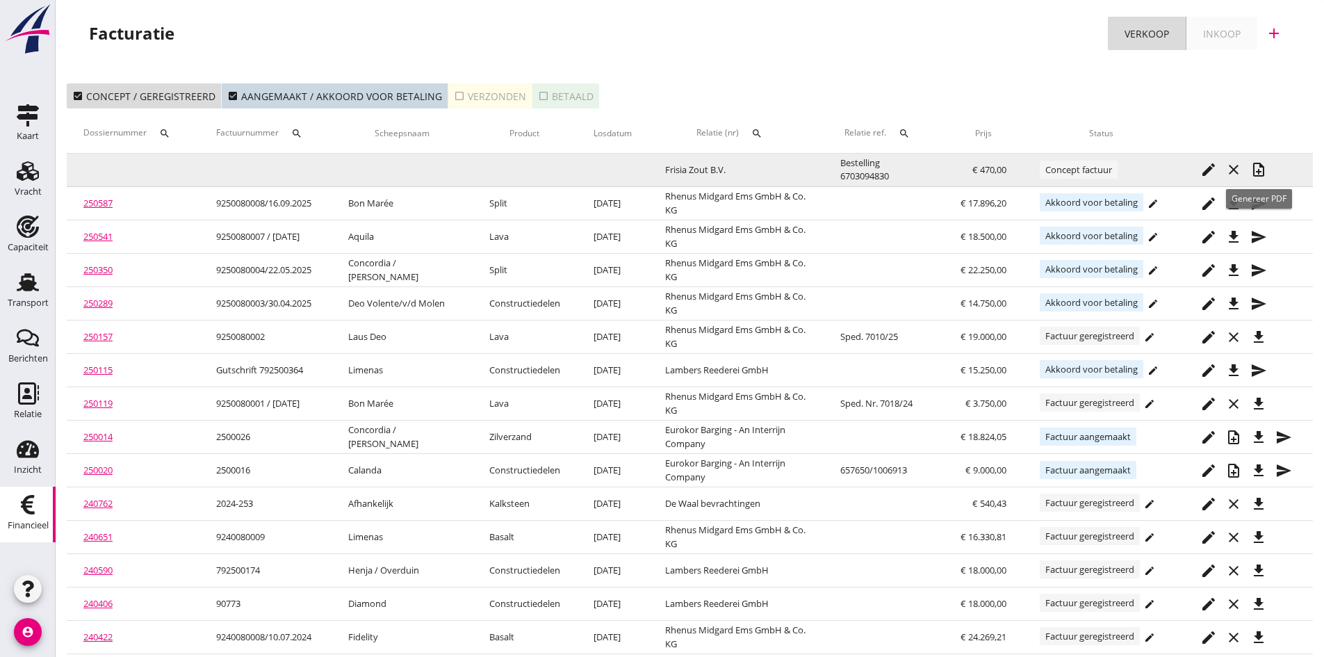
click at [1261, 168] on icon "note_add" at bounding box center [1258, 169] width 17 height 17
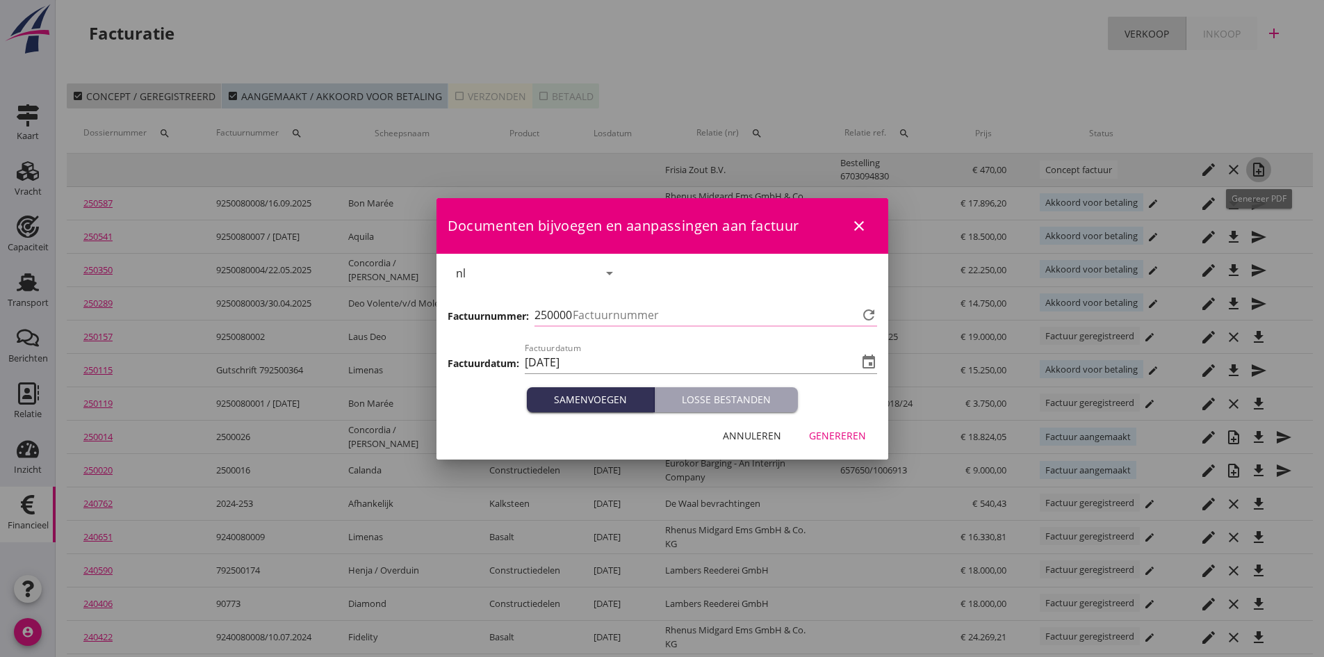
type input "787"
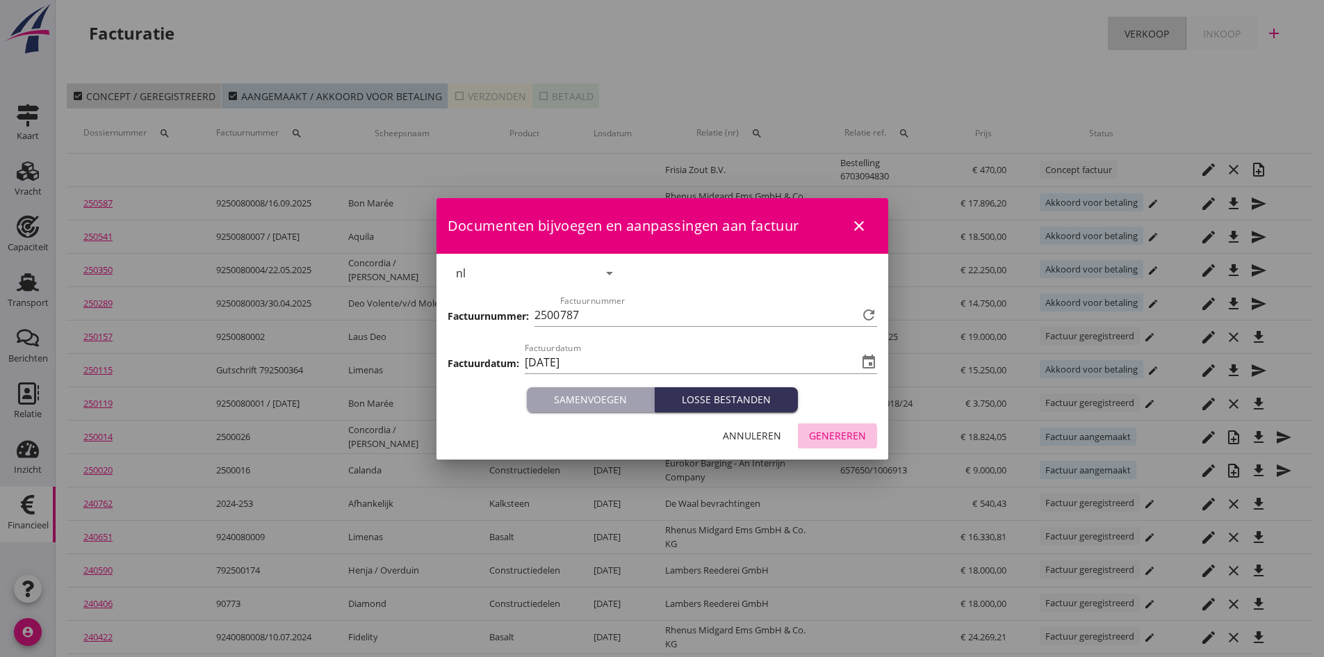
click at [833, 432] on div "Genereren" at bounding box center [837, 435] width 57 height 15
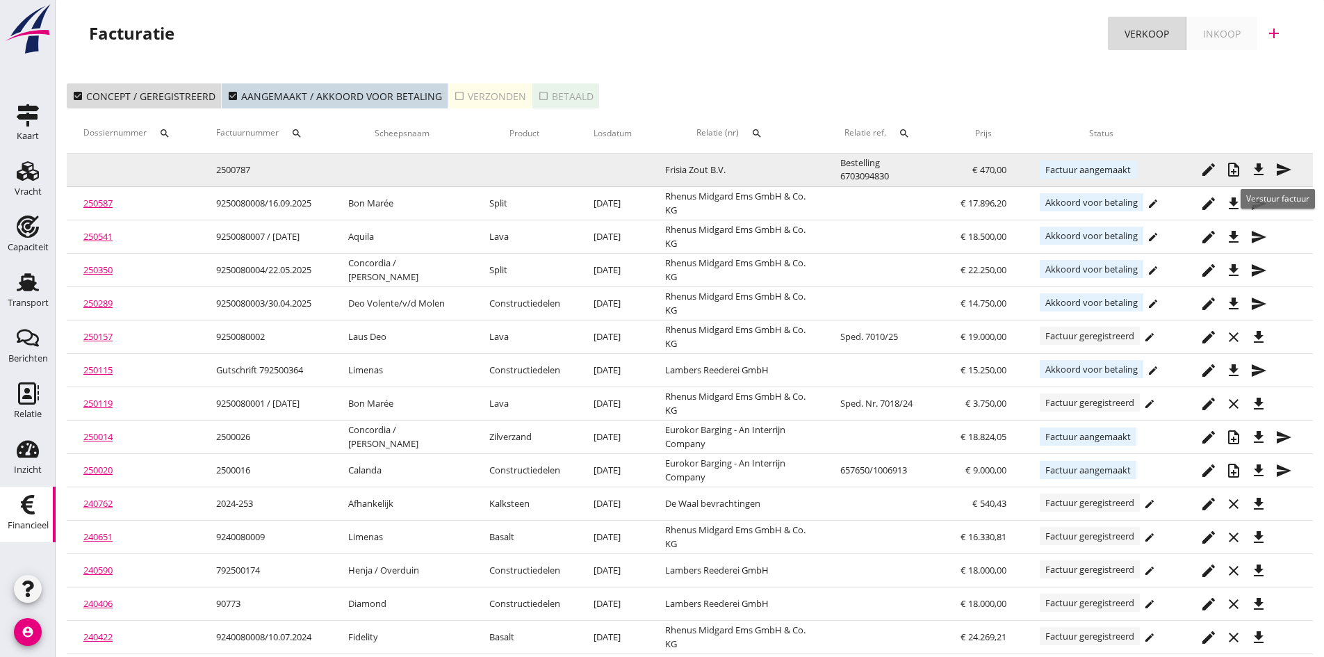
click at [1282, 166] on icon "send" at bounding box center [1284, 169] width 17 height 17
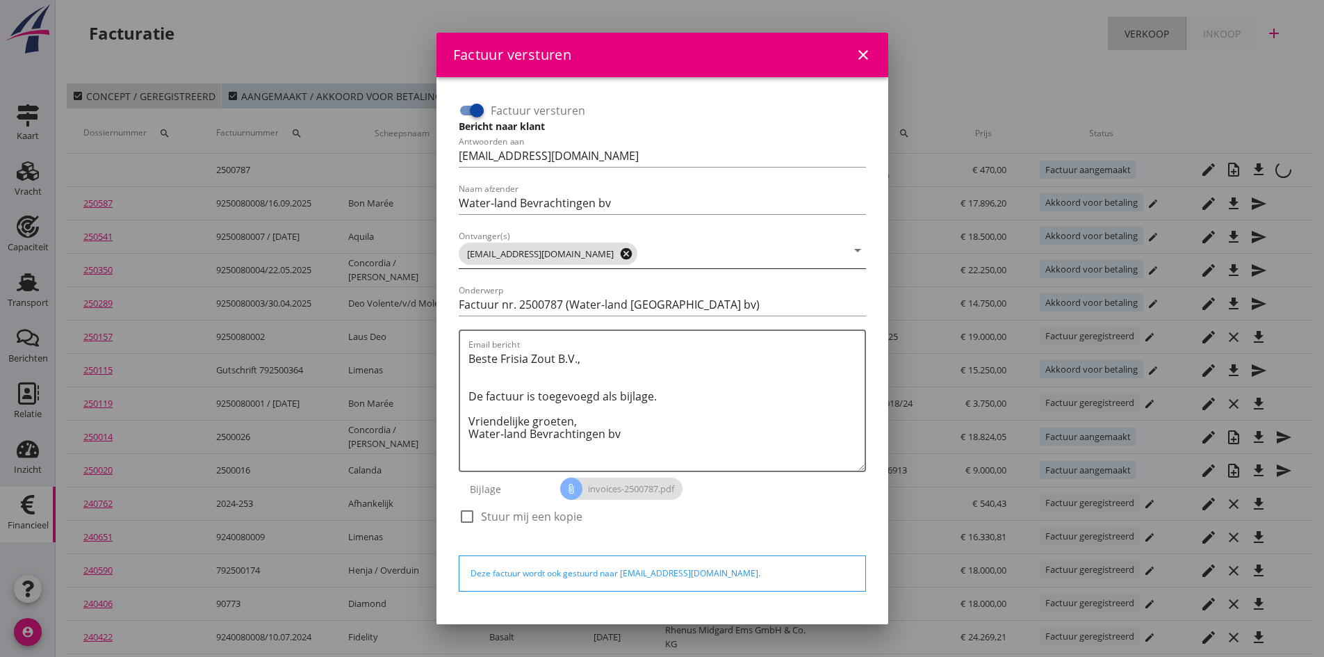
click at [619, 252] on icon "cancel" at bounding box center [626, 254] width 14 height 14
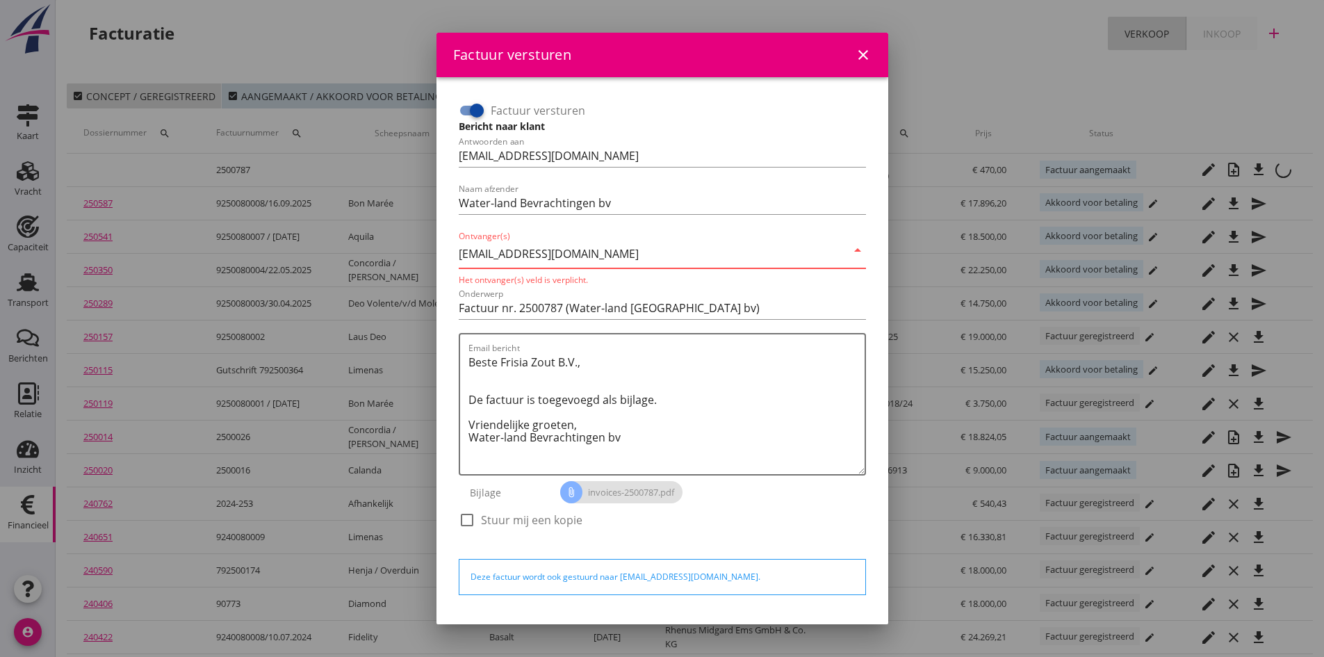
type input "[EMAIL_ADDRESS][DOMAIN_NAME]"
click at [761, 293] on div "Onderwerp Factuur nr. 2500787 (Water-land [GEOGRAPHIC_DATA] bv)" at bounding box center [662, 310] width 407 height 44
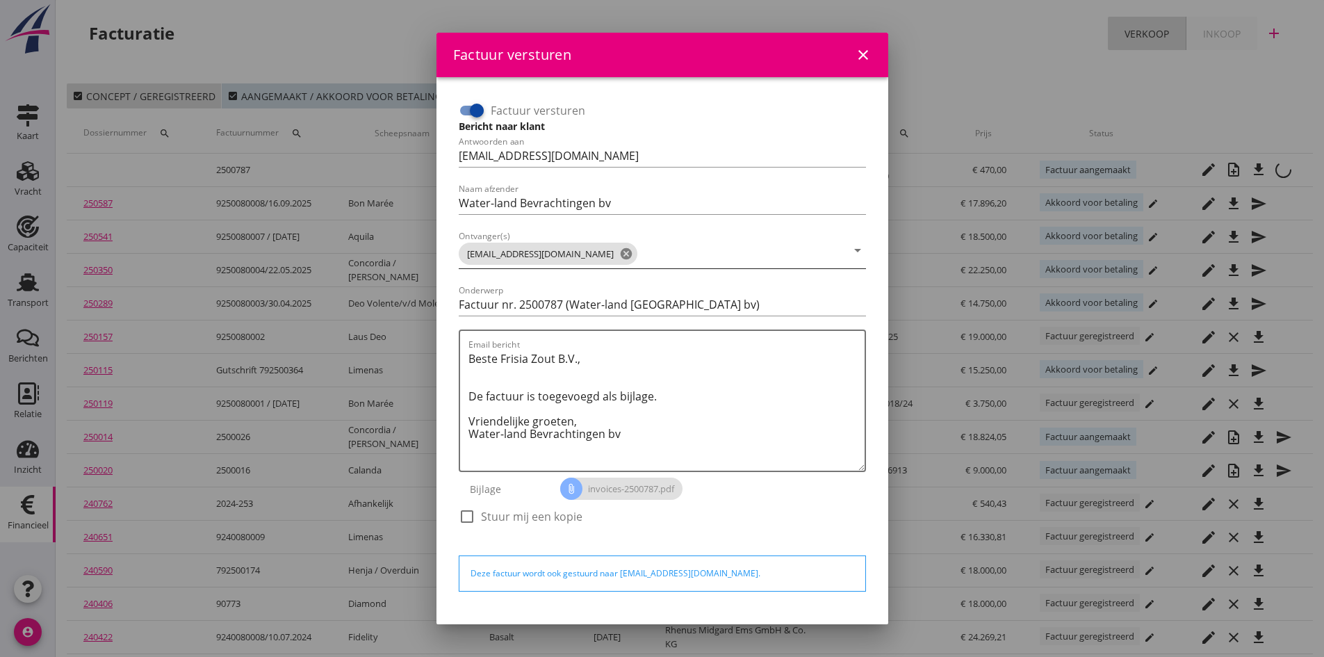
scroll to position [40, 0]
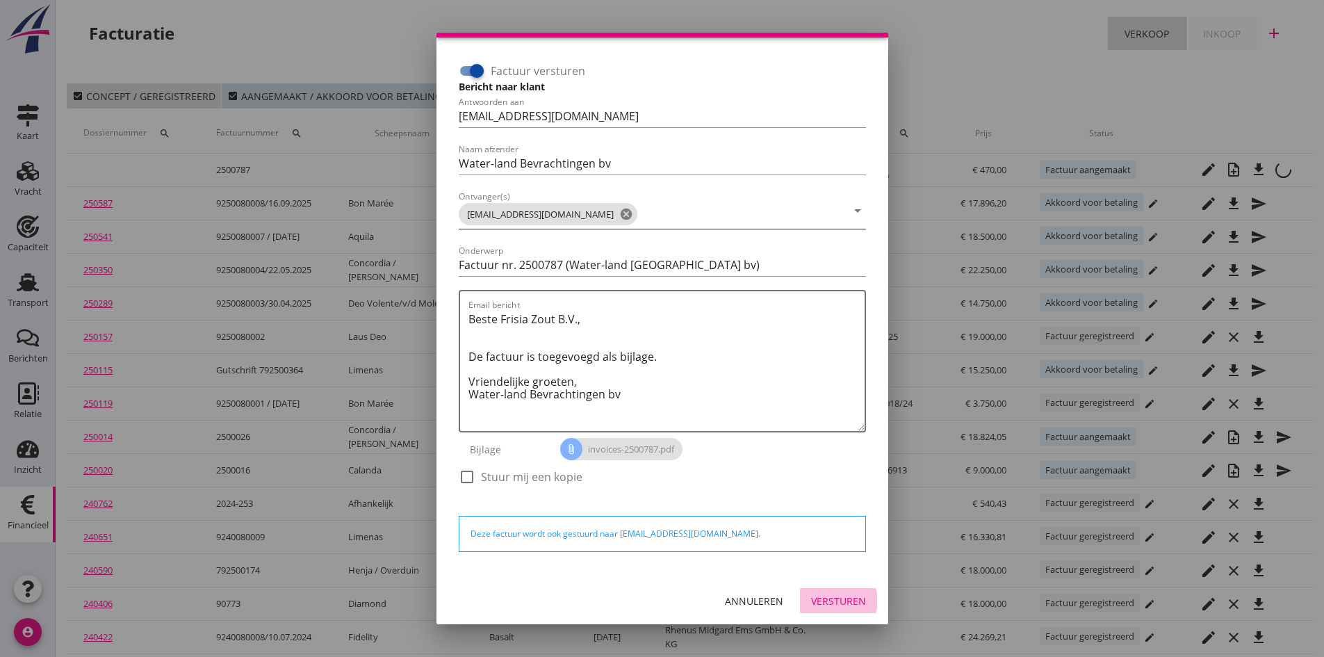
click at [817, 596] on div "Versturen" at bounding box center [838, 601] width 55 height 15
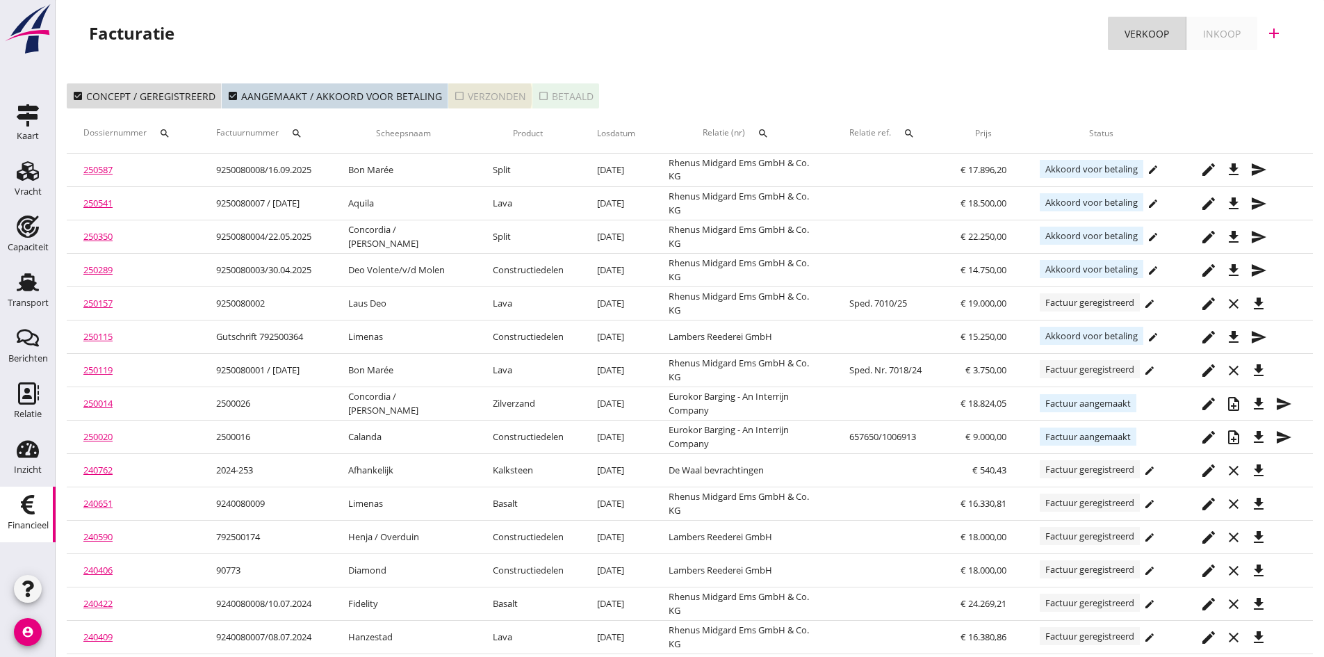
click at [478, 91] on div "check_box_outline_blank Verzonden" at bounding box center [490, 96] width 72 height 15
